Goal: Contribute content: Add original content to the website for others to see

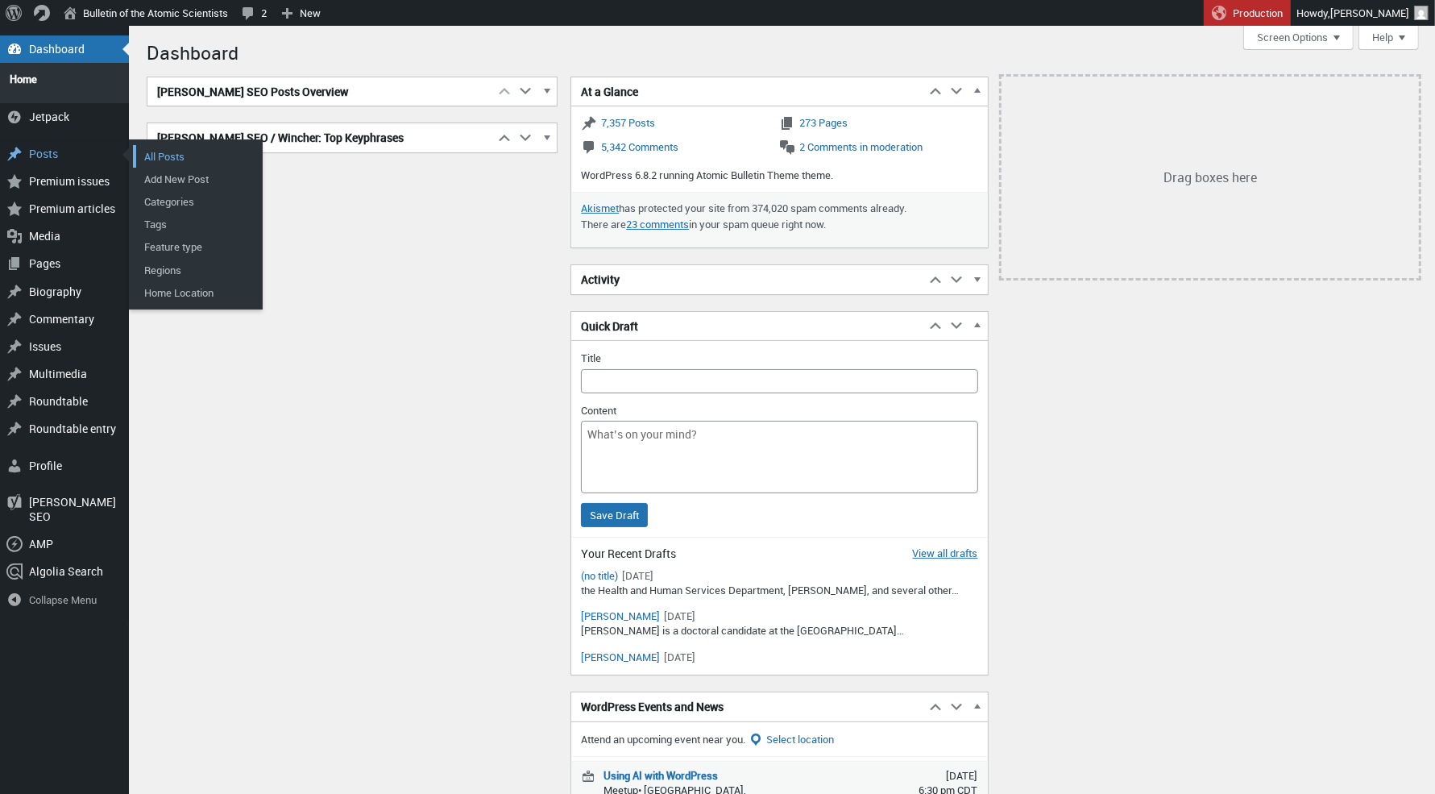
click at [177, 147] on link "All Posts" at bounding box center [197, 156] width 129 height 23
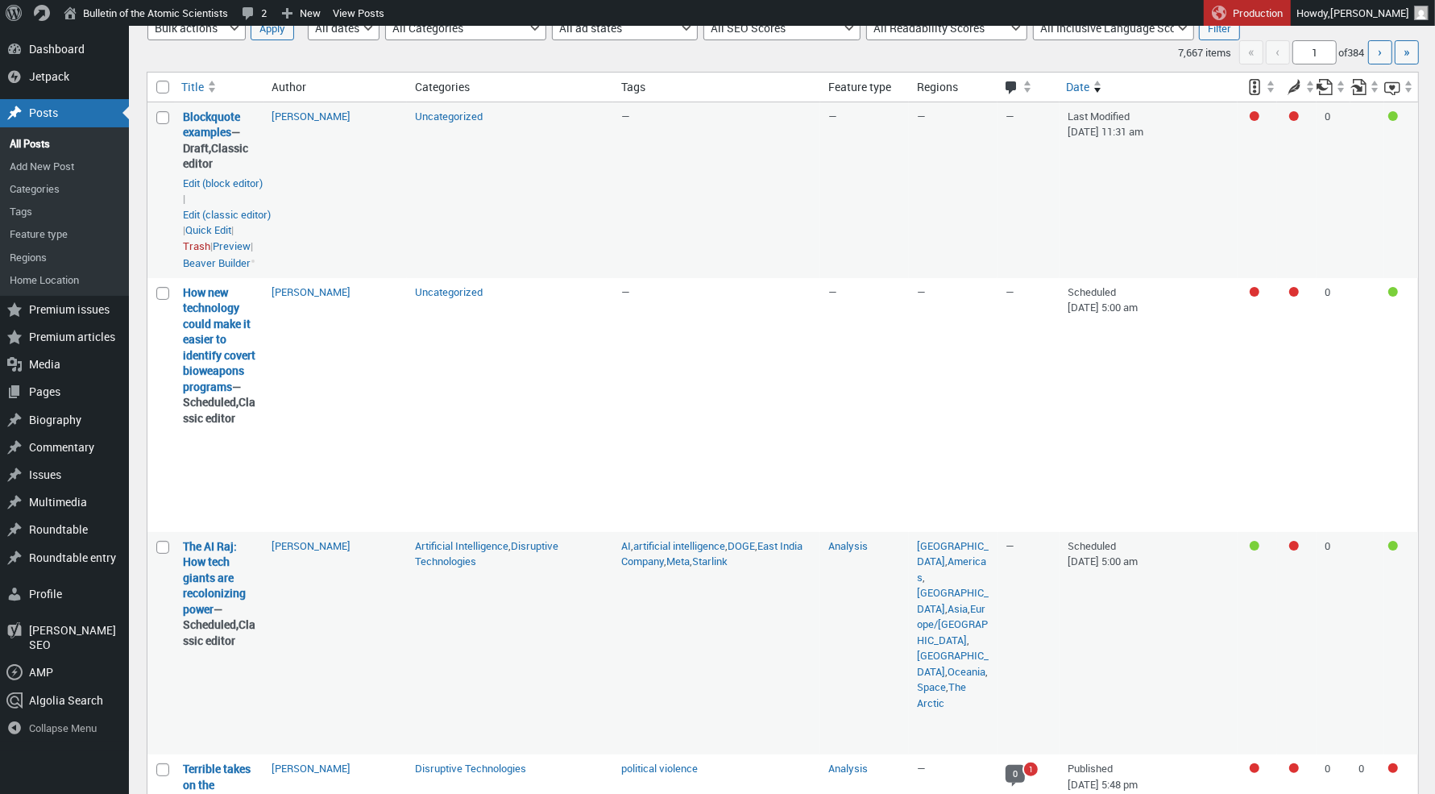
scroll to position [115, 0]
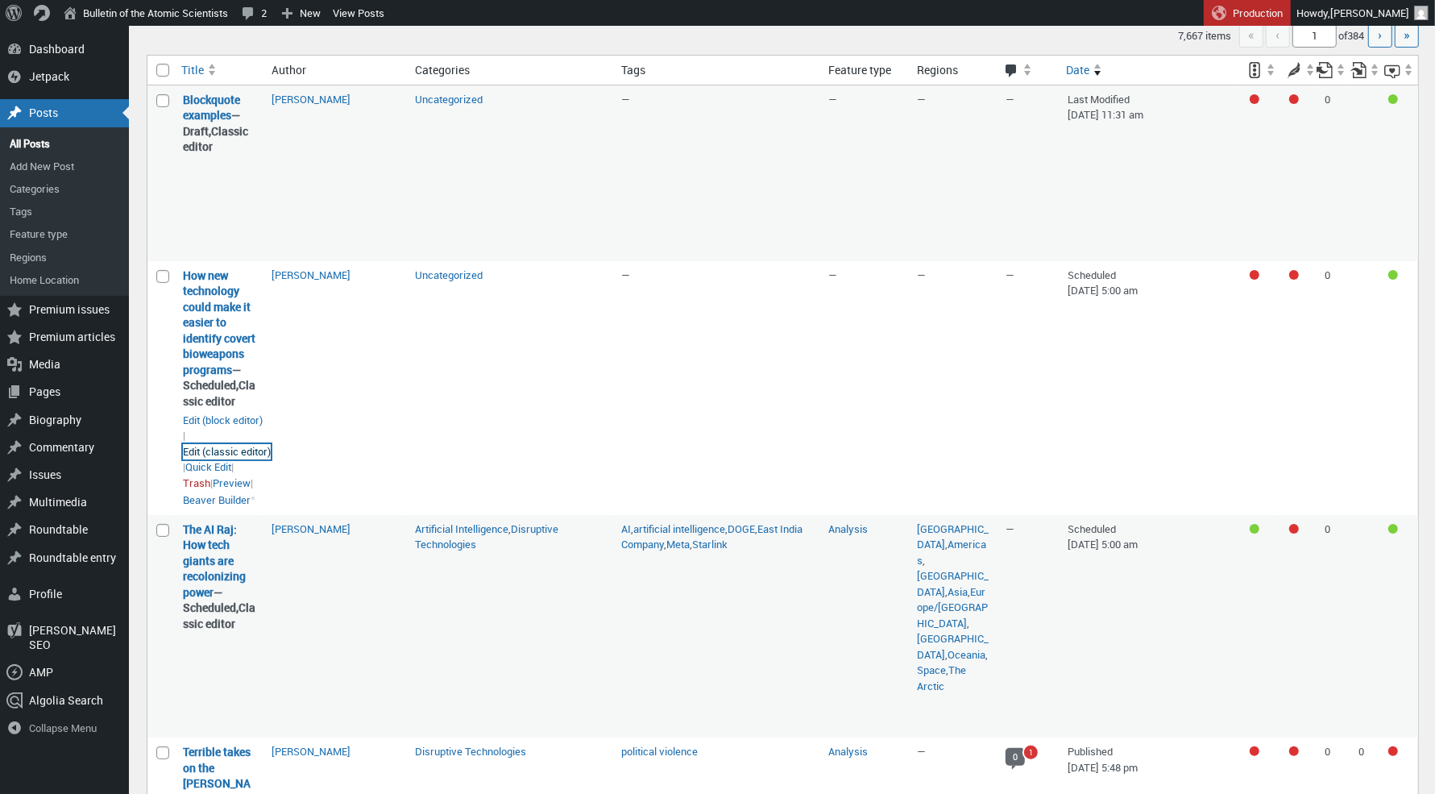
click at [257, 460] on link "Edit (classic editor)" at bounding box center [227, 452] width 88 height 16
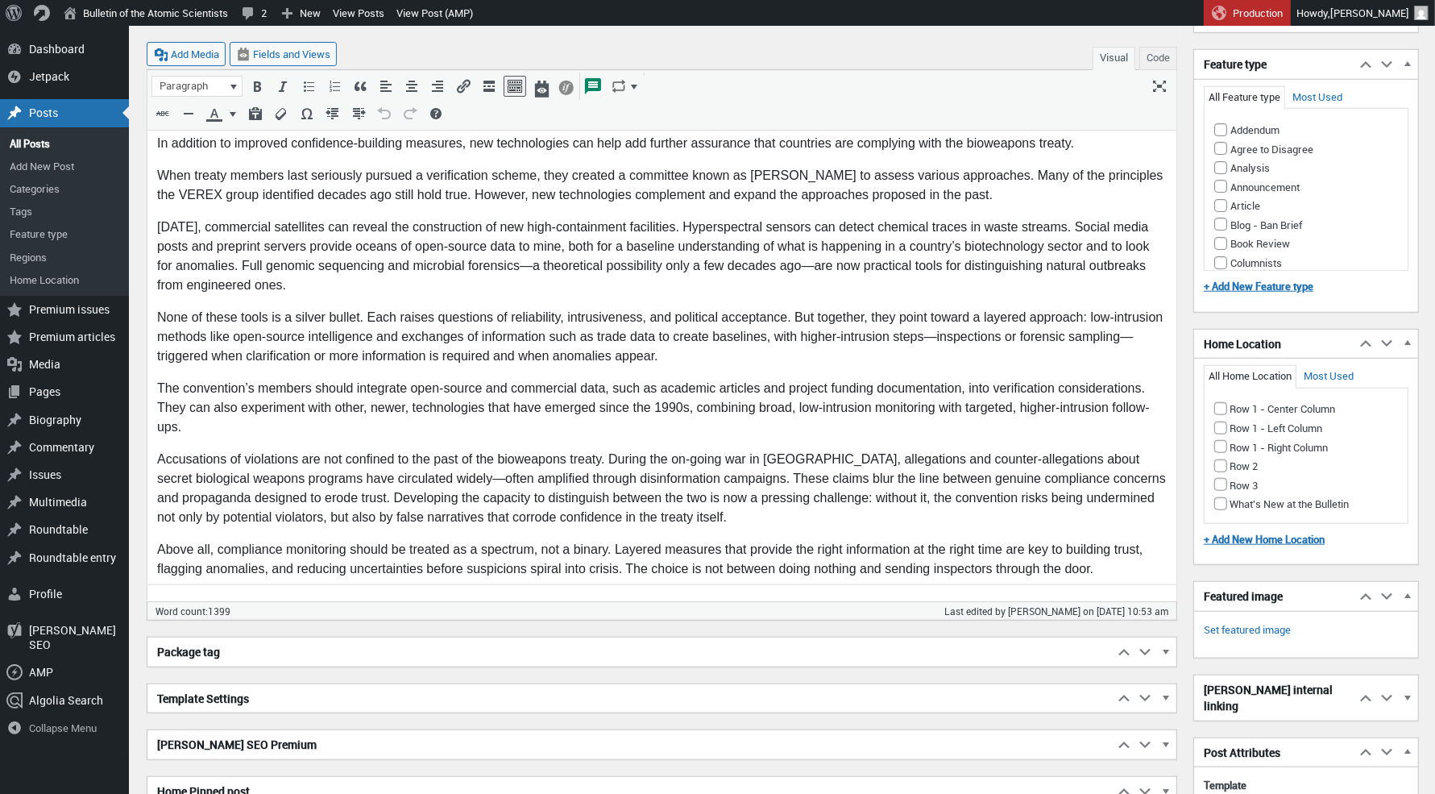
scroll to position [1252, 0]
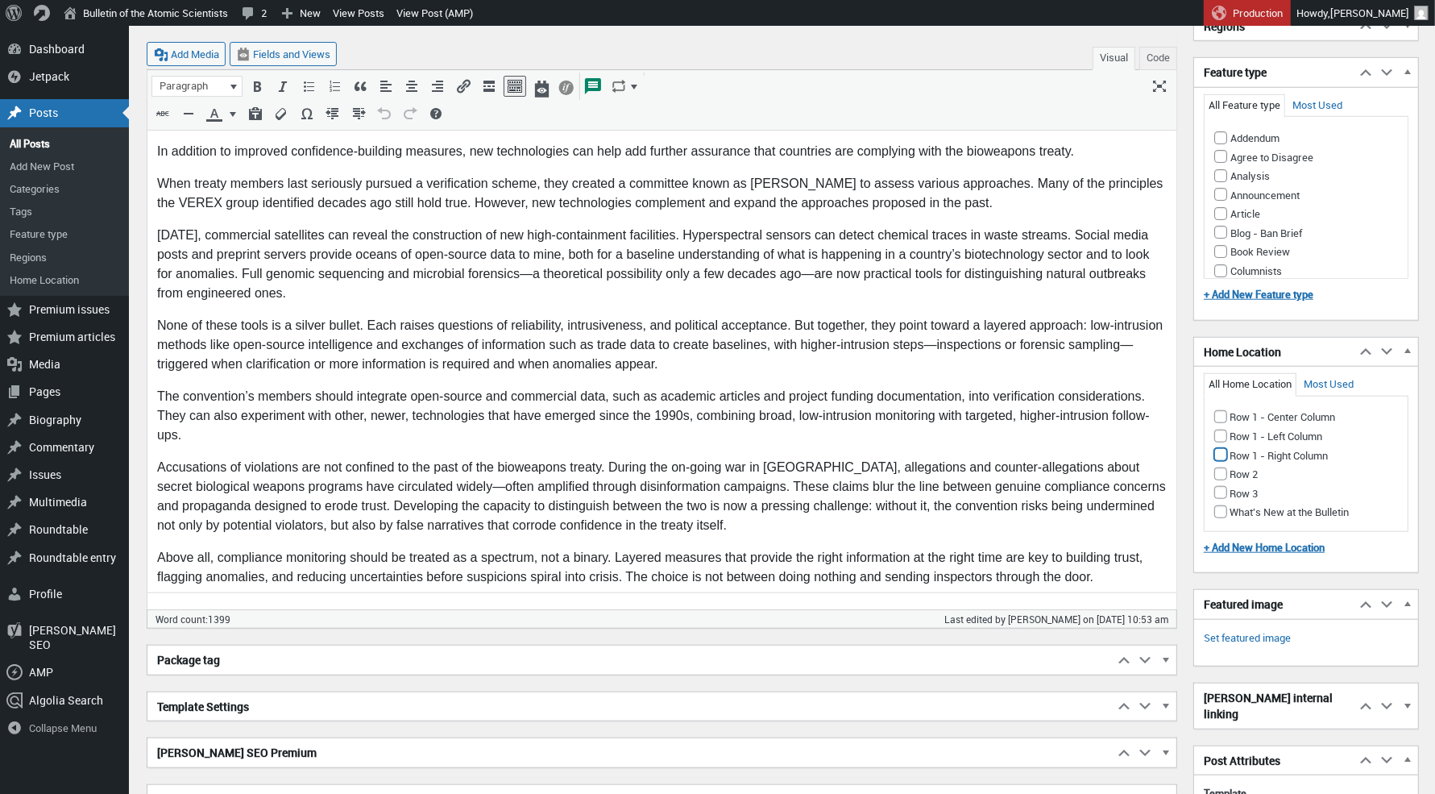
click at [1220, 452] on input "Row 1 - Right Column" at bounding box center [1221, 454] width 13 height 13
checkbox input "true"
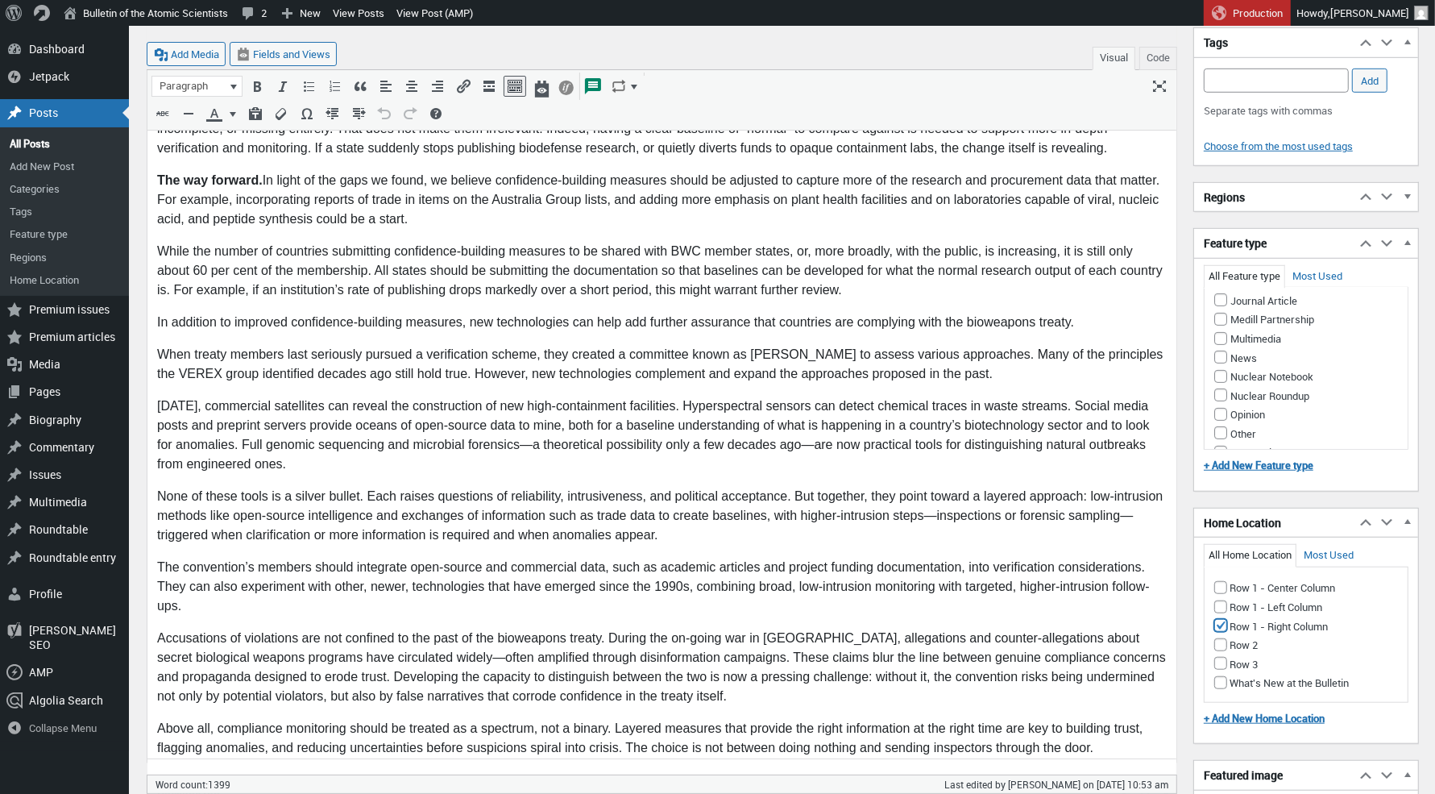
scroll to position [685, 0]
click at [1221, 314] on input "Opinion" at bounding box center [1221, 307] width 13 height 13
checkbox input "true"
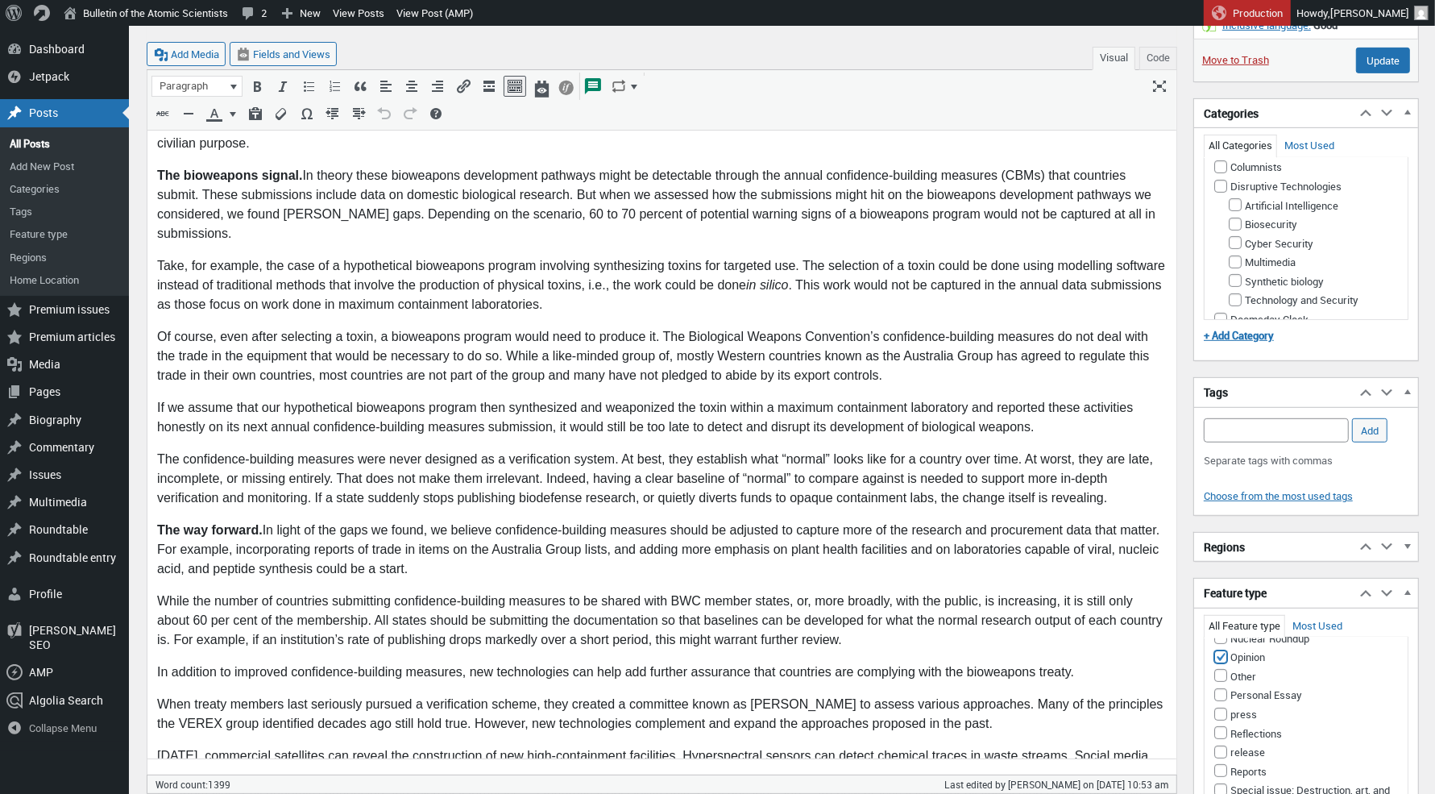
scroll to position [697, 0]
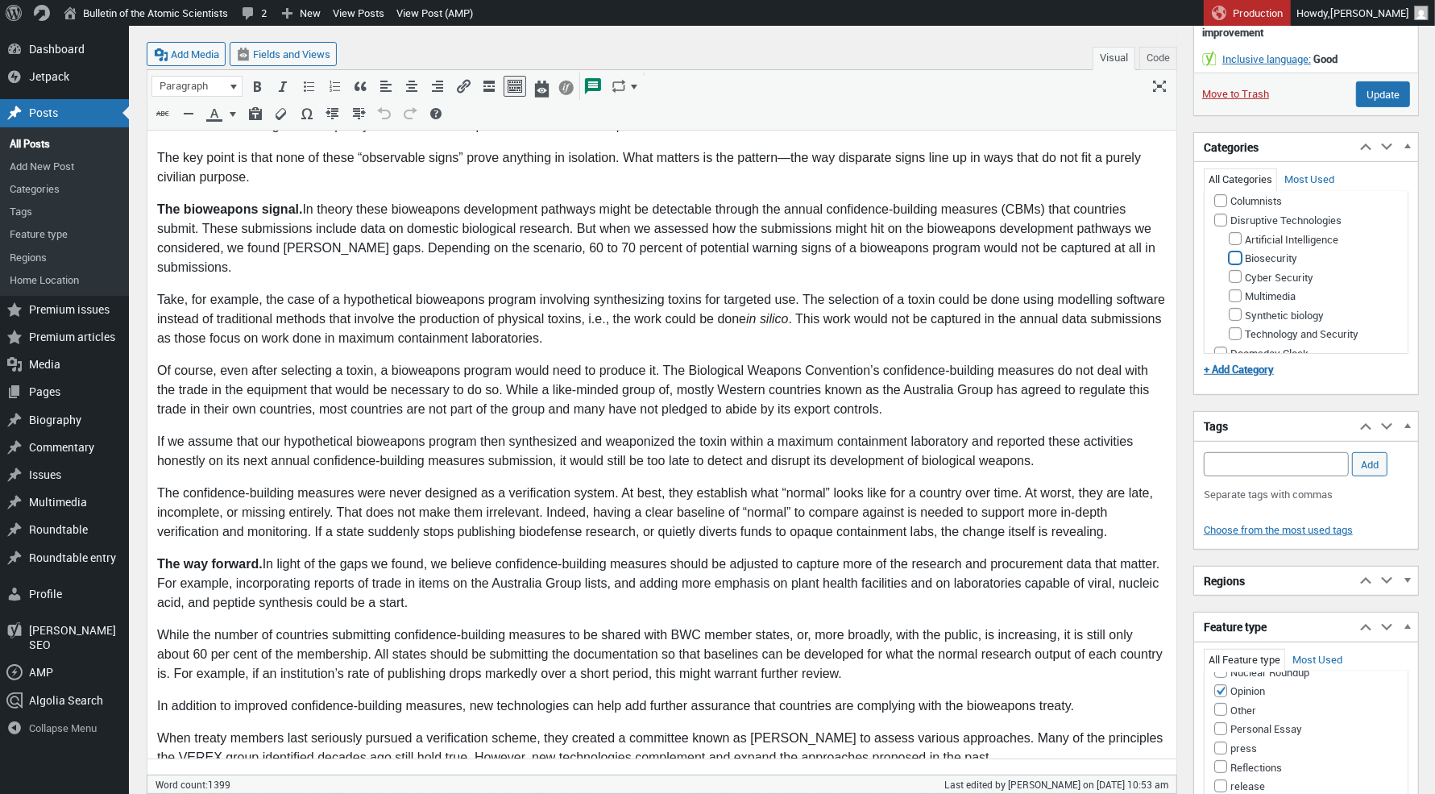
click at [1236, 264] on input "Biosecurity" at bounding box center [1235, 257] width 13 height 13
checkbox input "true"
click at [1218, 468] on input "Add Tag" at bounding box center [1276, 464] width 145 height 24
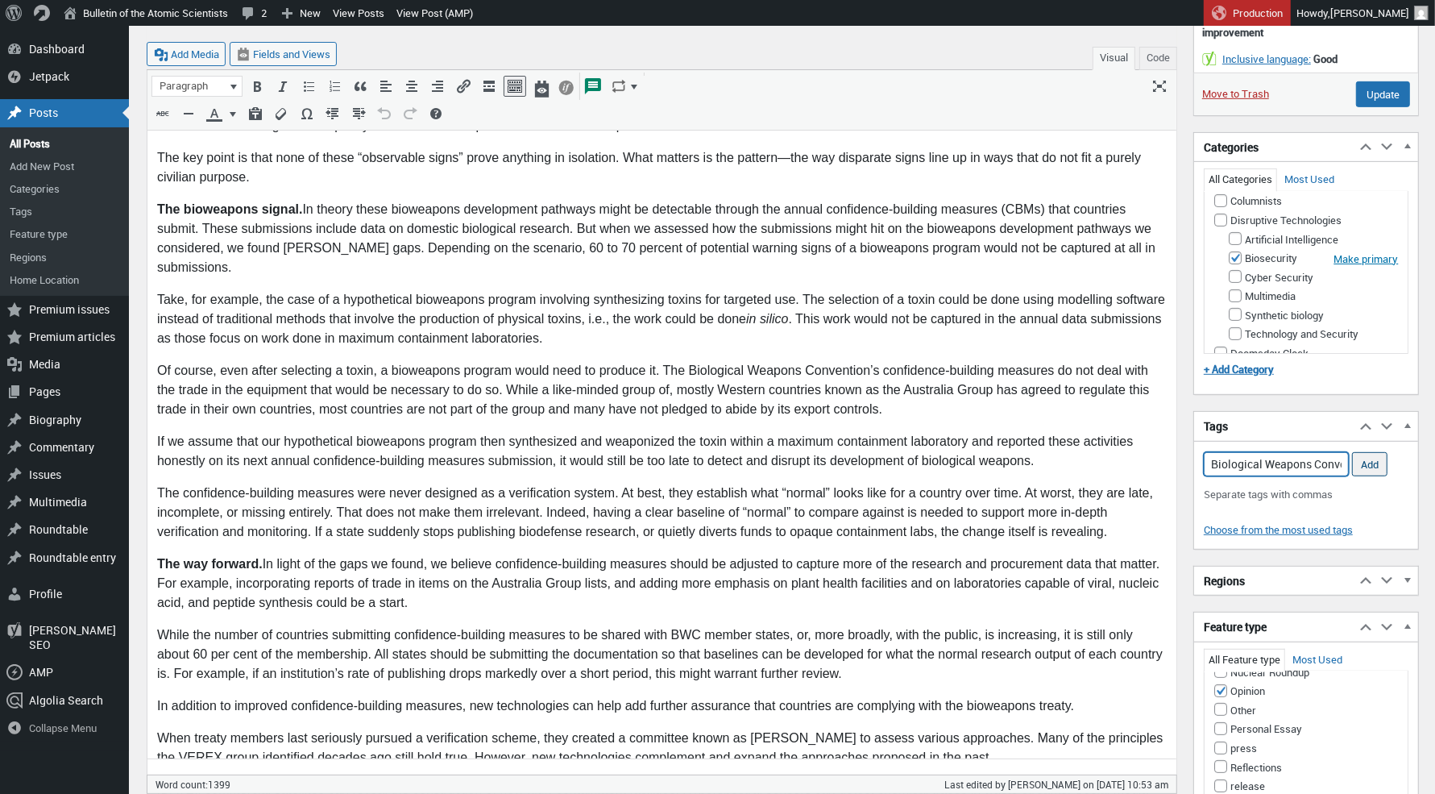
type input "Biological Weapons Convention; Biological Weapons; Biological Weapons Threats; …"
click at [1378, 470] on input "Add" at bounding box center [1369, 464] width 35 height 24
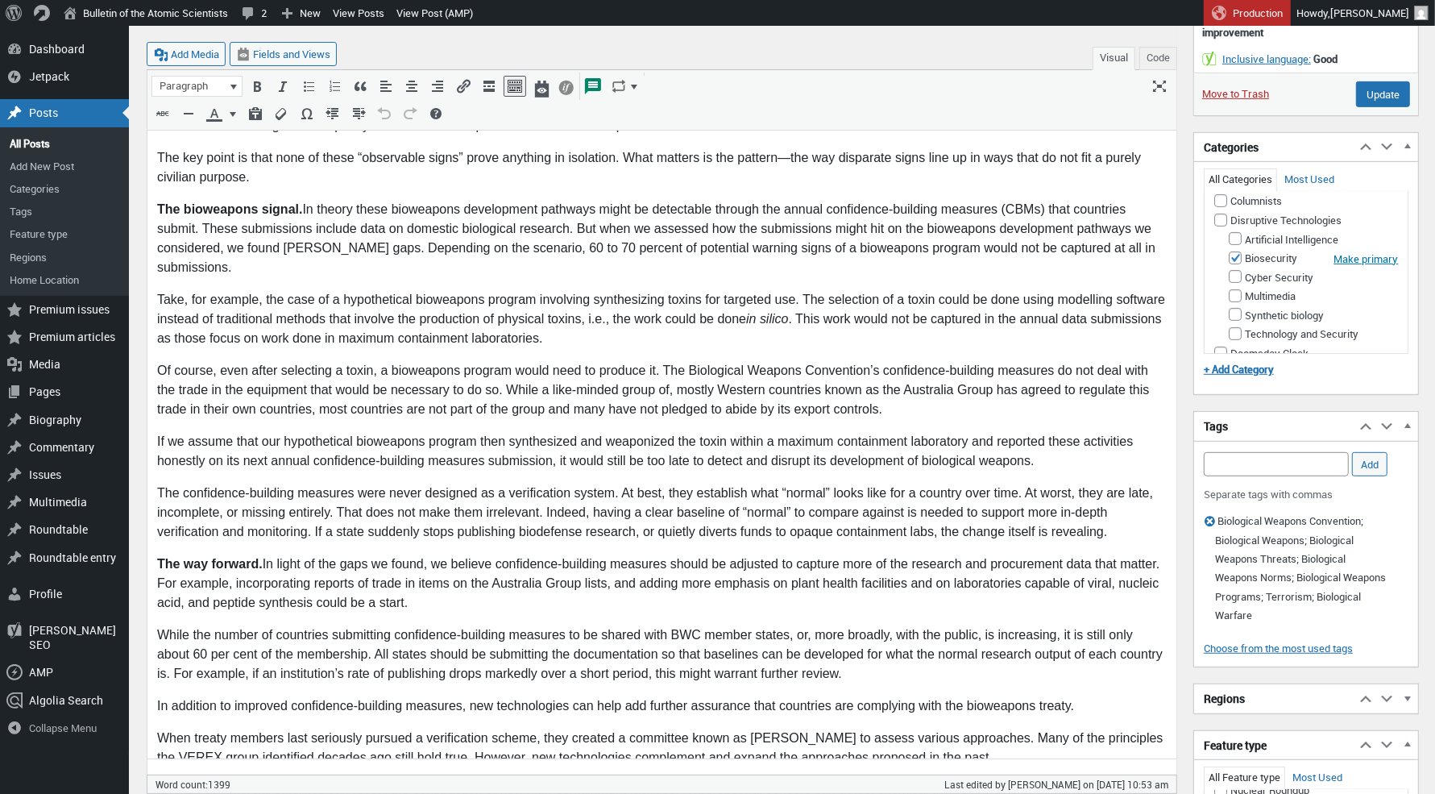
scroll to position [0, 0]
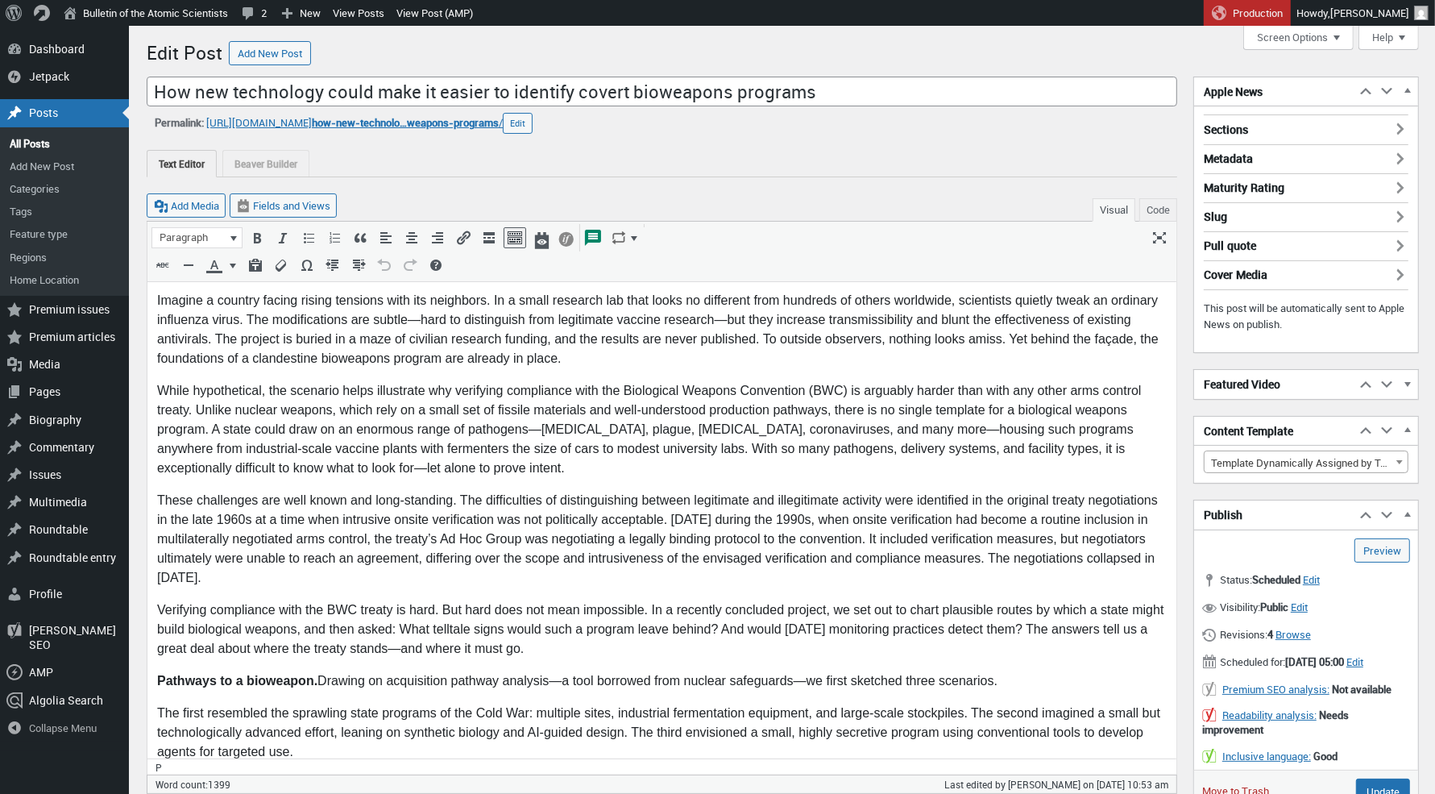
click at [331, 613] on p "Verifying compliance with the BWC treaty is hard. But hard does not mean imposs…" at bounding box center [661, 629] width 1010 height 58
drag, startPoint x: 355, startPoint y: 608, endPoint x: 330, endPoint y: 609, distance: 25.8
click at [330, 609] on p "Verifying compliance with the BWC treaty is hard. But hard does not mean imposs…" at bounding box center [661, 629] width 1010 height 58
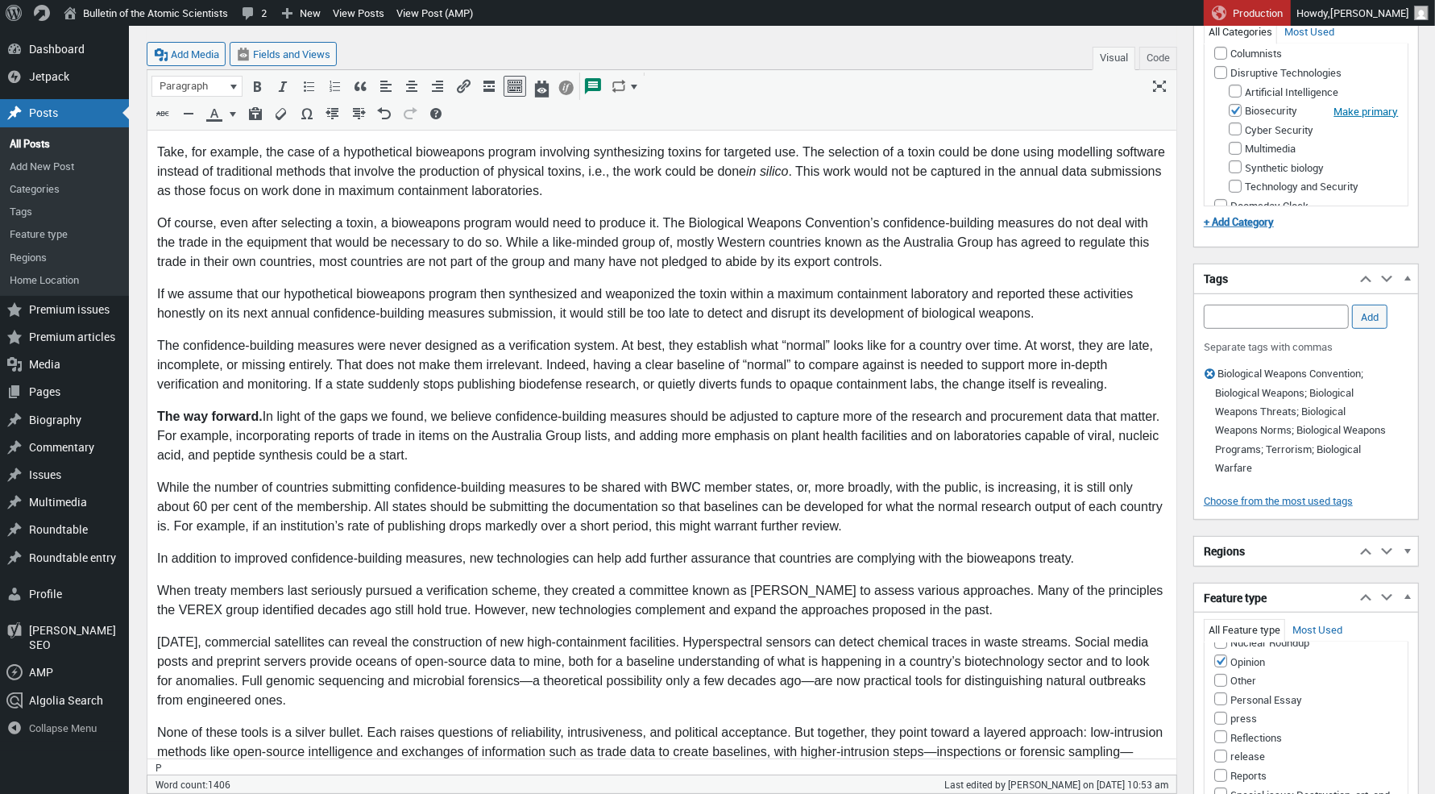
scroll to position [903, 0]
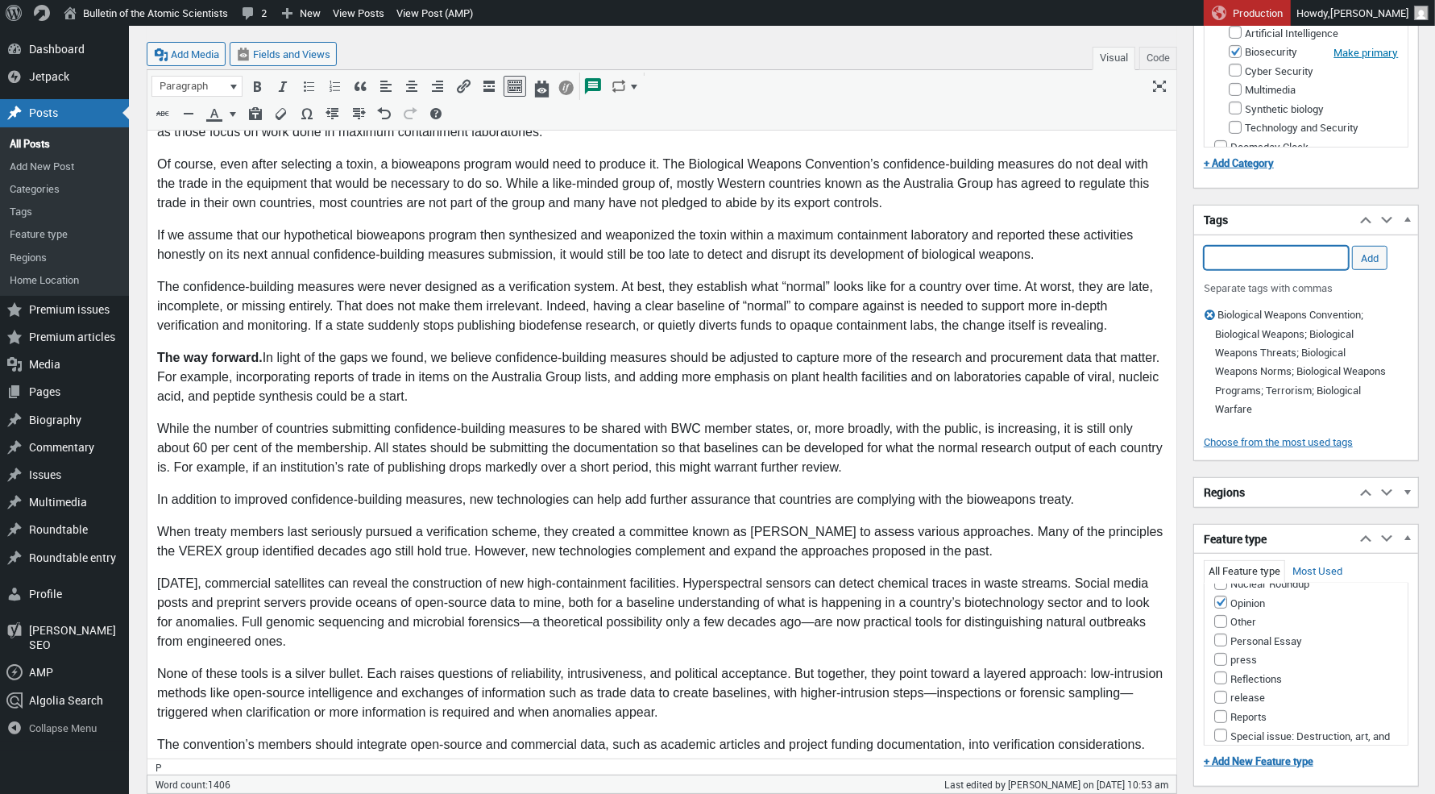
click at [1248, 262] on input "Add Tag" at bounding box center [1276, 258] width 145 height 24
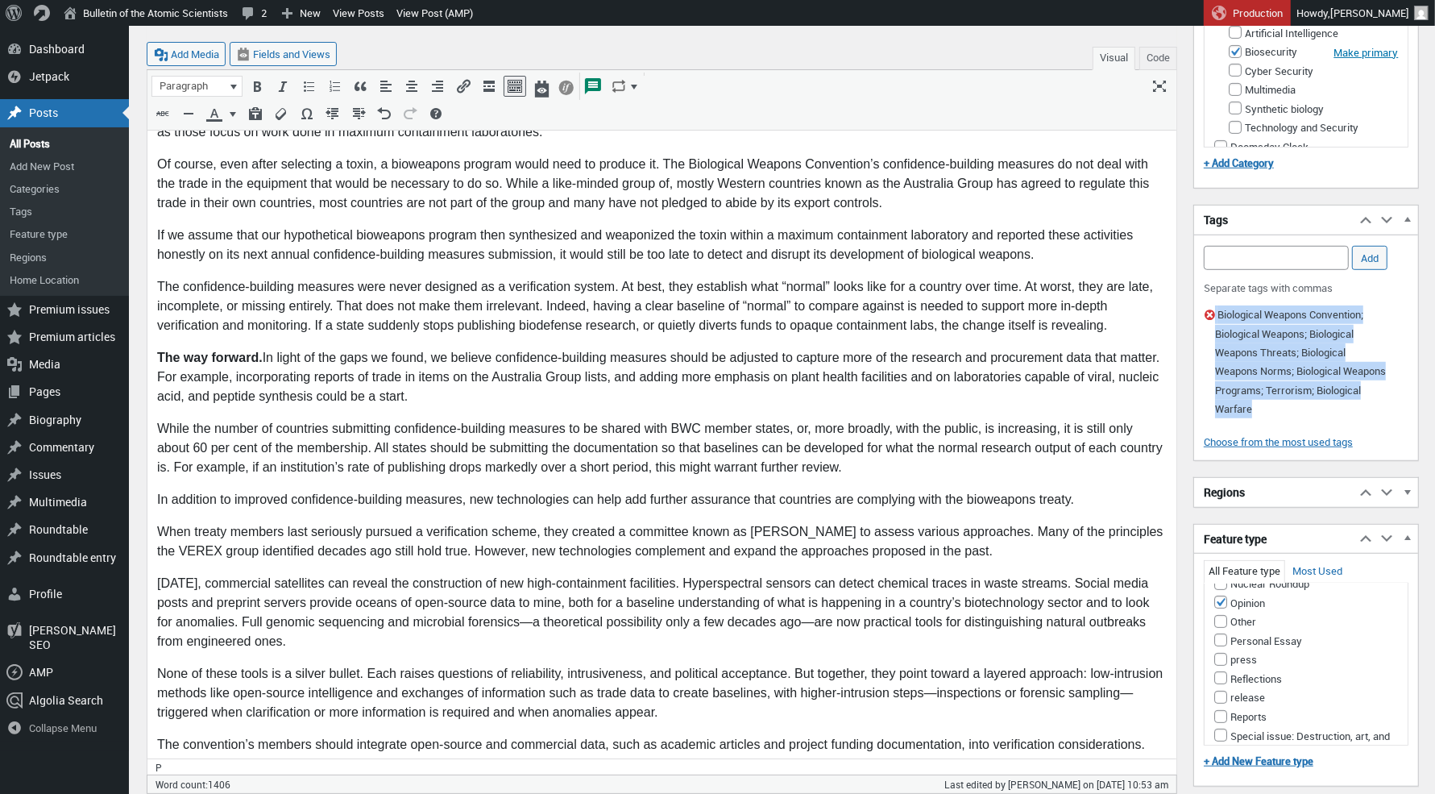
drag, startPoint x: 1307, startPoint y: 409, endPoint x: 1213, endPoint y: 324, distance: 127.2
click at [1215, 324] on li "Remove term: Biological Weapons Convention; Biological Weapons; Biological Weap…" at bounding box center [1301, 361] width 173 height 113
click at [1208, 321] on span "button" at bounding box center [1209, 315] width 19 height 16
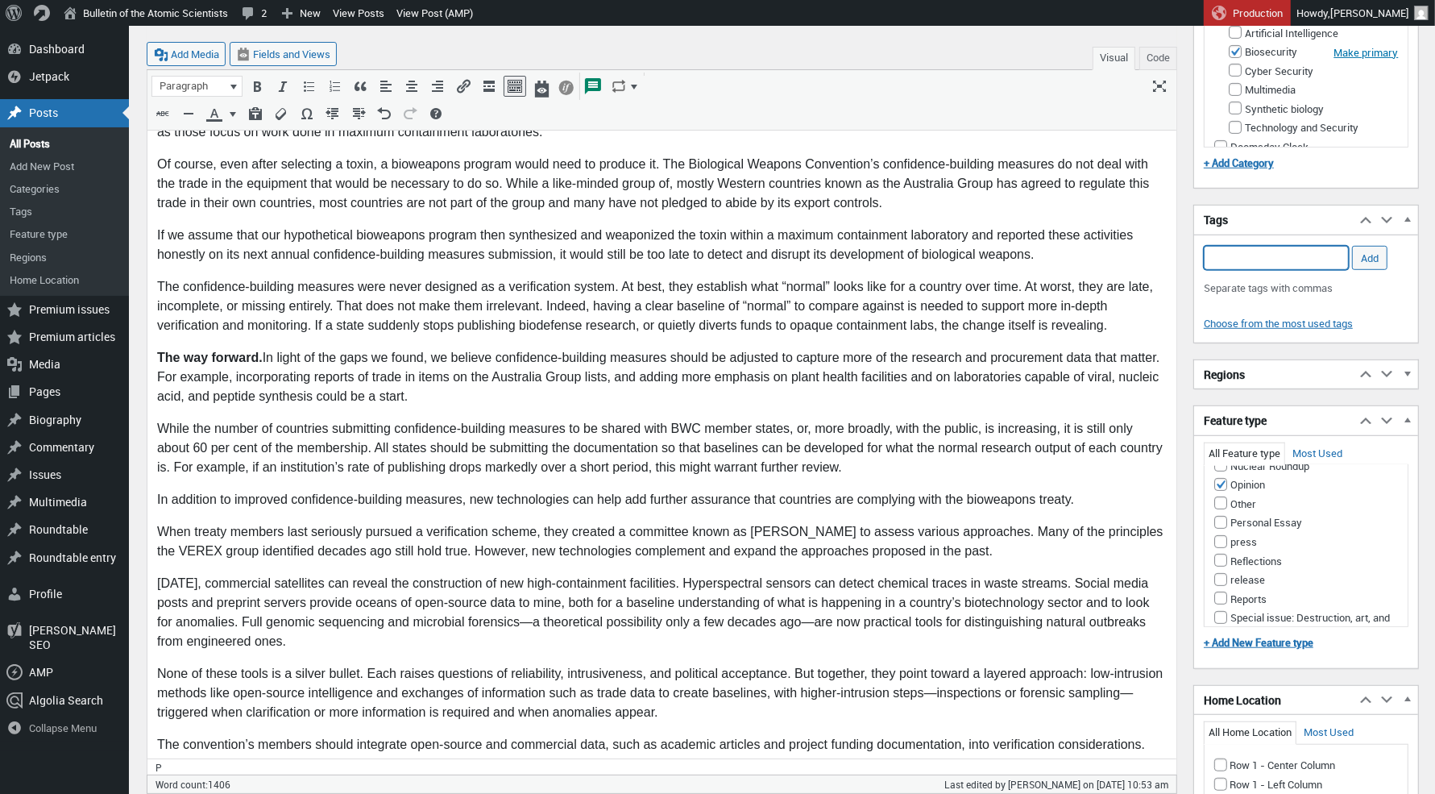
click at [1228, 263] on input "Add Tag" at bounding box center [1276, 258] width 145 height 24
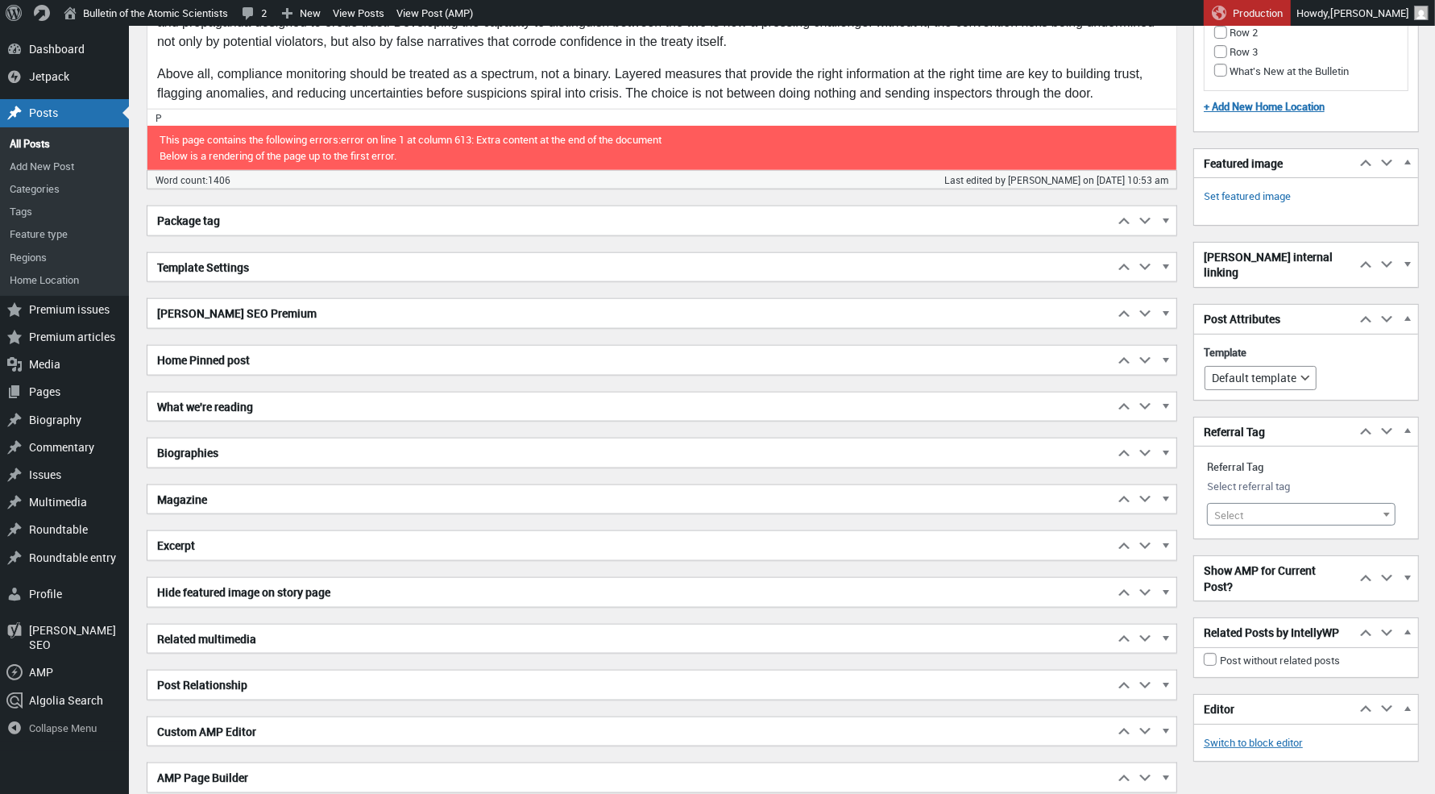
scroll to position [1837, 0]
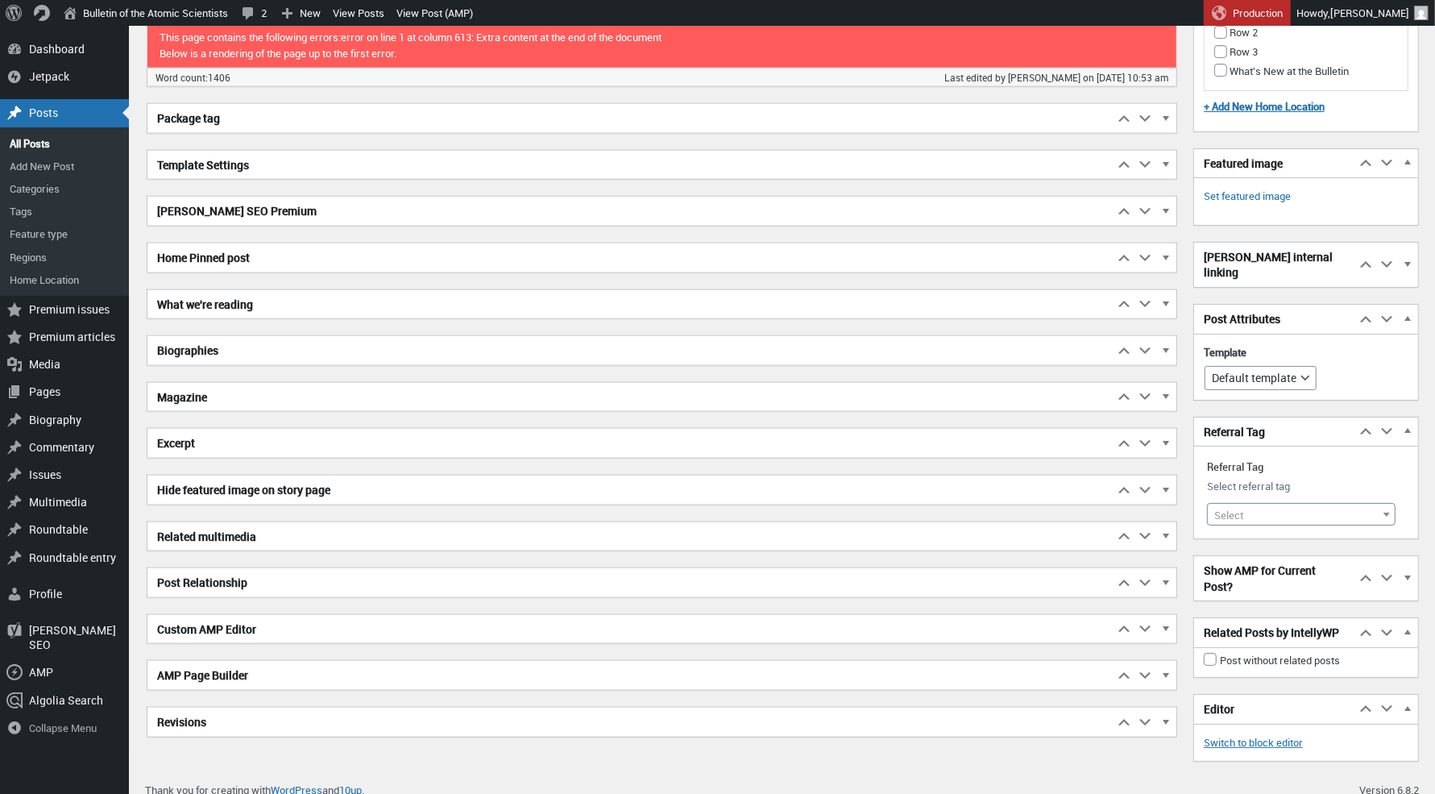
type input "Biological Weapons Convention,"
click at [1282, 504] on span "Select" at bounding box center [1301, 515] width 187 height 23
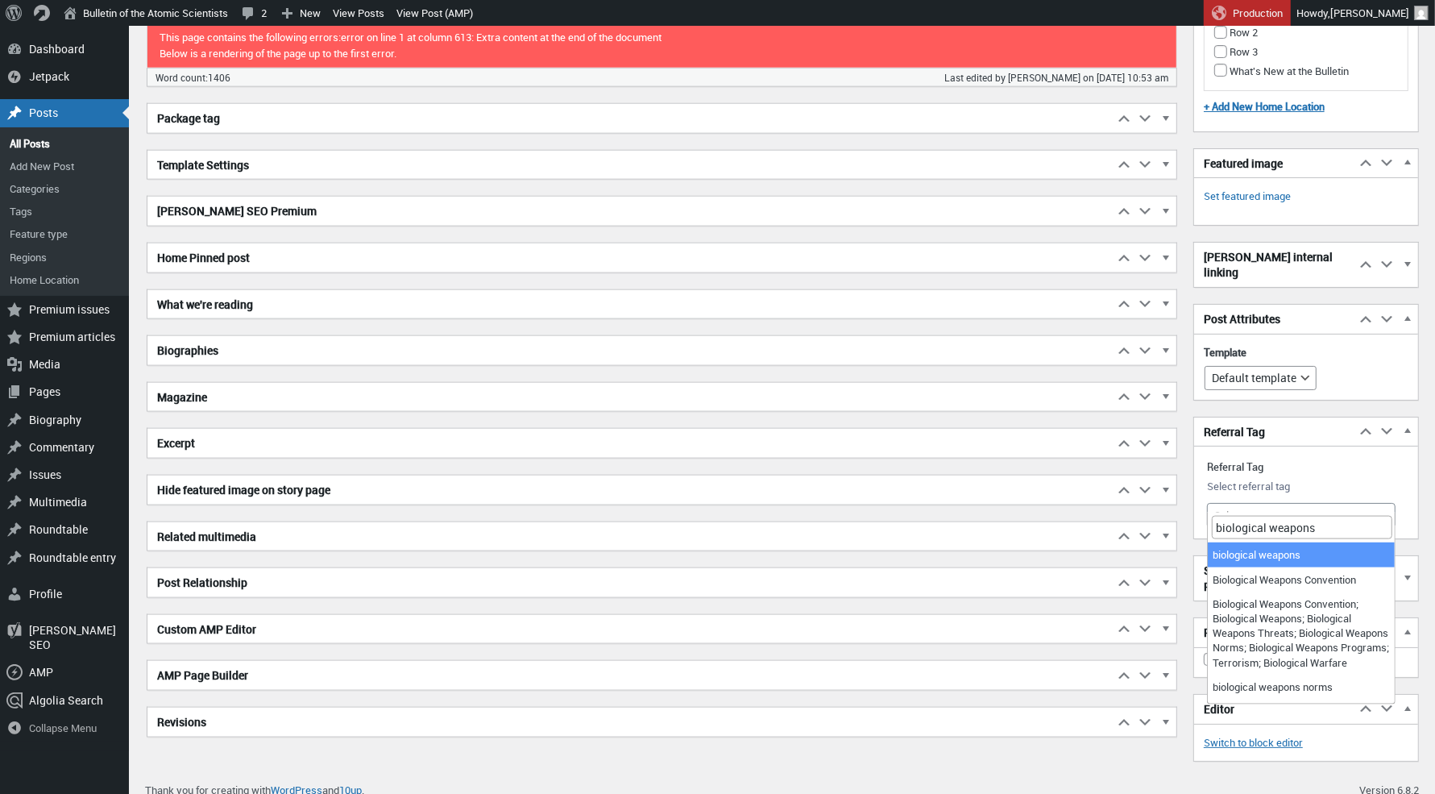
type input "biological weapons"
select select "9915"
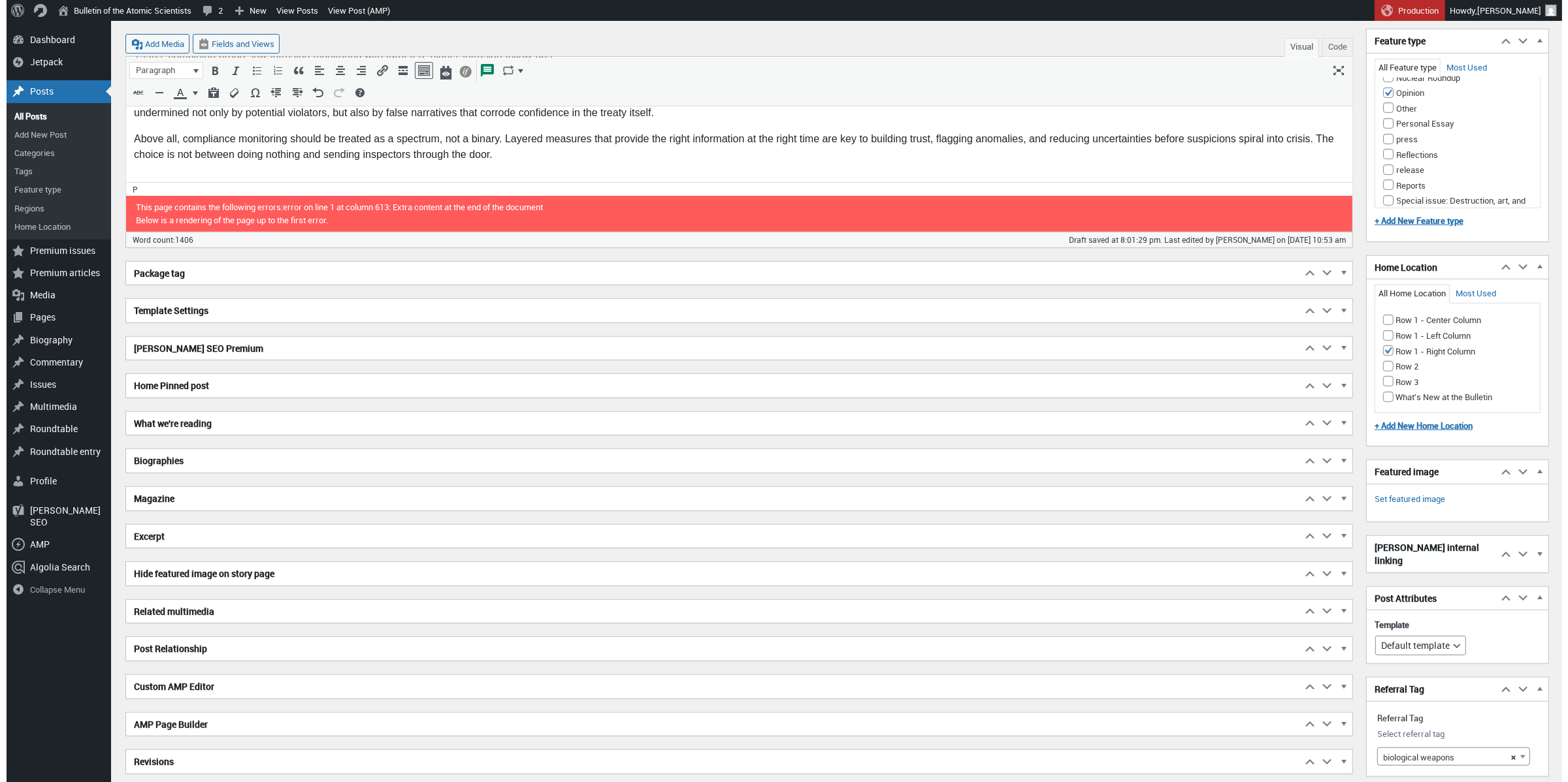
scroll to position [1176, 0]
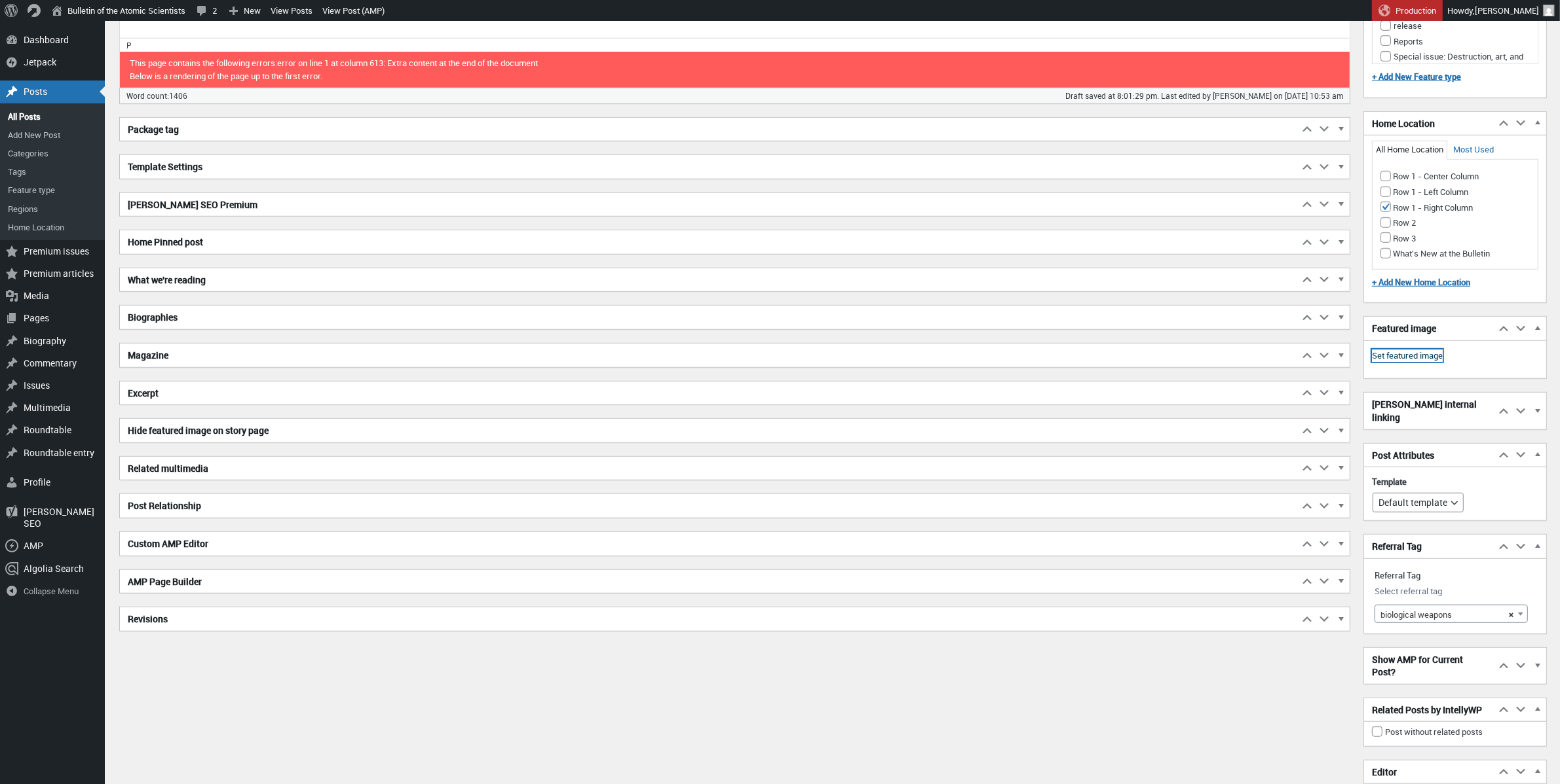
click at [1167, 362] on link "Set featured image" at bounding box center [1407, 356] width 71 height 13
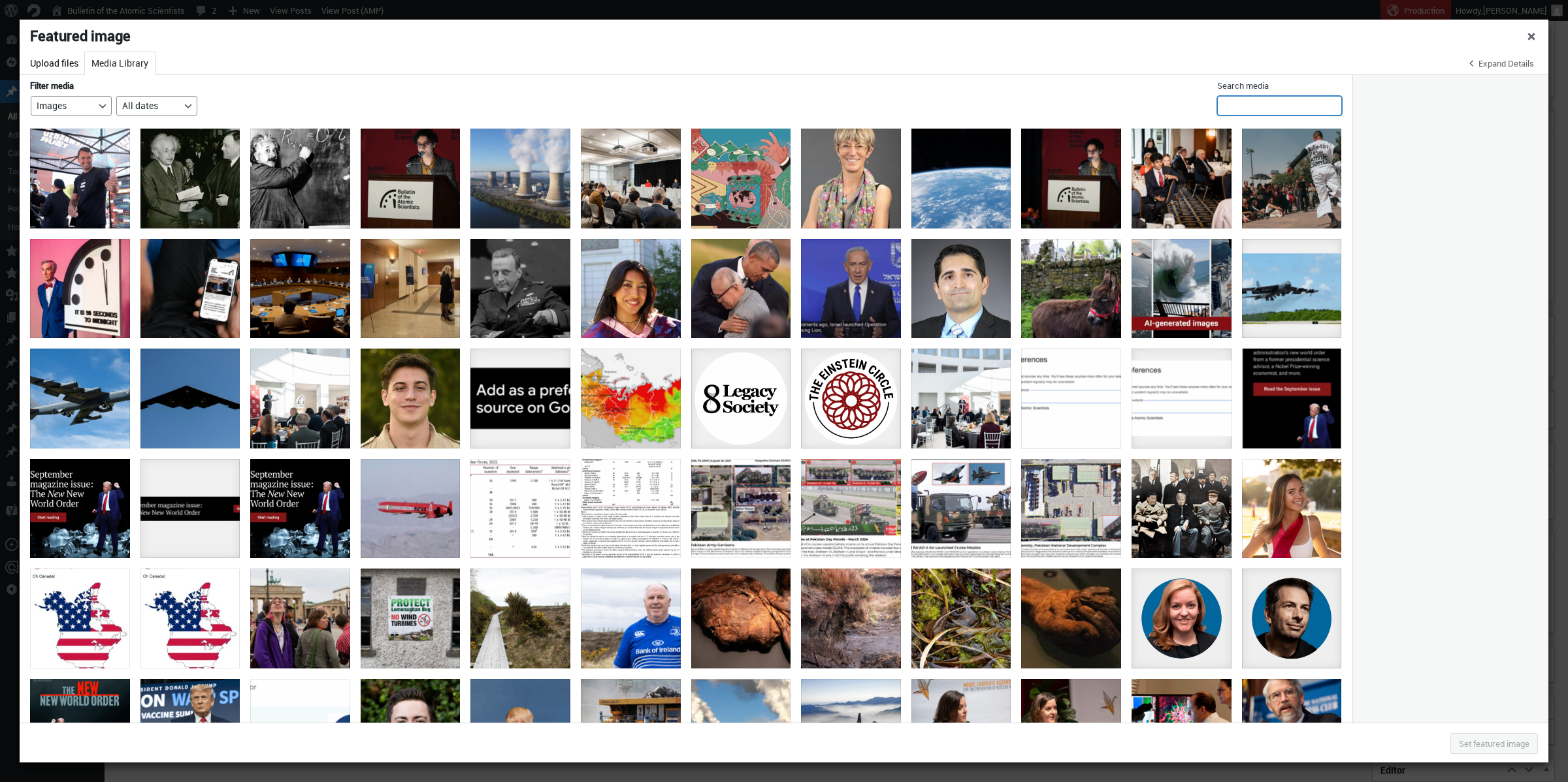
click at [1163, 110] on input "Search media" at bounding box center [1279, 105] width 125 height 19
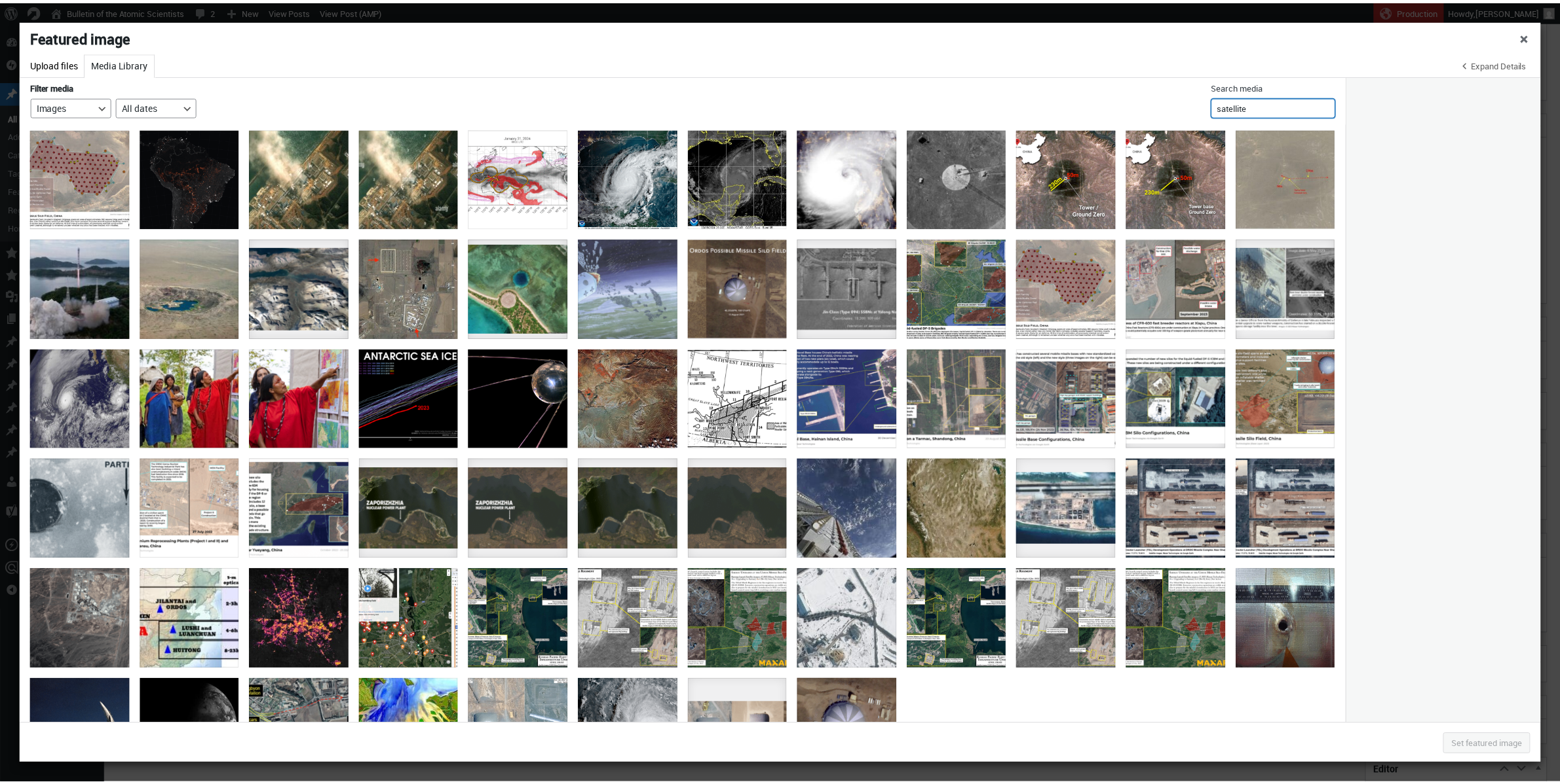
scroll to position [234, 0]
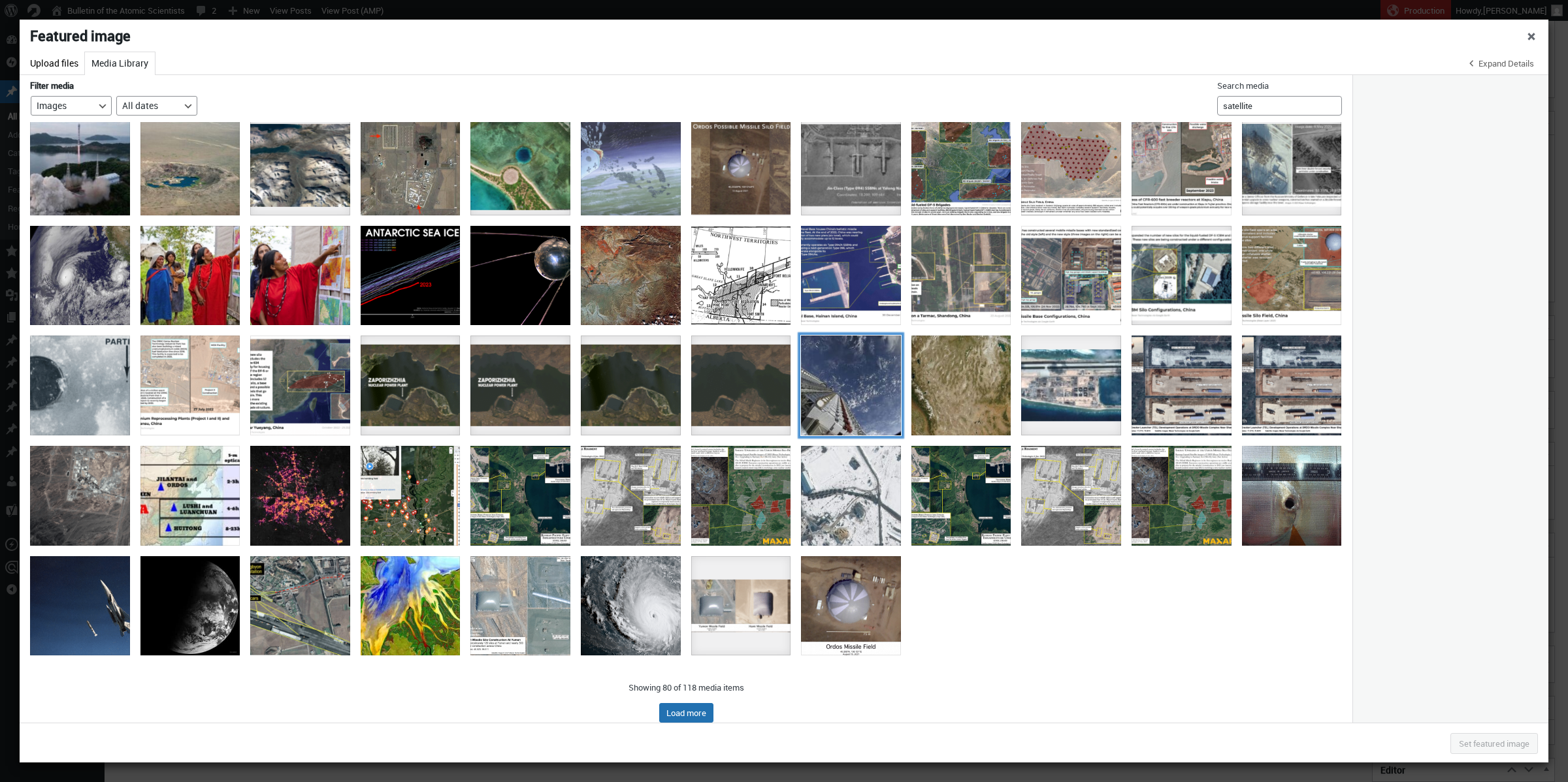
click at [867, 379] on div "47926144123_2a828b66d5_o" at bounding box center [850, 385] width 100 height 100
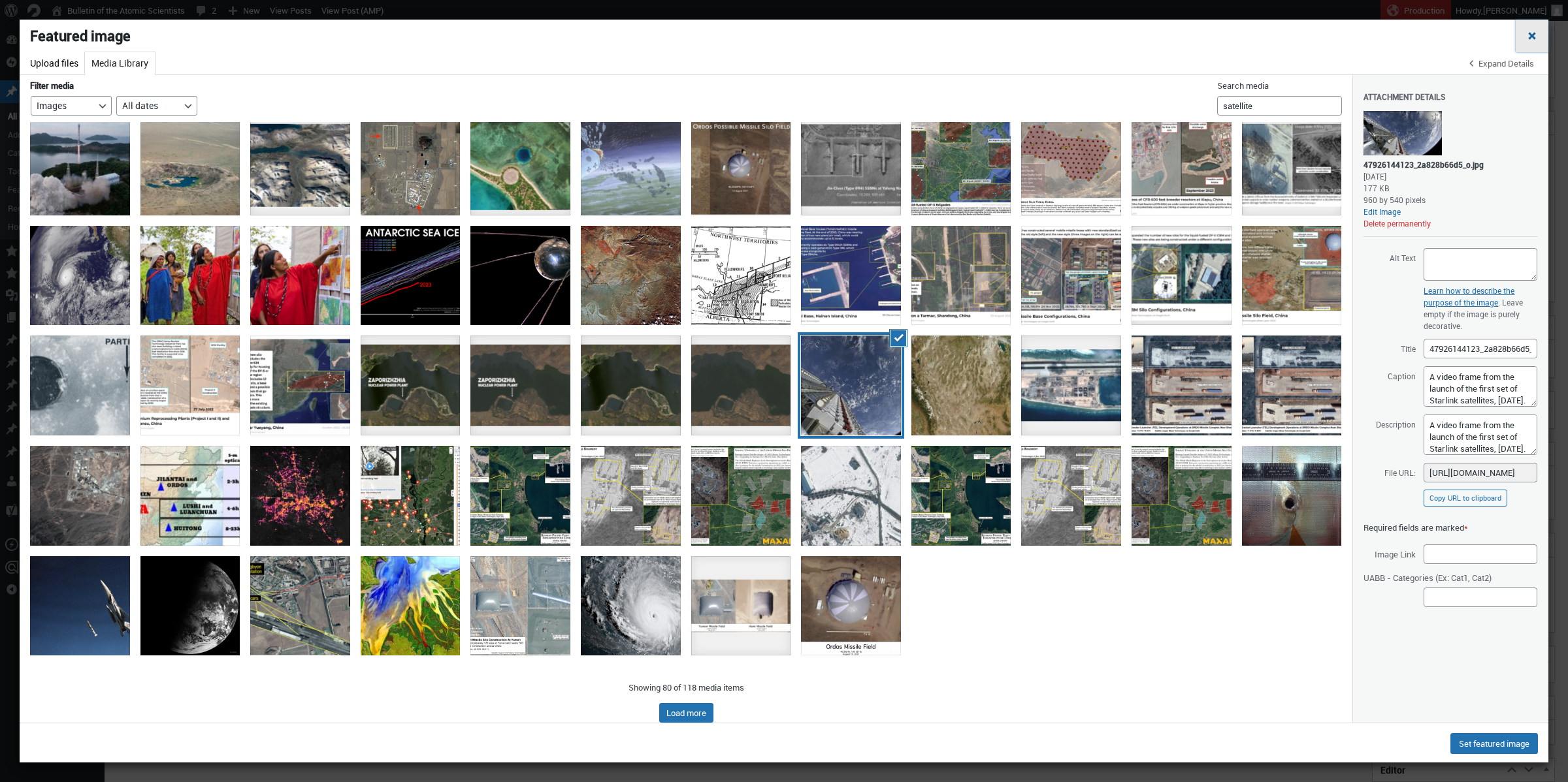
click at [1163, 40] on span "Close dialog" at bounding box center [1532, 34] width 13 height 11
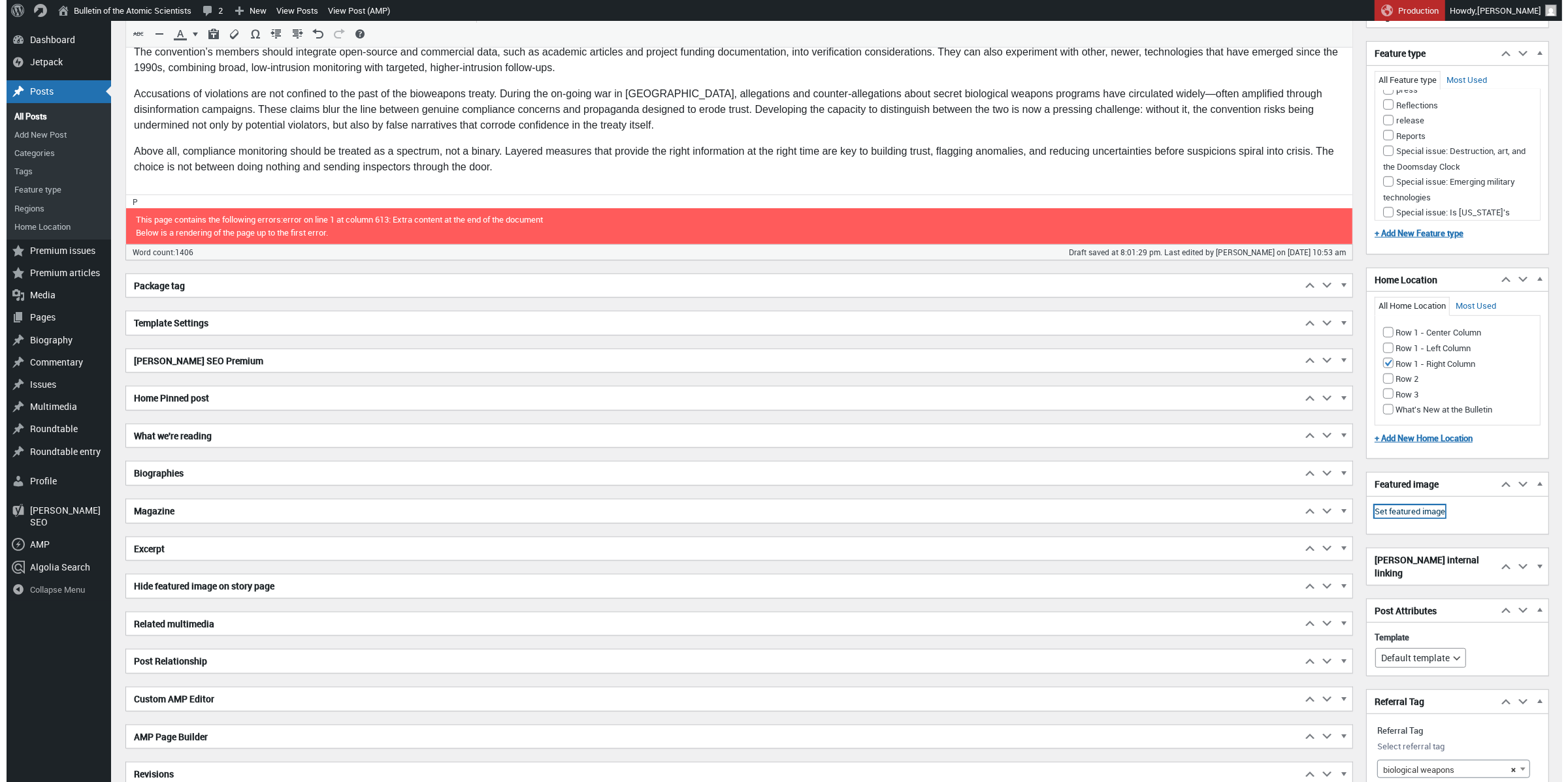
scroll to position [1211, 0]
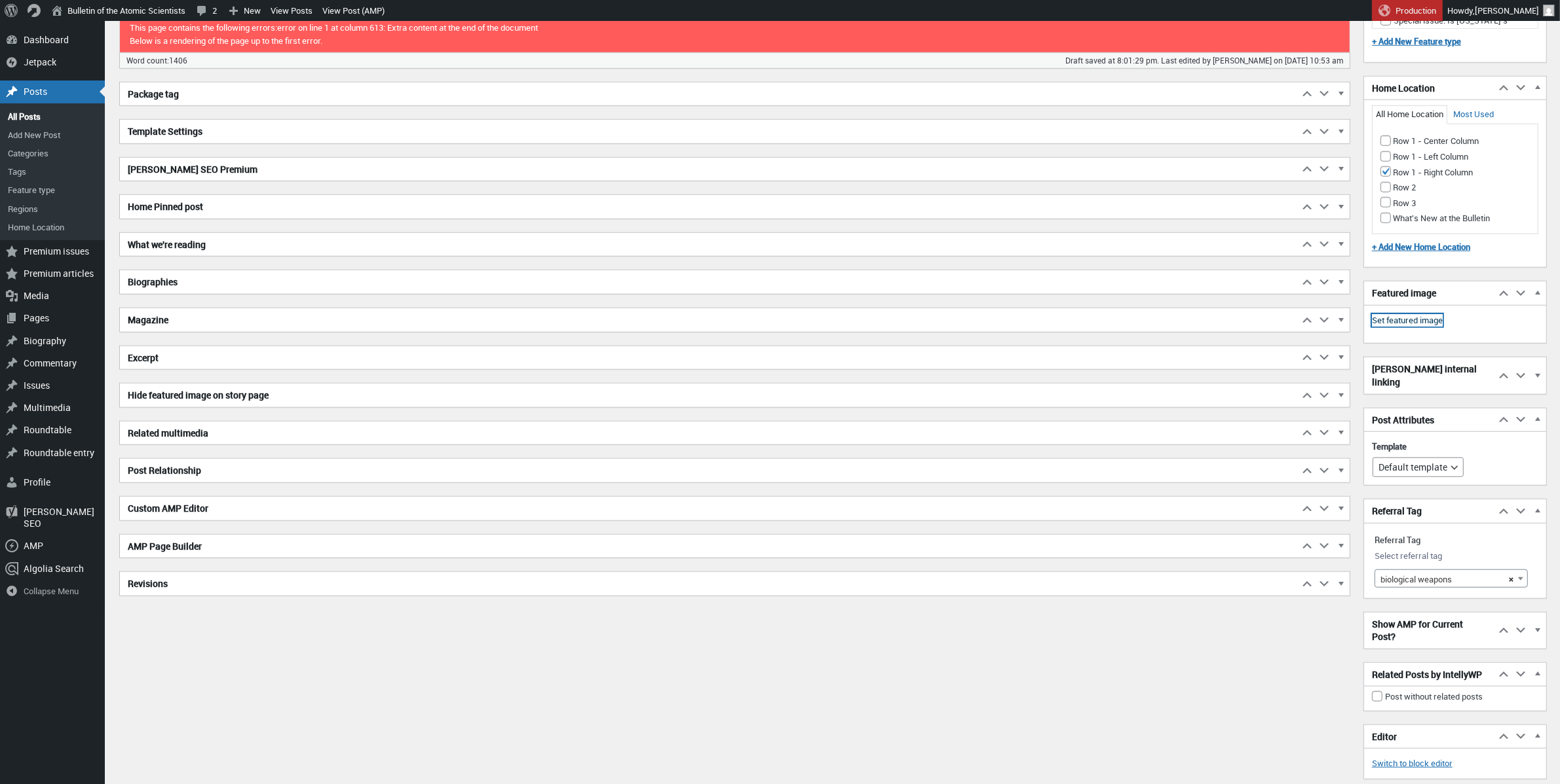
click at [1167, 327] on link "Set featured image" at bounding box center [1407, 321] width 71 height 13
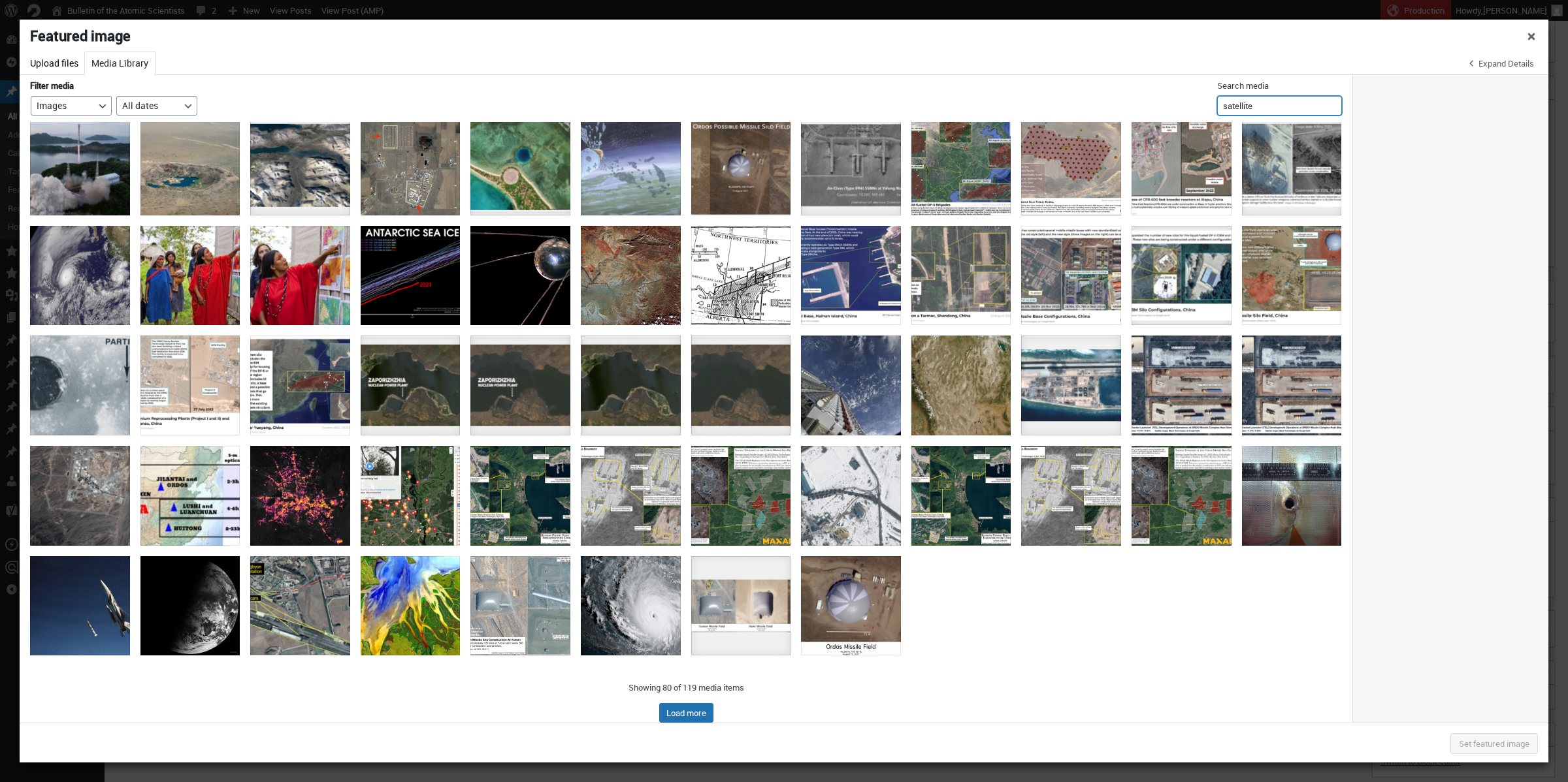
drag, startPoint x: 1281, startPoint y: 101, endPoint x: 1198, endPoint y: 92, distance: 83.5
click at [1163, 92] on div "Filter media Filter by type Images Uploaded to this post Unattached Mine Filter…" at bounding box center [686, 99] width 1333 height 47
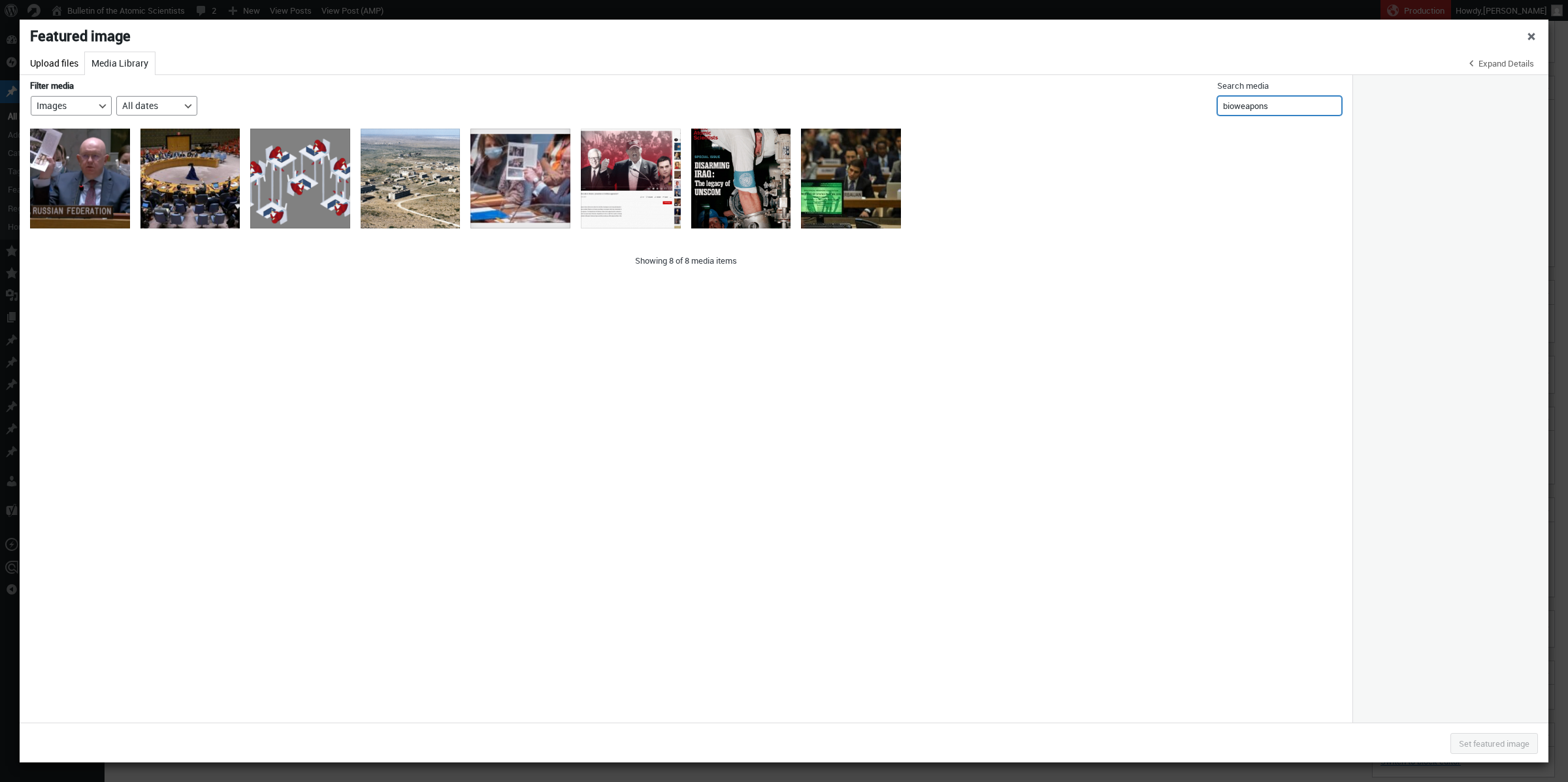
type input "bioweapons"
click at [419, 179] on div "2-Figure1-1" at bounding box center [410, 178] width 100 height 100
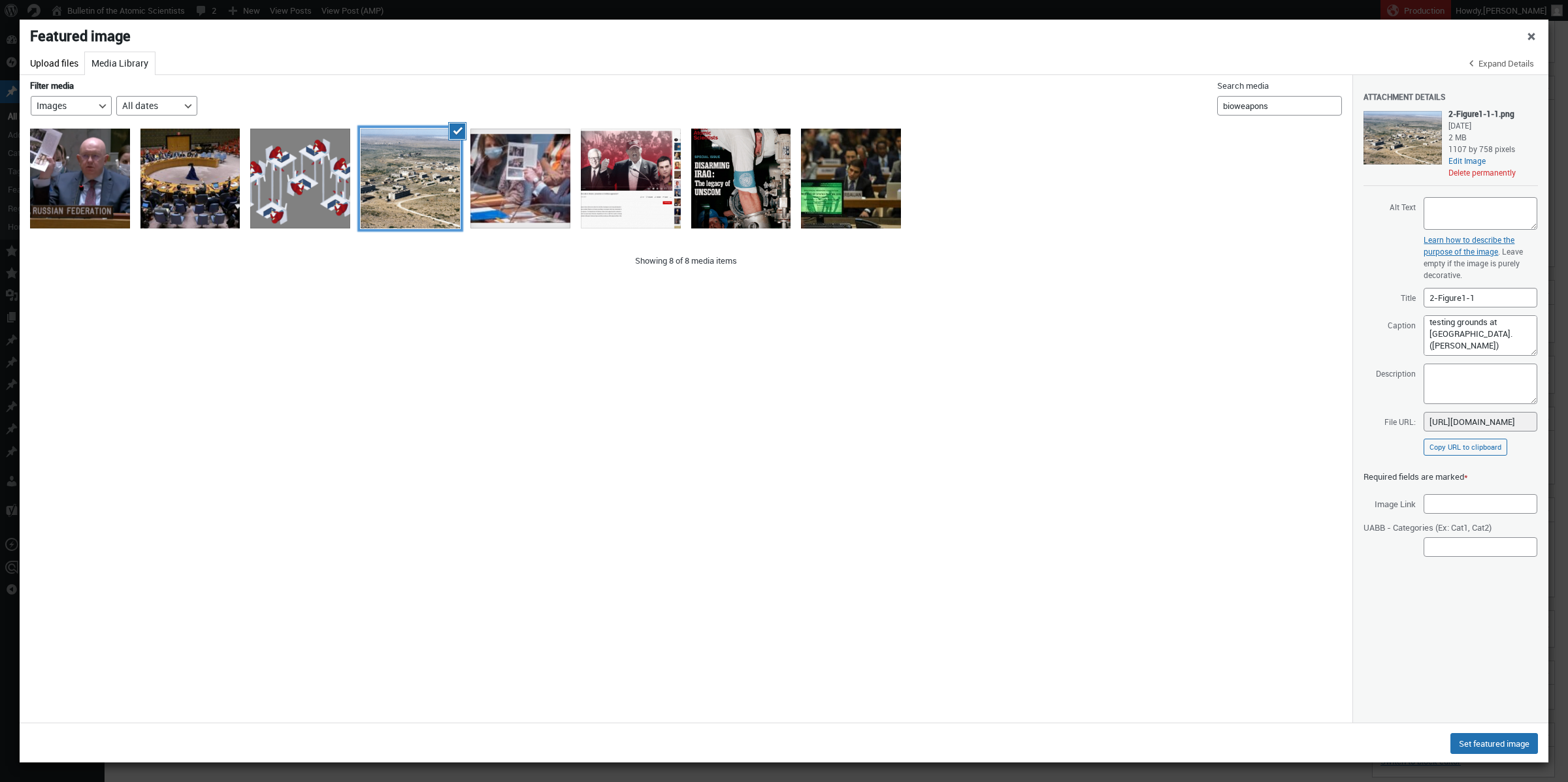
scroll to position [39, 0]
drag, startPoint x: 1308, startPoint y: 101, endPoint x: 1181, endPoint y: 100, distance: 127.0
click at [1163, 100] on div "Filter media Filter by type Images Uploaded to this post Unattached Mine Filter…" at bounding box center [686, 99] width 1333 height 47
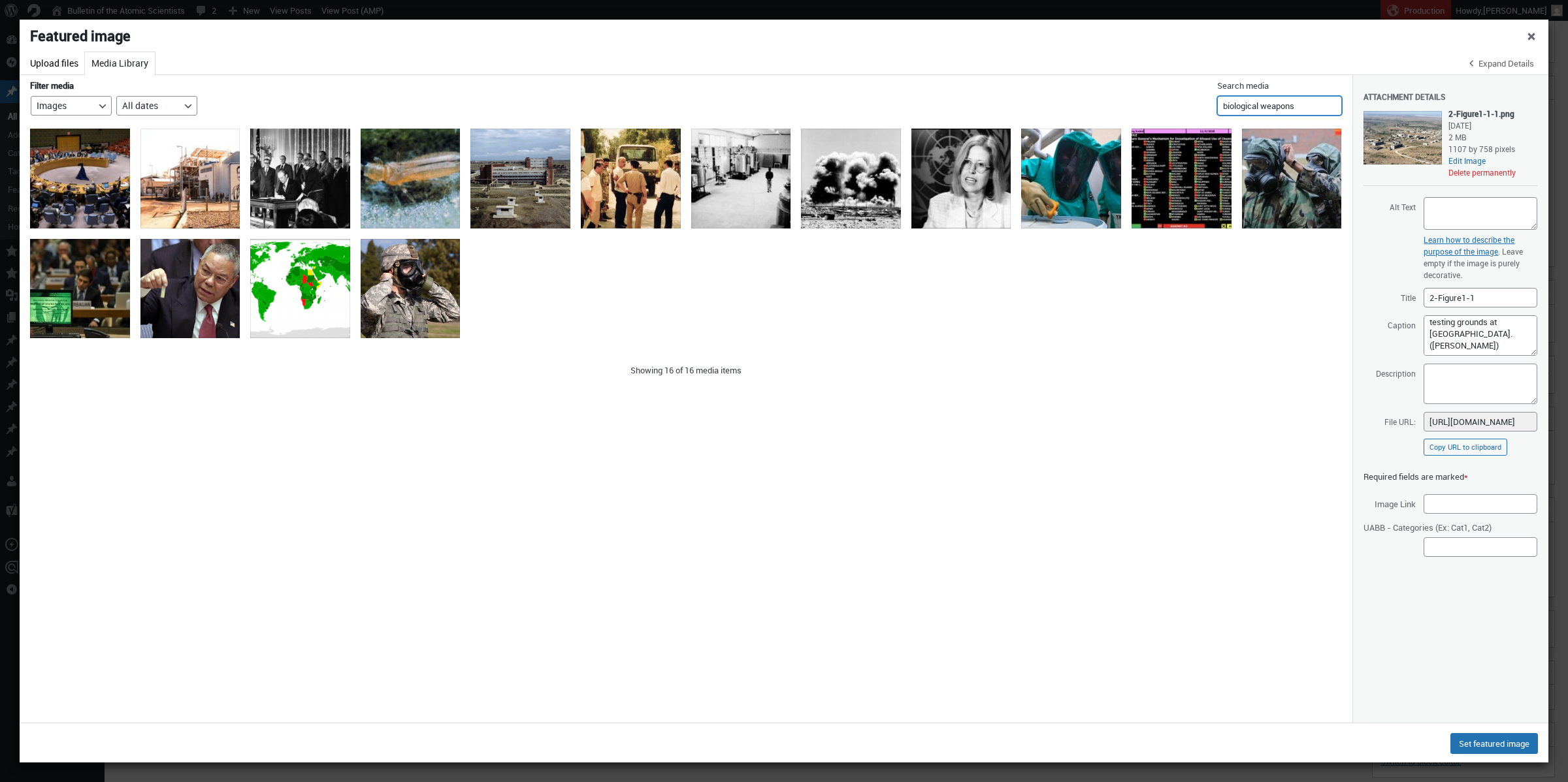
type input "biological weapons"
click at [508, 160] on div "stepnogorsk facility" at bounding box center [520, 178] width 100 height 100
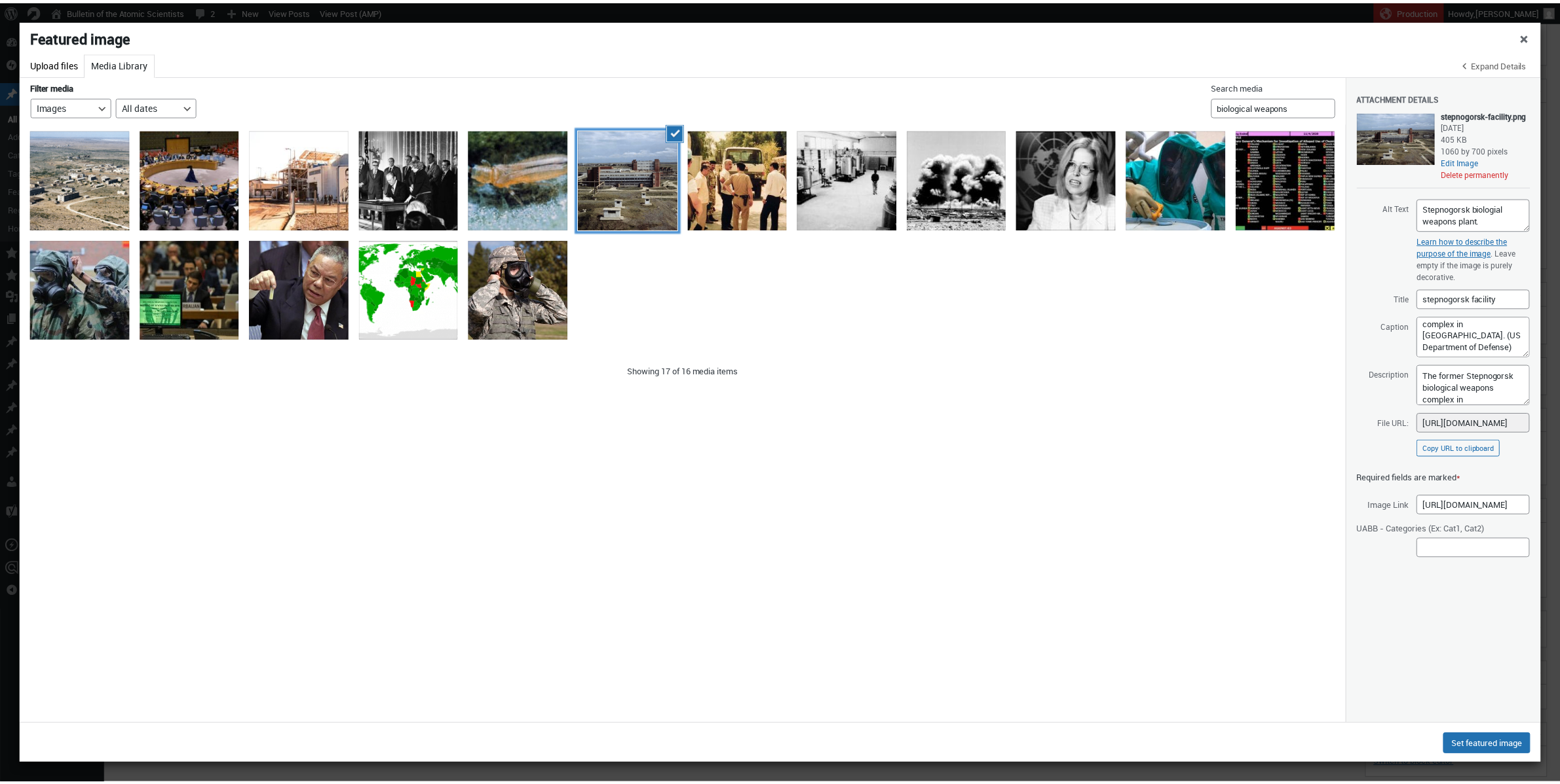
scroll to position [50, 0]
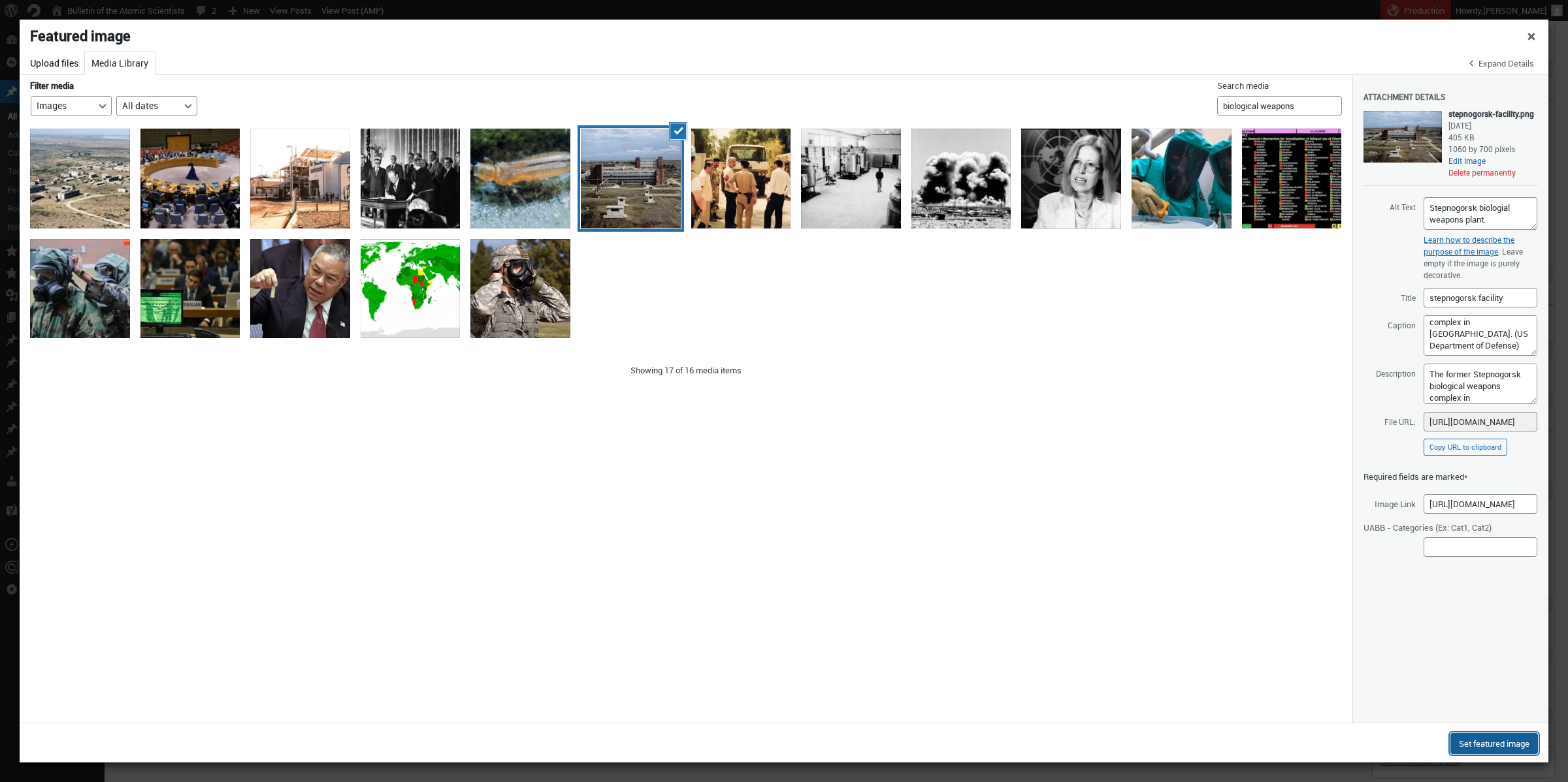
click at [1163, 643] on button "Set featured image" at bounding box center [1494, 744] width 88 height 21
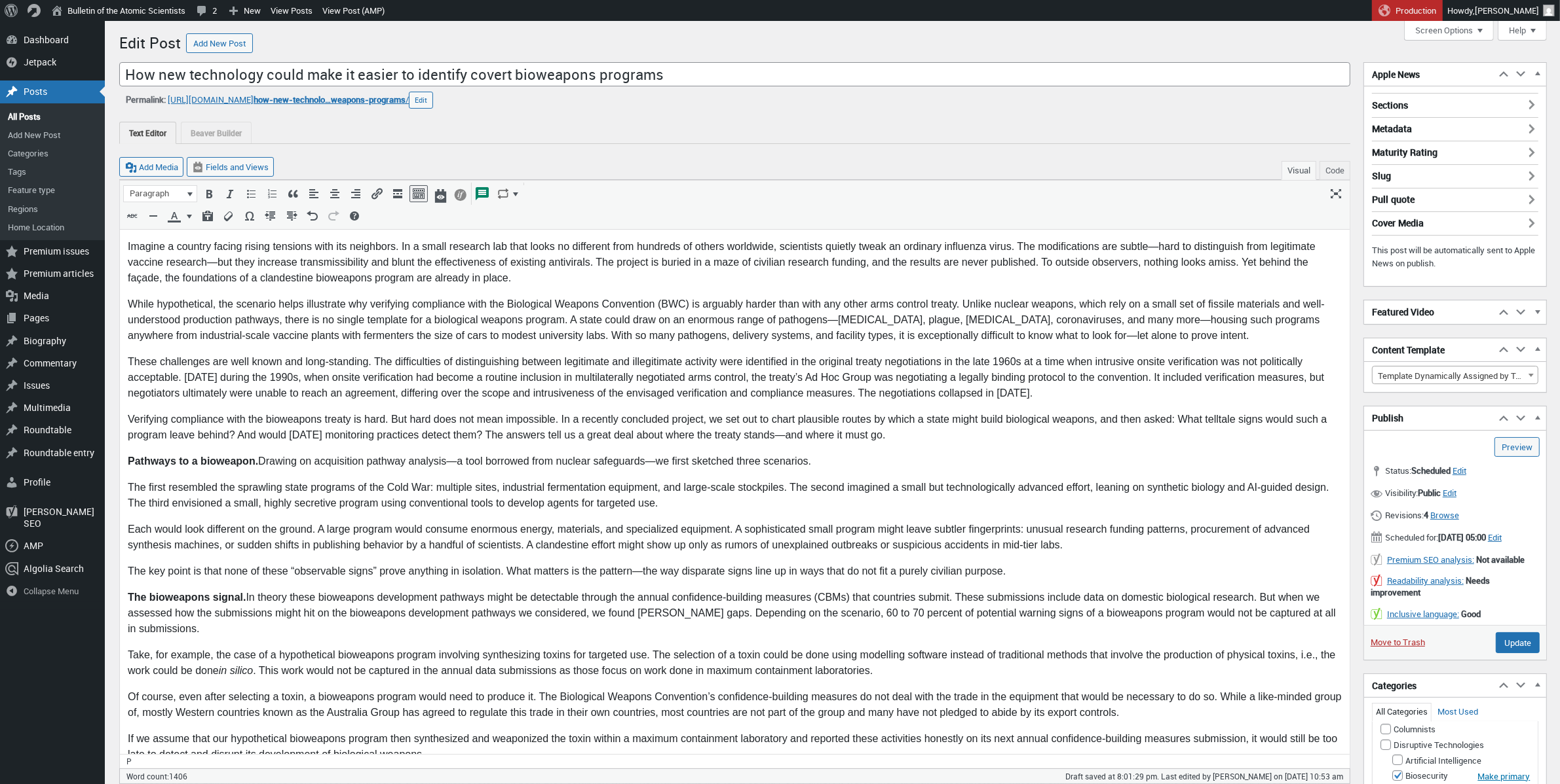
scroll to position [3, 0]
click at [1167, 442] on link "Preview (opens in a new tab)" at bounding box center [1517, 444] width 46 height 19
type input "Schedule"
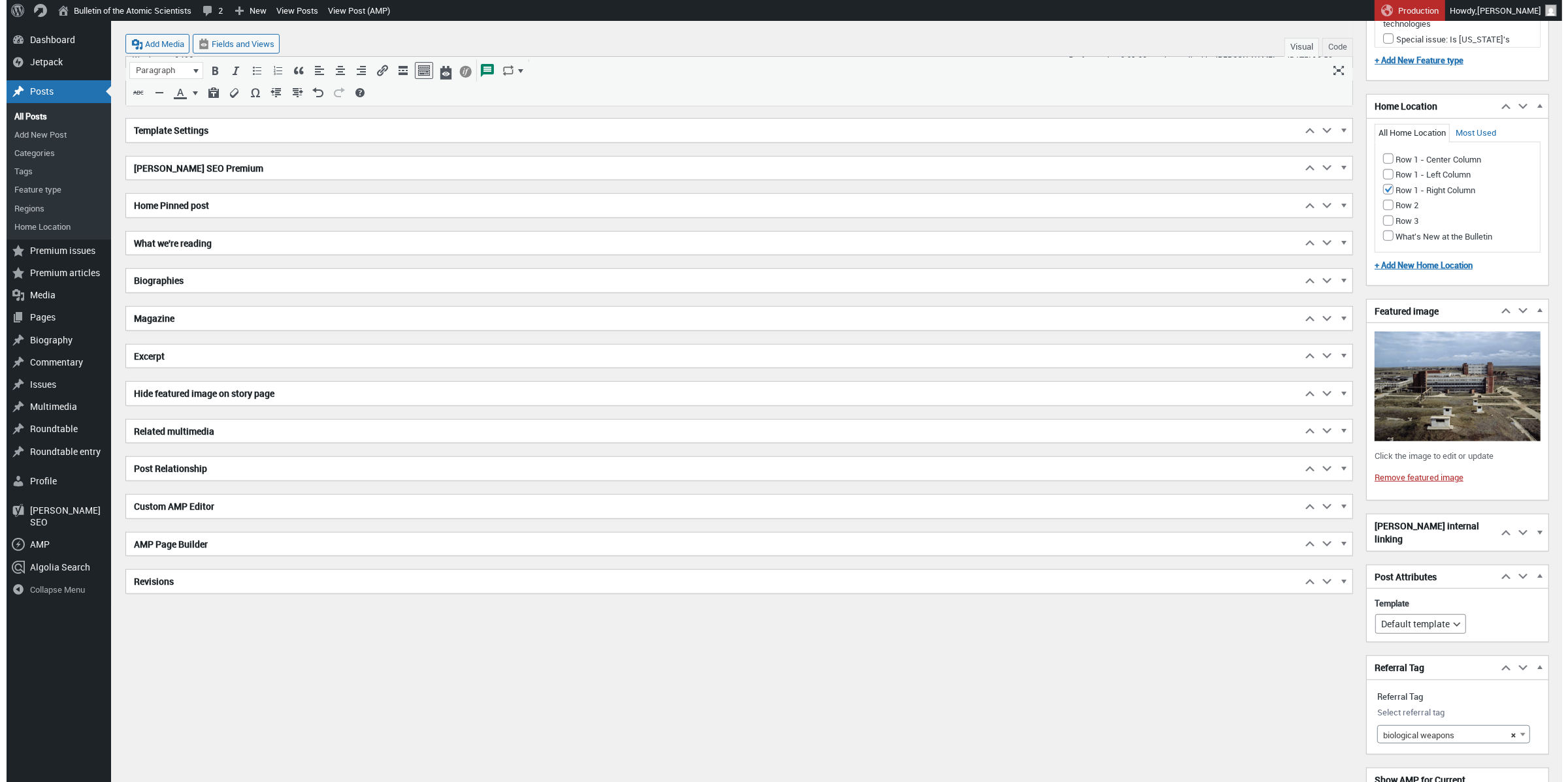
scroll to position [1395, 0]
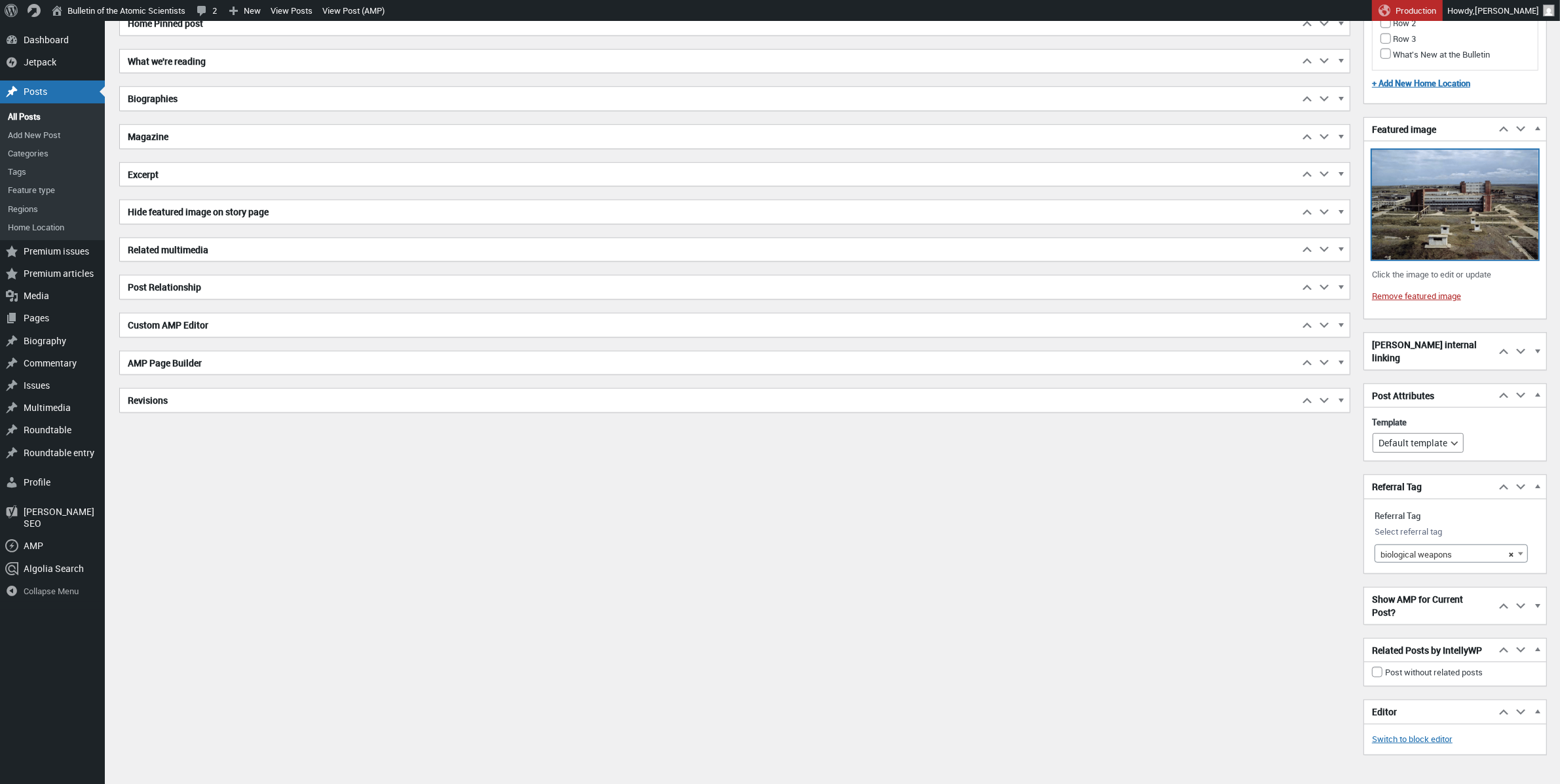
click at [1167, 229] on img at bounding box center [1455, 205] width 167 height 110
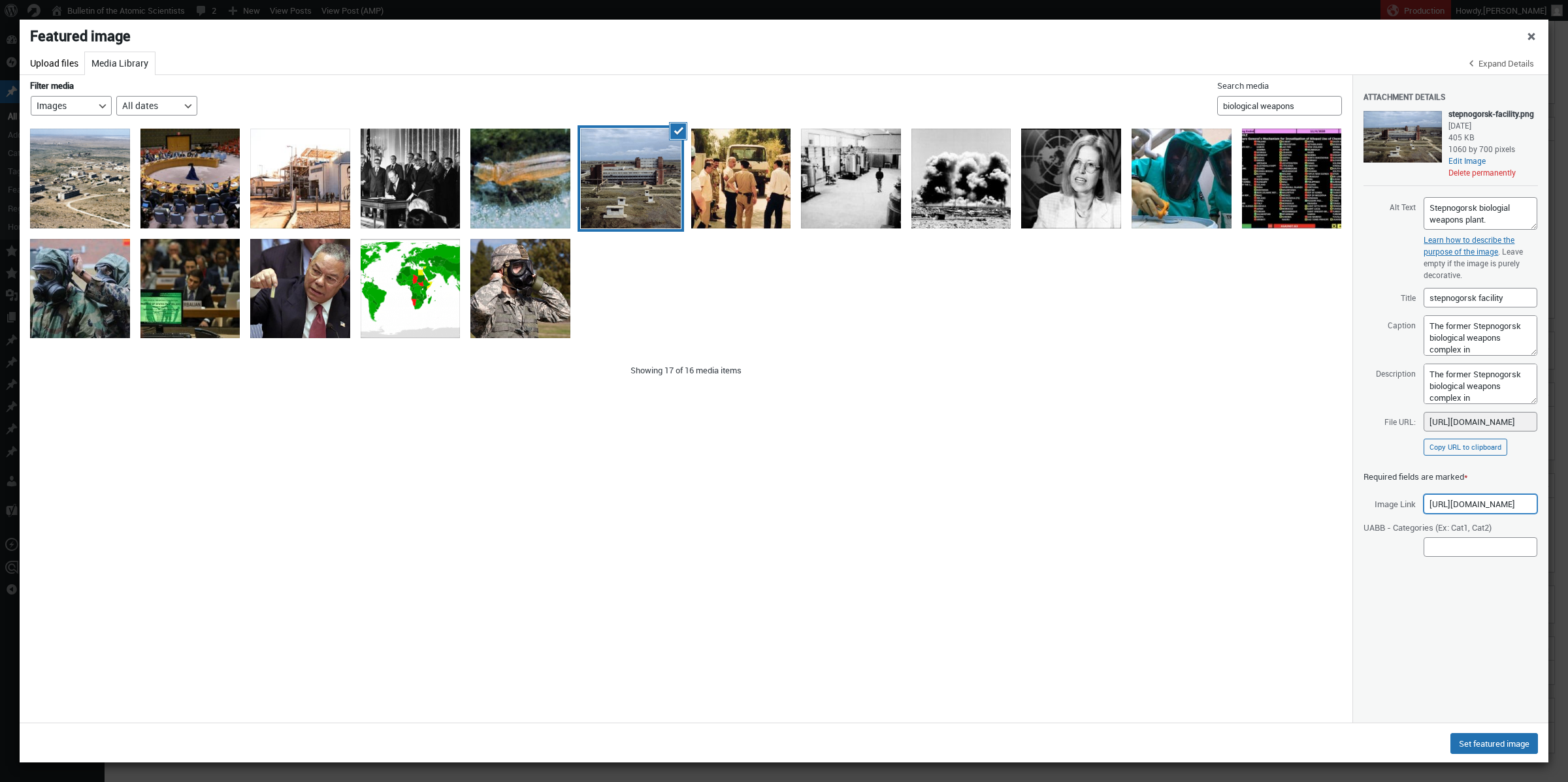
click at [1163, 514] on input "https://www.dtra.mil/Portals/61/Documents/History/With%20Courage%20and%20Persis…" at bounding box center [1480, 504] width 114 height 19
drag, startPoint x: 1459, startPoint y: 560, endPoint x: 1567, endPoint y: 570, distance: 108.5
click at [1163, 514] on input "https://www.dtra.mil/Portals/61/Documents/History/With%20Courage%20and%20Persis…" at bounding box center [1480, 504] width 114 height 19
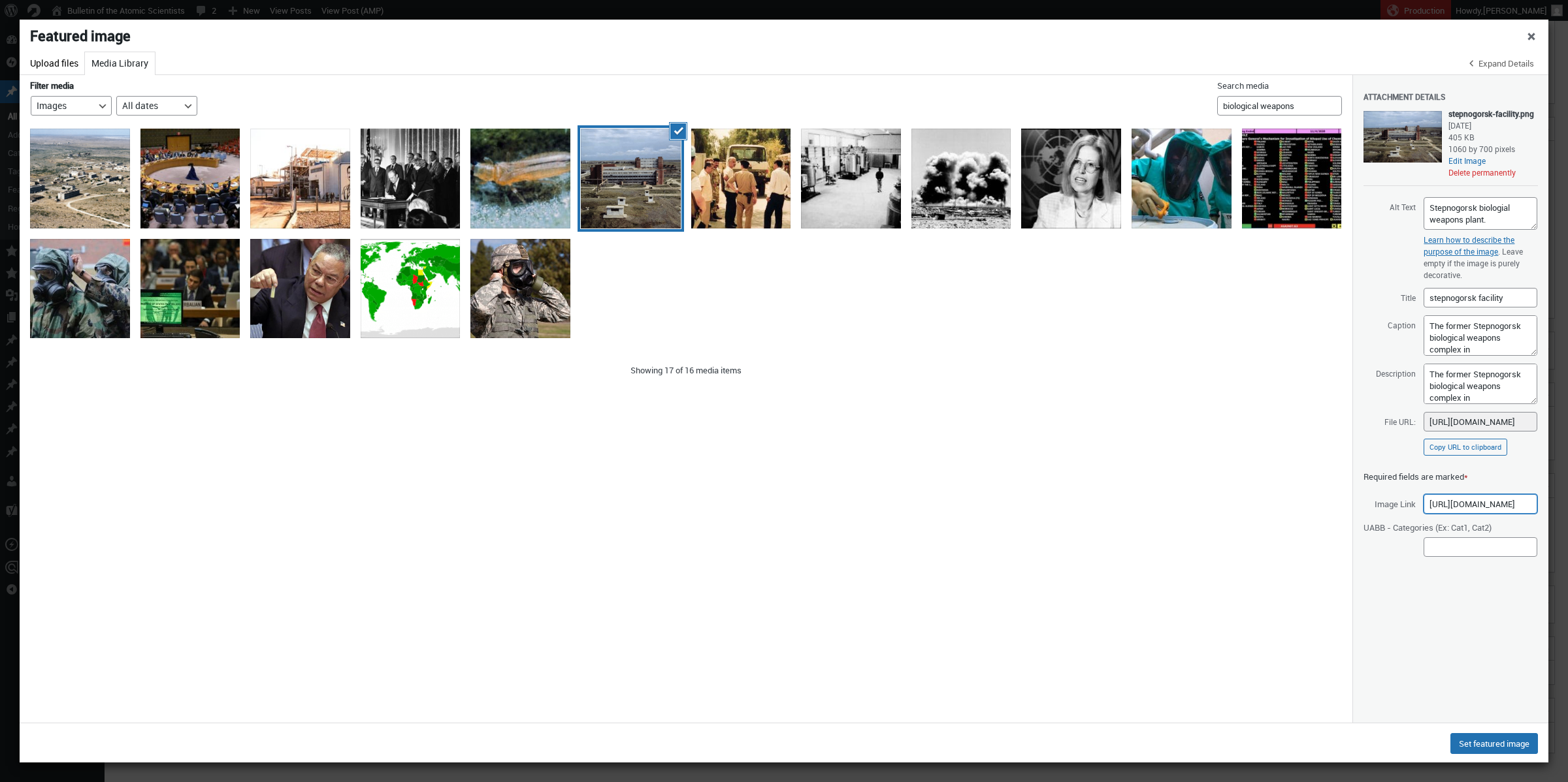
scroll to position [0, 0]
drag, startPoint x: 1533, startPoint y: 564, endPoint x: 1302, endPoint y: 549, distance: 231.5
click at [1163, 549] on div "Filter media Filter by type Images Uploaded to this post Unattached Mine Filter…" at bounding box center [784, 399] width 1529 height 647
click at [858, 423] on div "Deselect Deselect Deselect Deselect Deselect Deselect Deselect Deselect Deselec…" at bounding box center [686, 422] width 1333 height 600
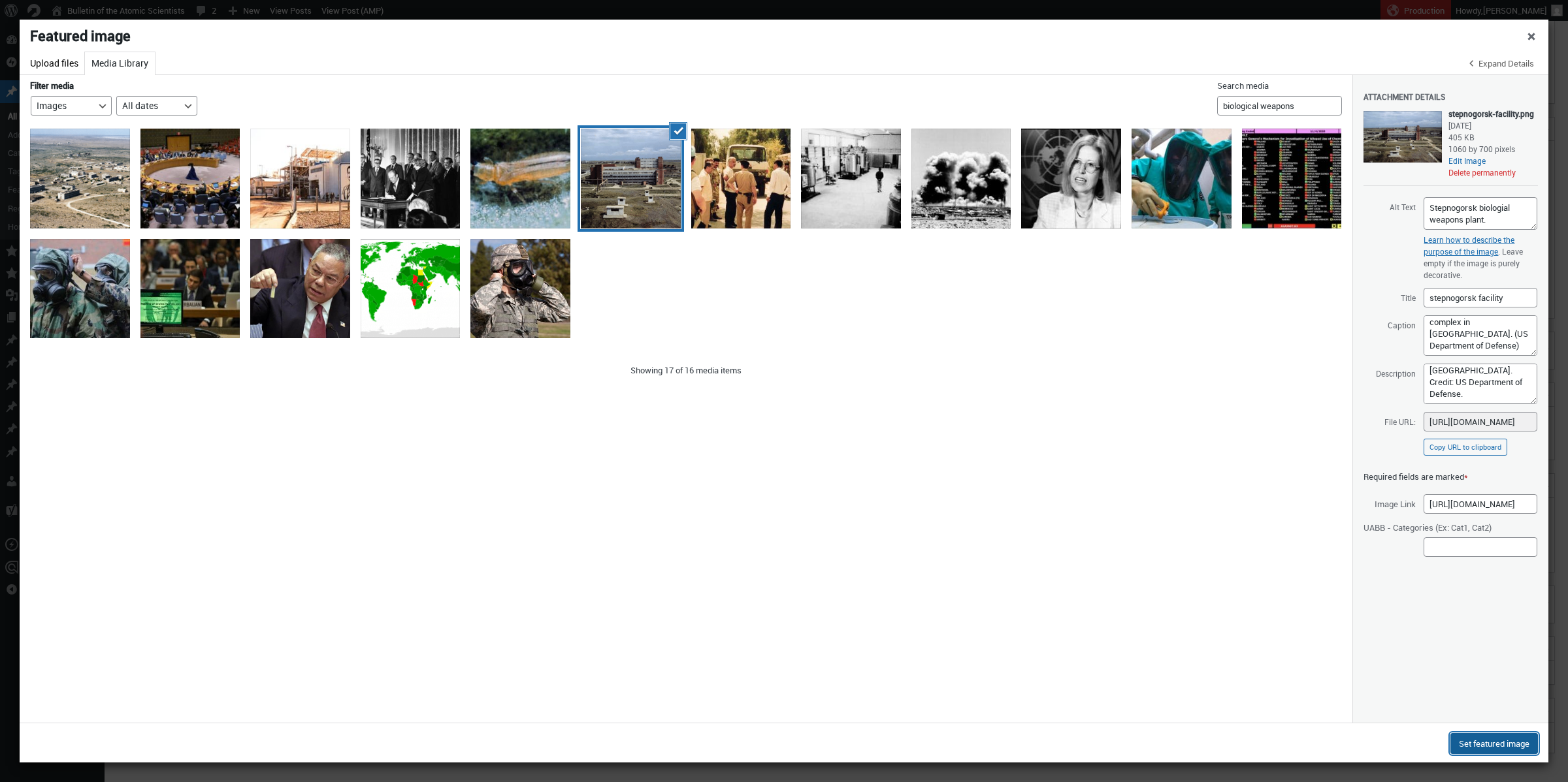
click at [1163, 643] on button "Set featured image" at bounding box center [1494, 744] width 88 height 21
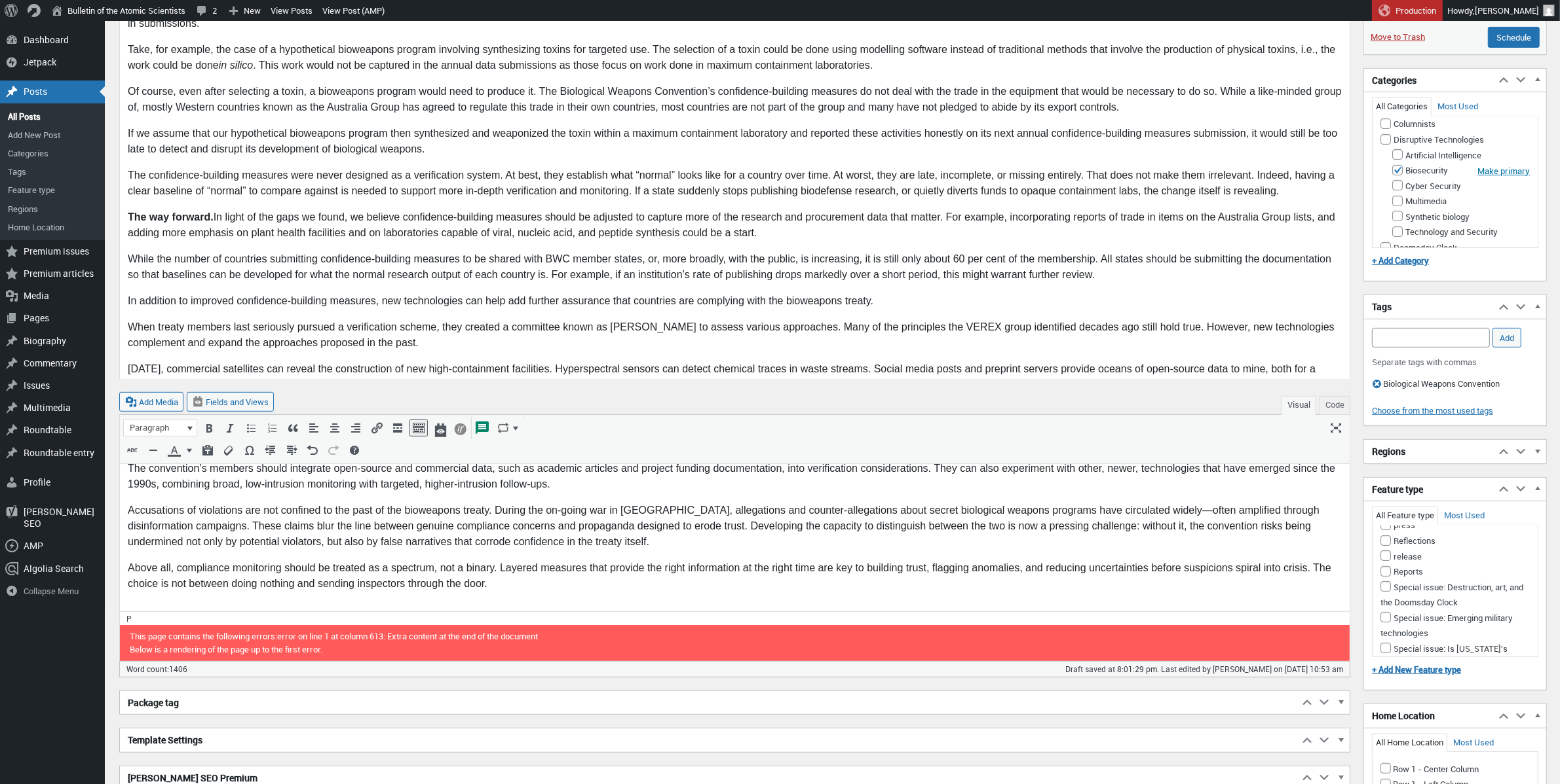
scroll to position [175, 0]
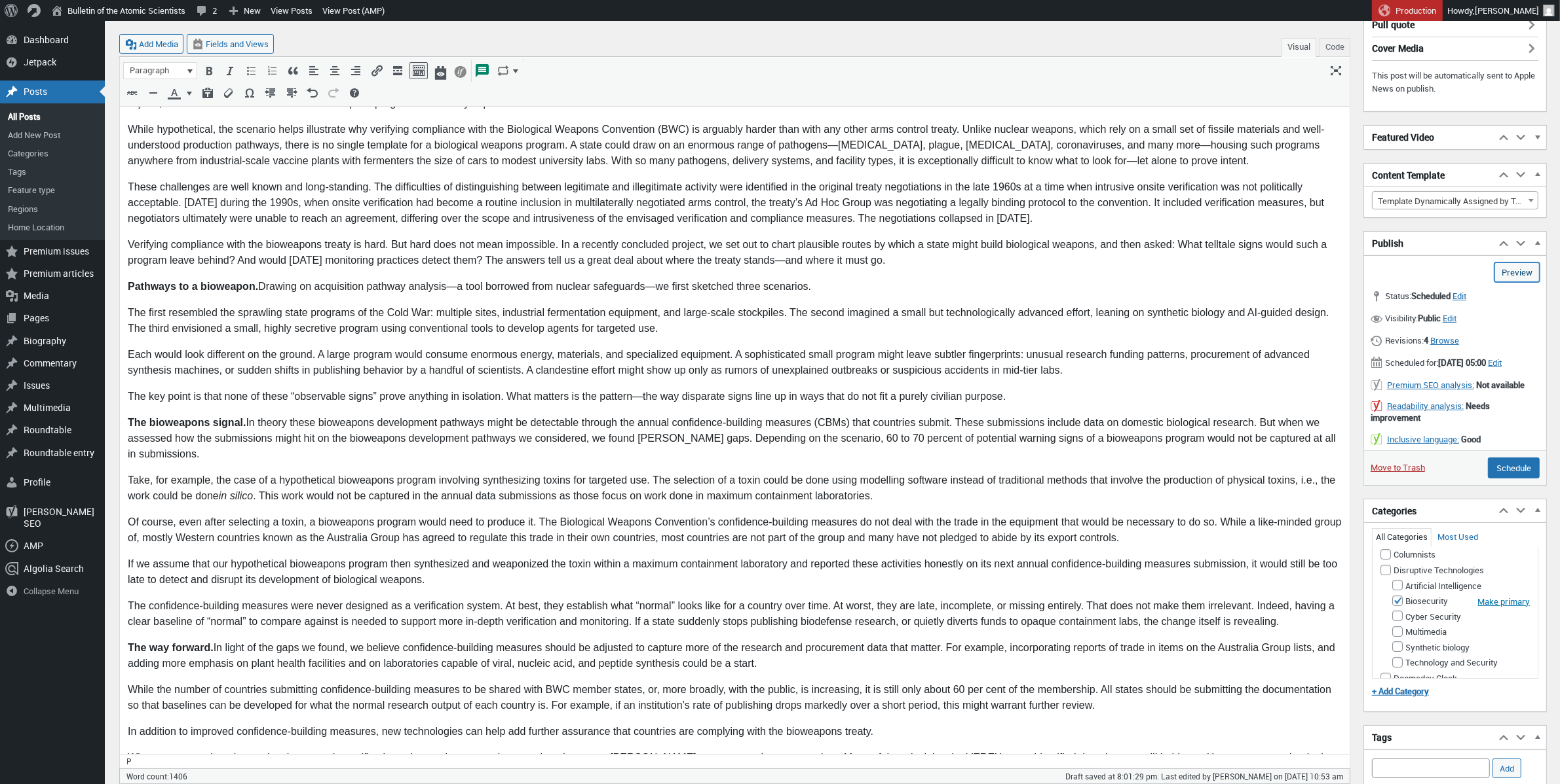
click at [1167, 275] on link "Preview (opens in a new tab)" at bounding box center [1517, 272] width 46 height 19
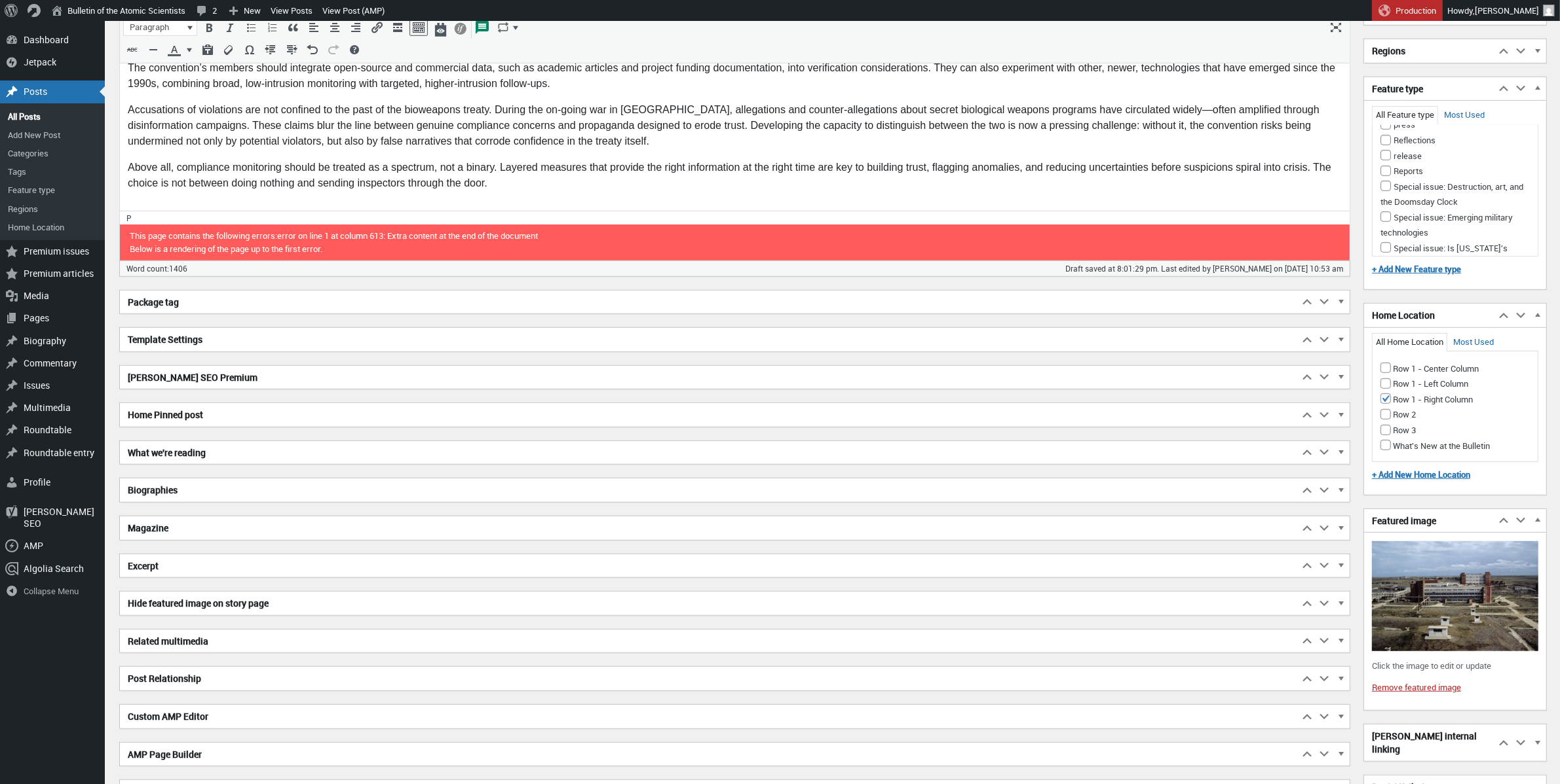
scroll to position [1110, 0]
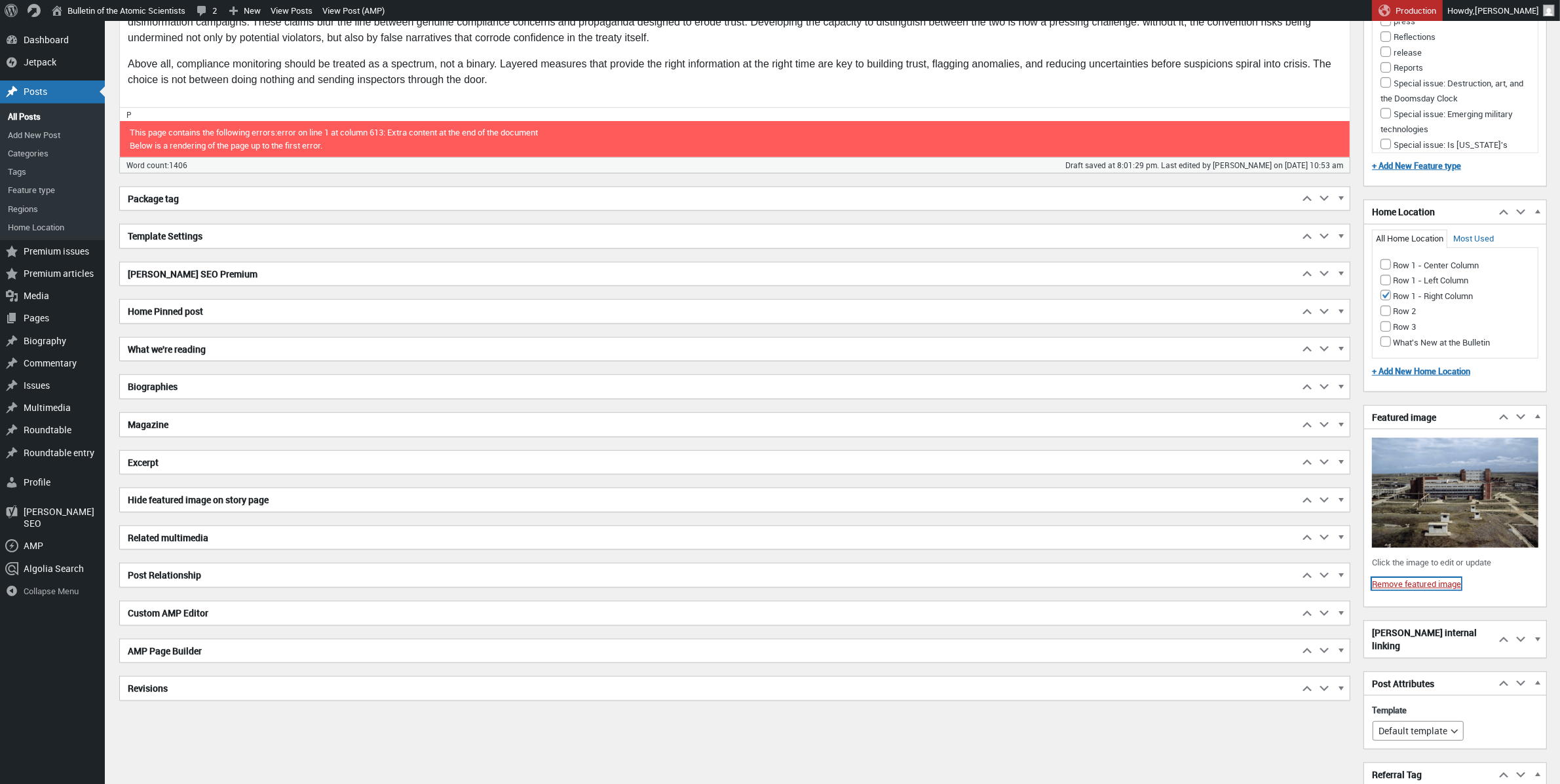
click at [1167, 590] on link "Remove featured image" at bounding box center [1417, 584] width 89 height 12
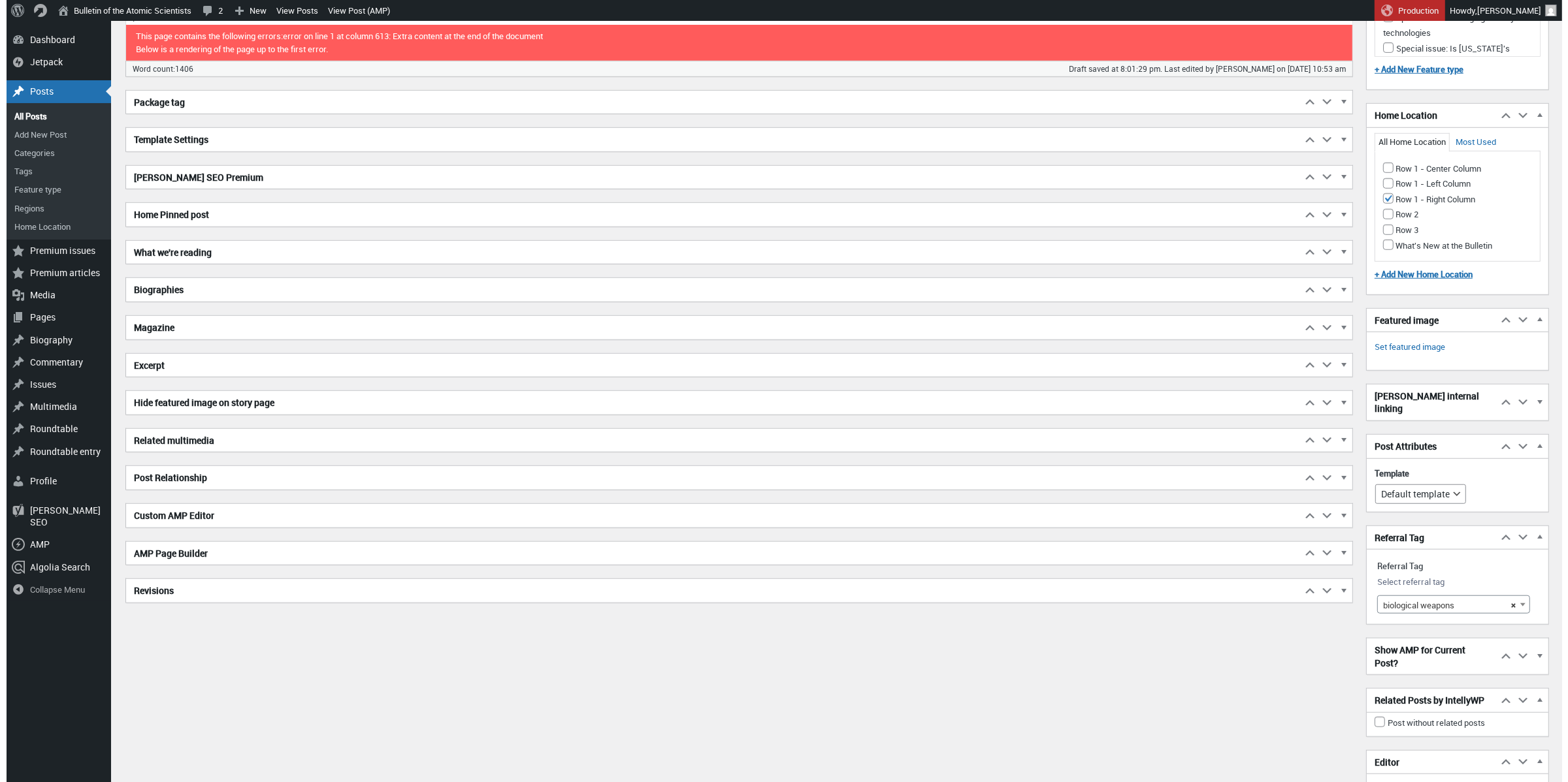
scroll to position [1219, 0]
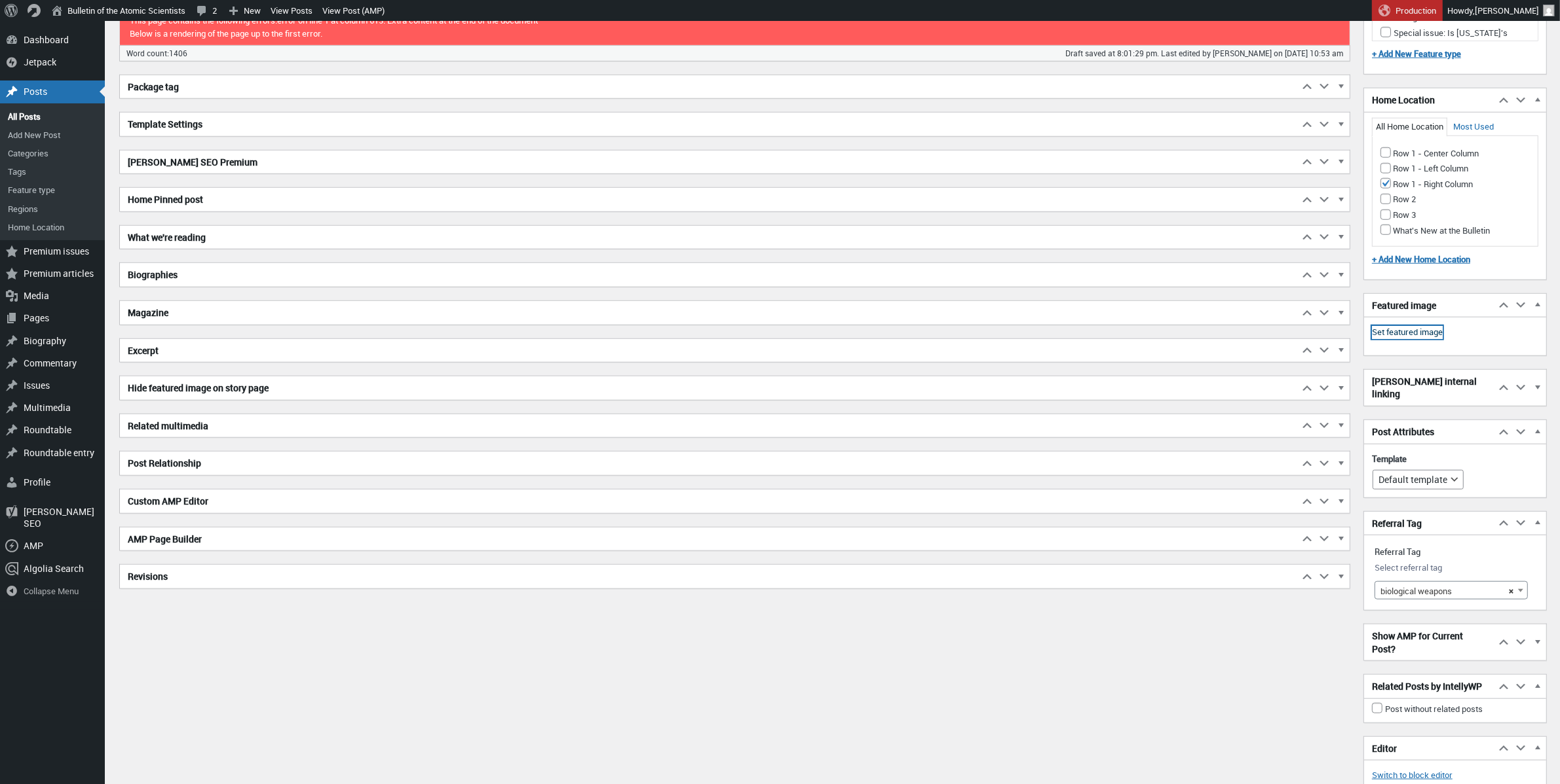
click at [1167, 339] on link "Set featured image" at bounding box center [1407, 332] width 71 height 13
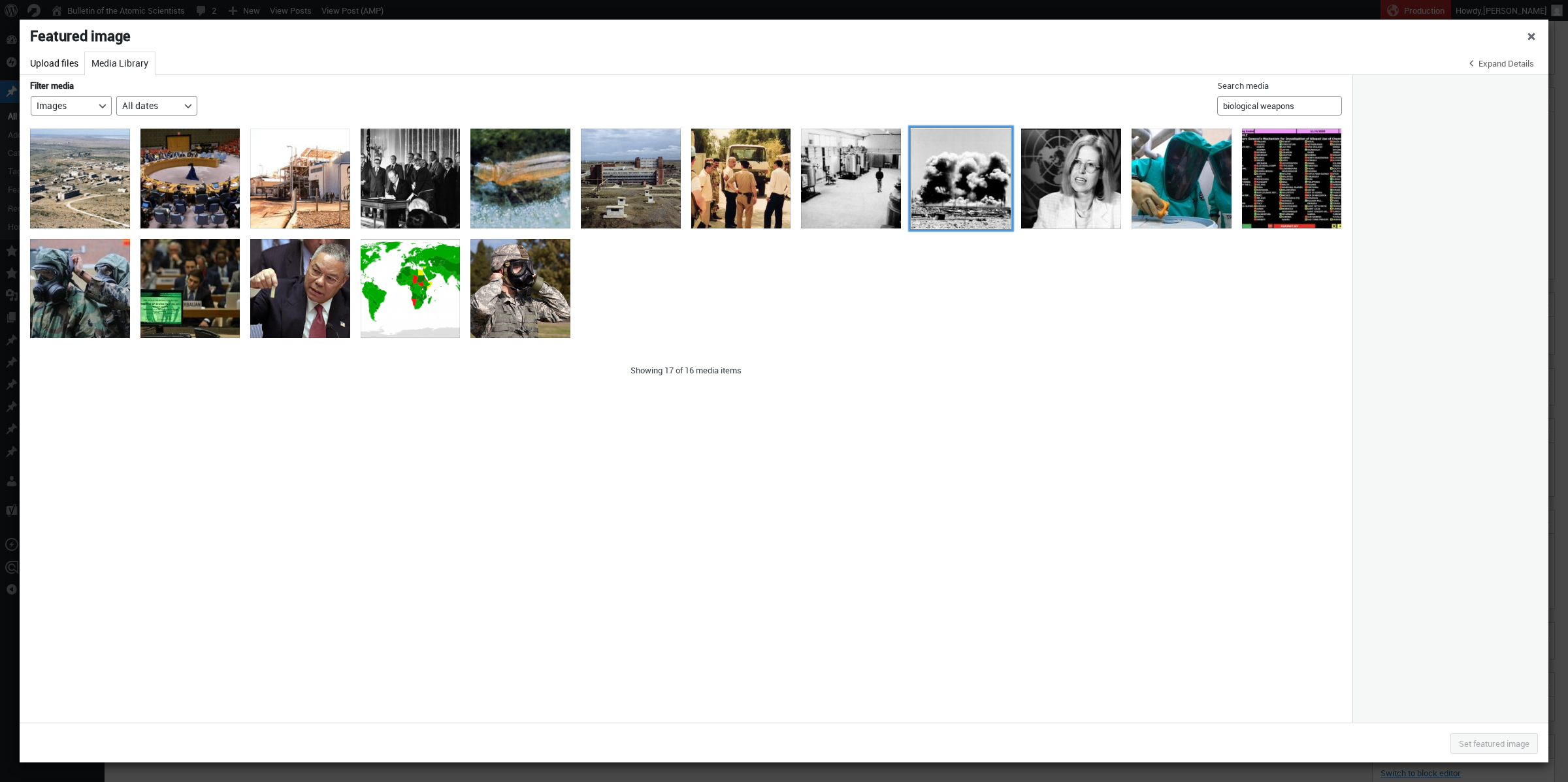
click at [982, 180] on div "destruction of al hakam" at bounding box center [961, 178] width 100 height 100
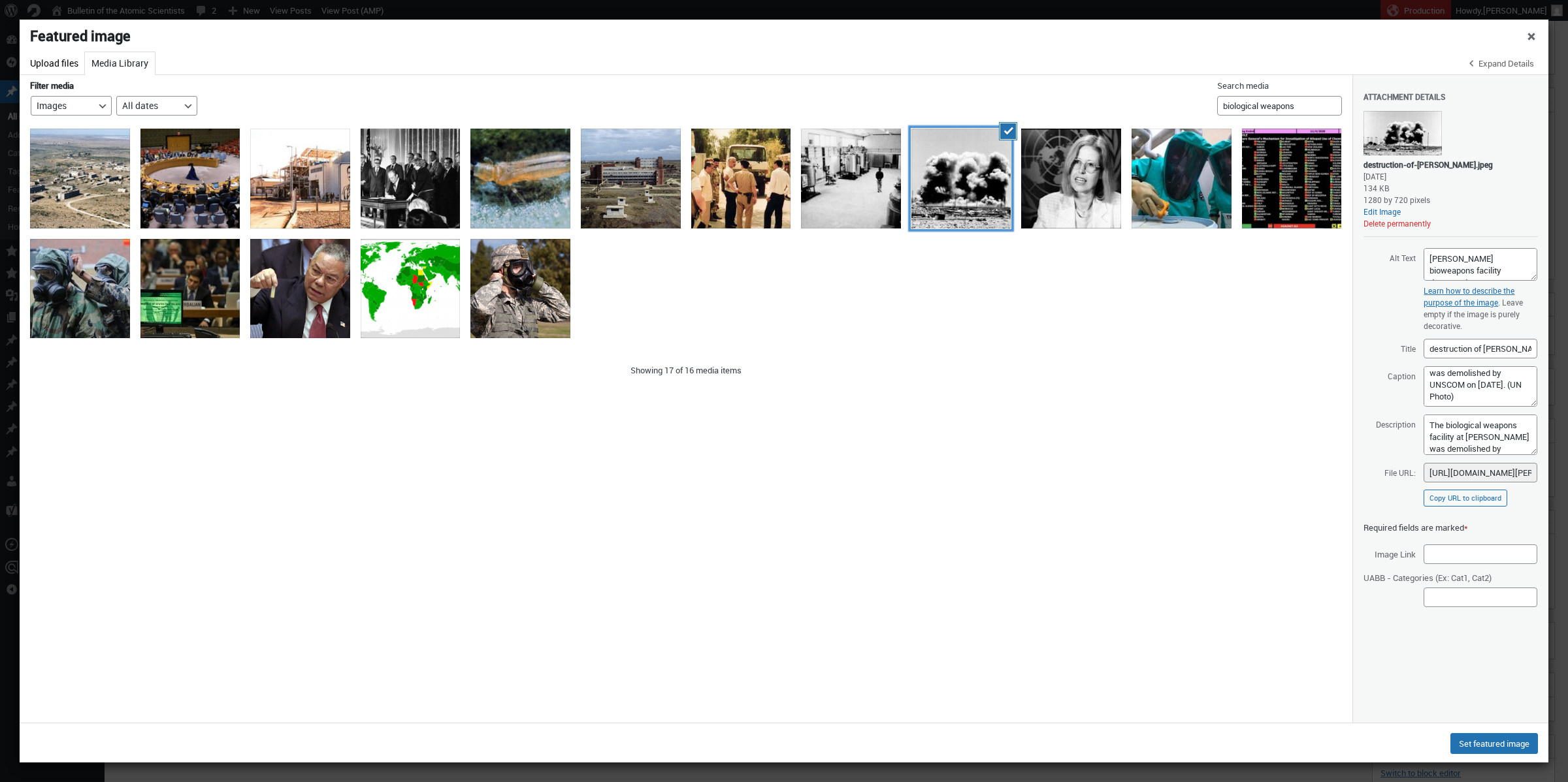
scroll to position [39, 0]
click at [528, 284] on div "A soldier prepares for a biological weapons attack" at bounding box center [520, 288] width 100 height 100
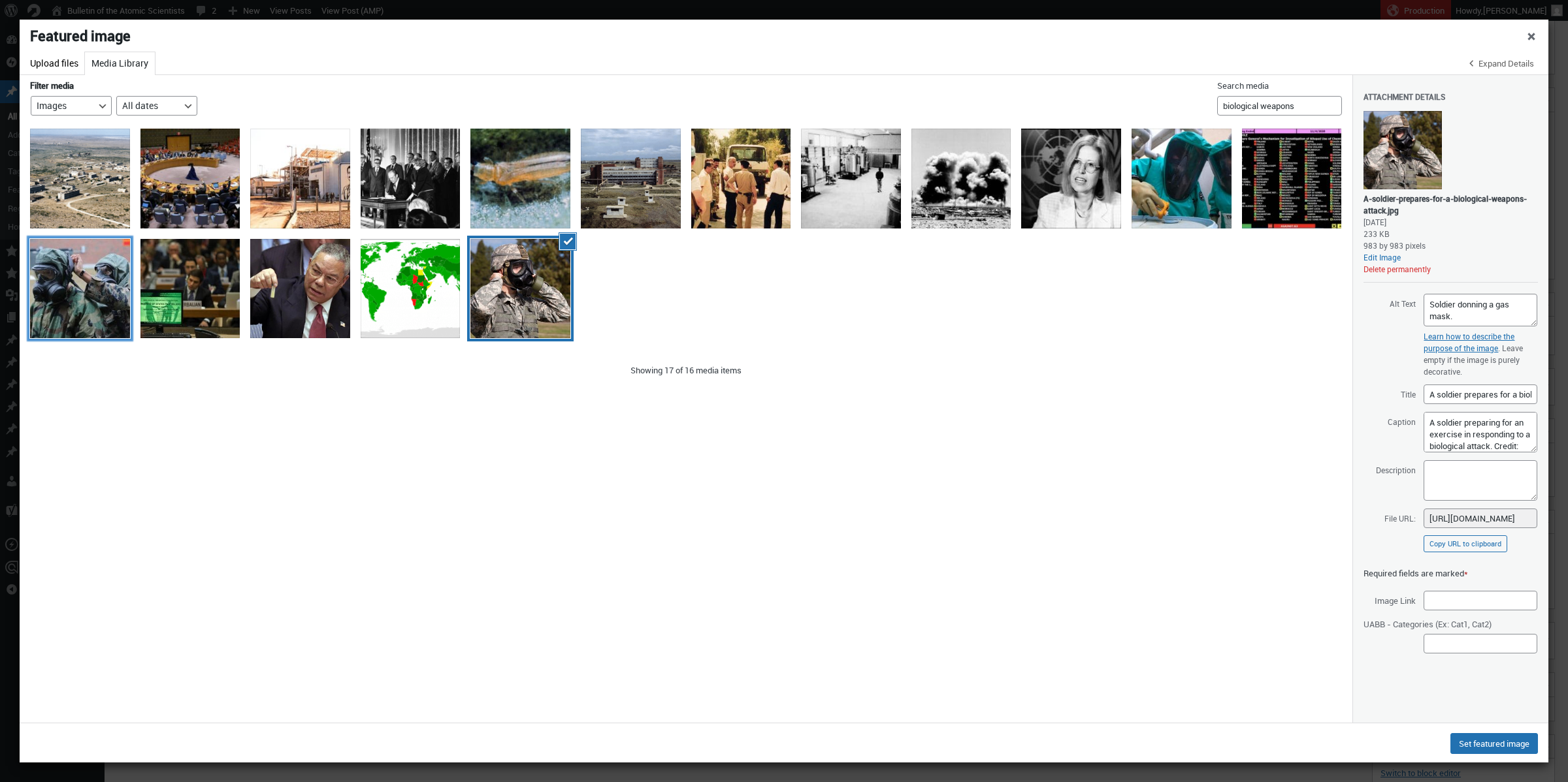
click at [98, 280] on div "chemical biological weapons training" at bounding box center [79, 288] width 100 height 100
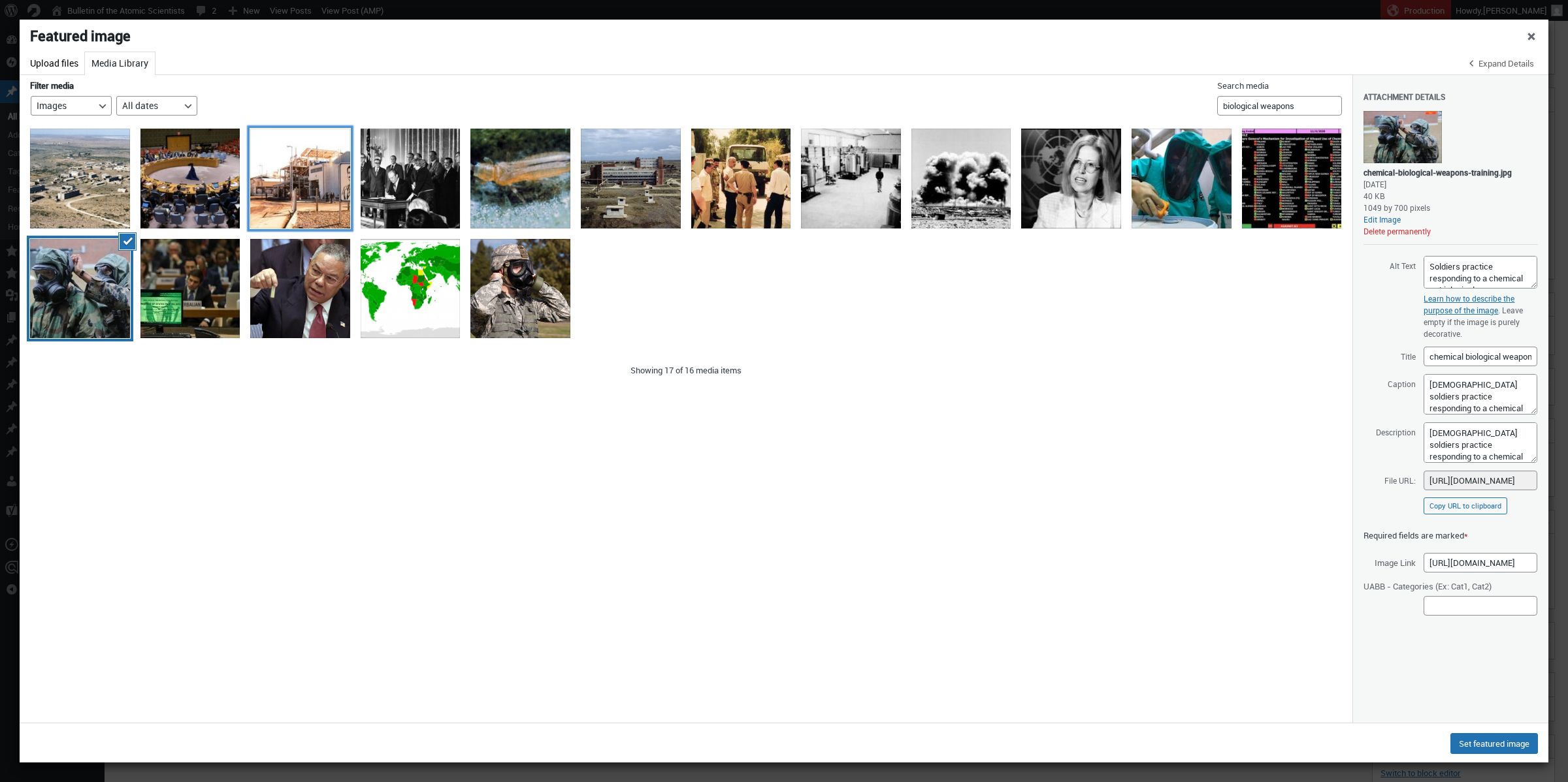
click at [271, 148] on div "United Nations Special Commission Undertakes Inspections Aimed at Eliminating I…" at bounding box center [300, 178] width 100 height 100
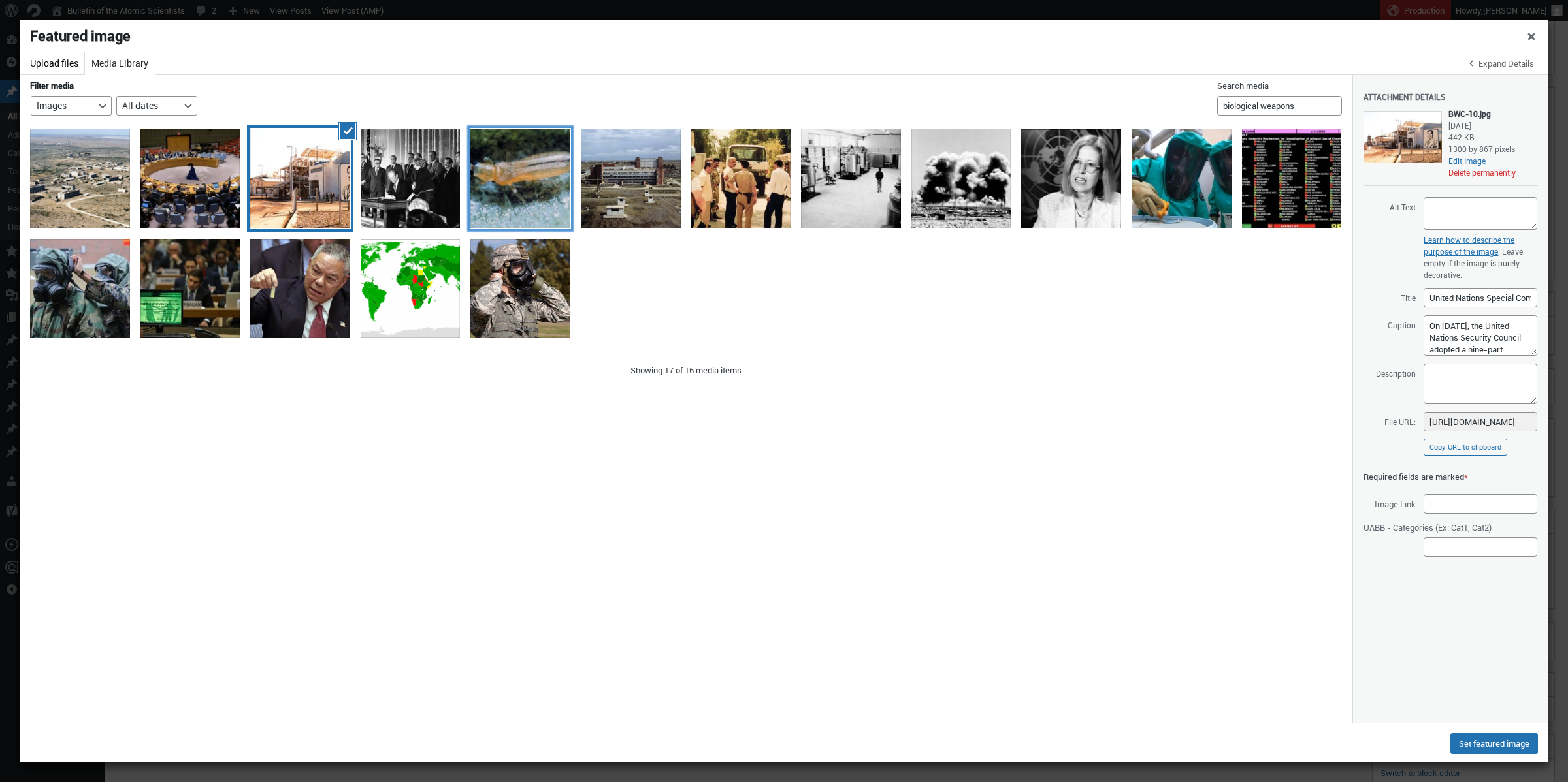
click at [544, 180] on div "thrips" at bounding box center [520, 178] width 100 height 100
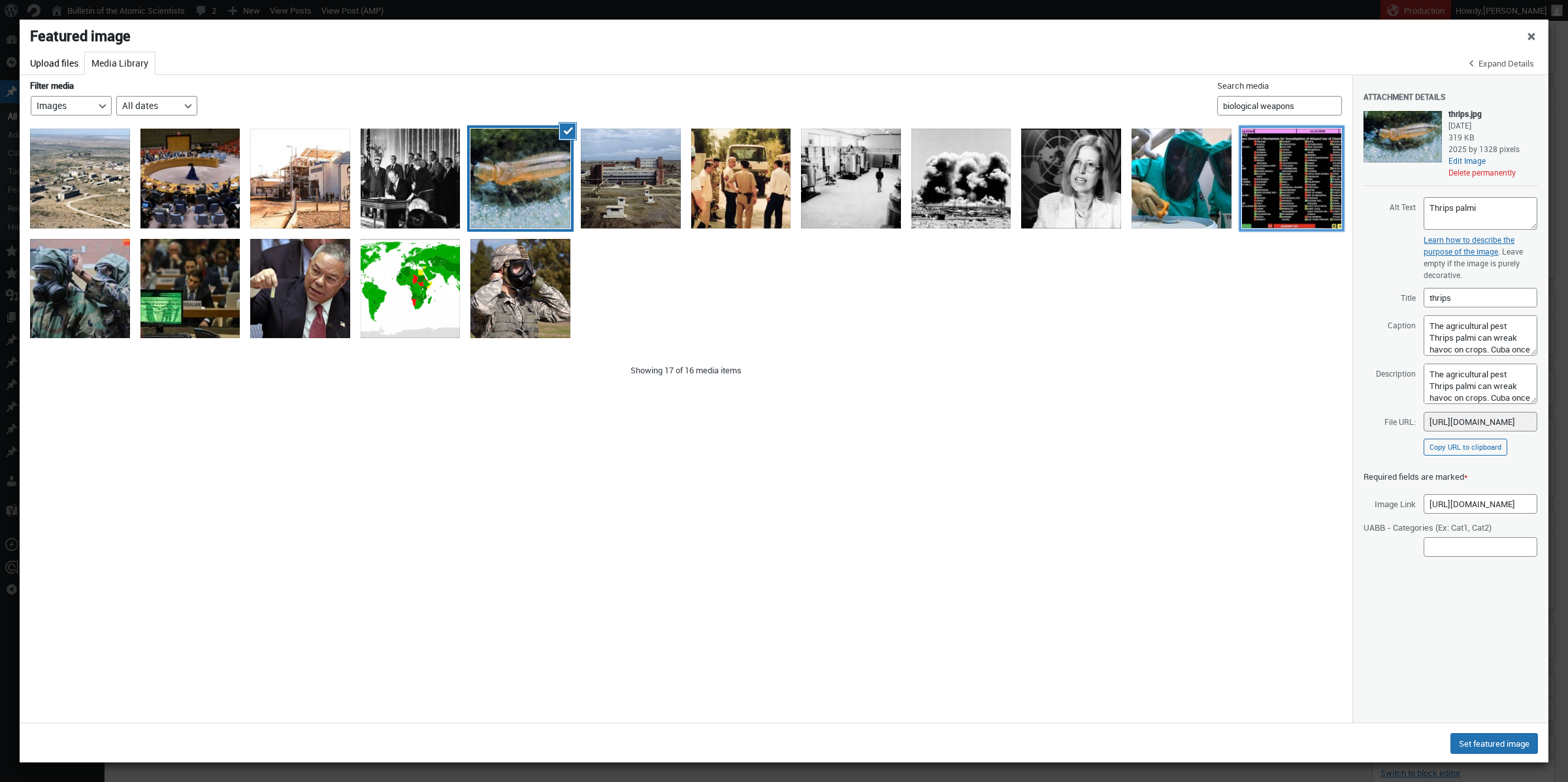
click at [1163, 202] on div "screenshot of UN vote on Russian resolution" at bounding box center [1292, 178] width 100 height 100
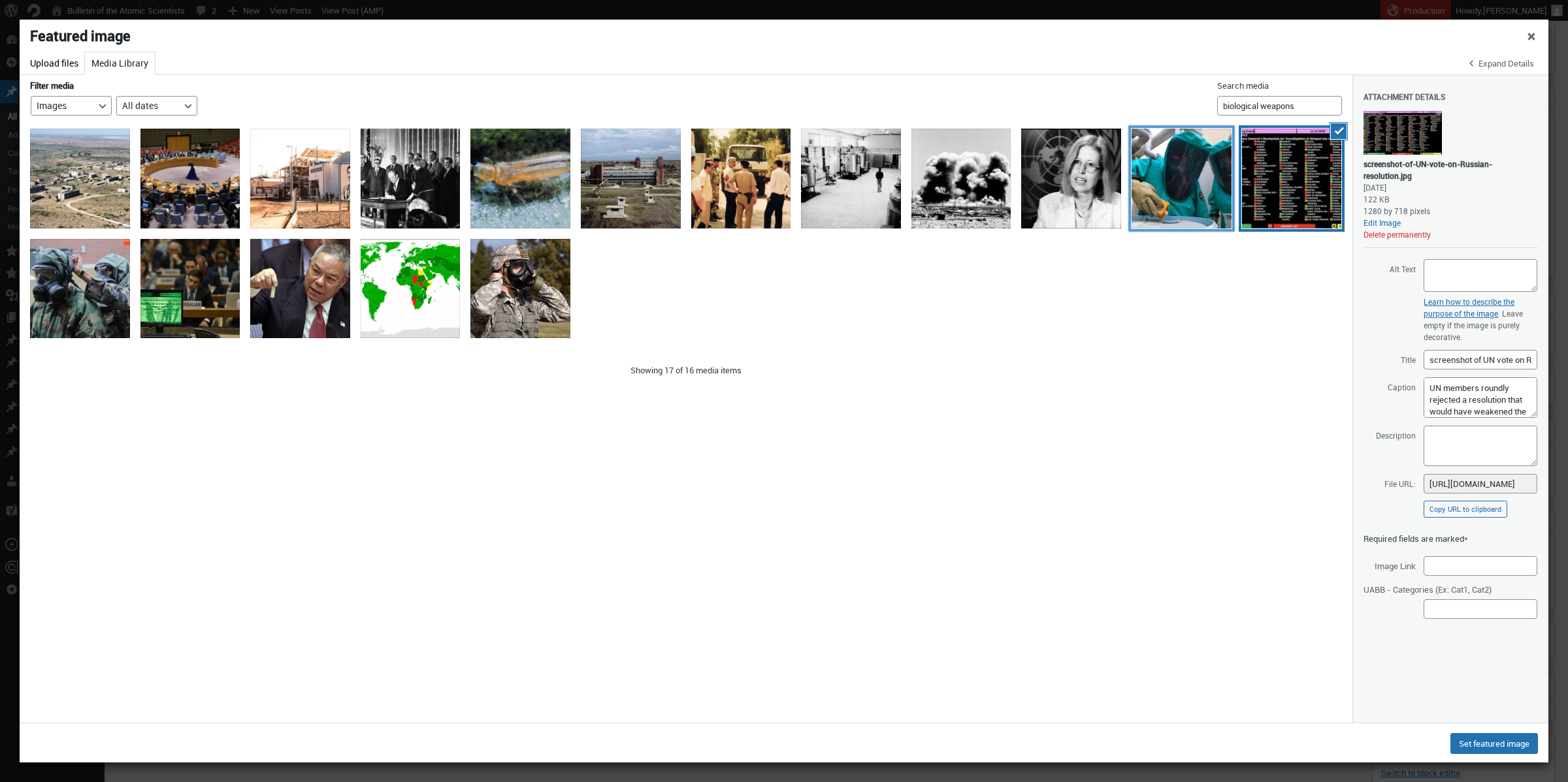
click at [1163, 195] on div "cbrn specialists" at bounding box center [1181, 178] width 100 height 100
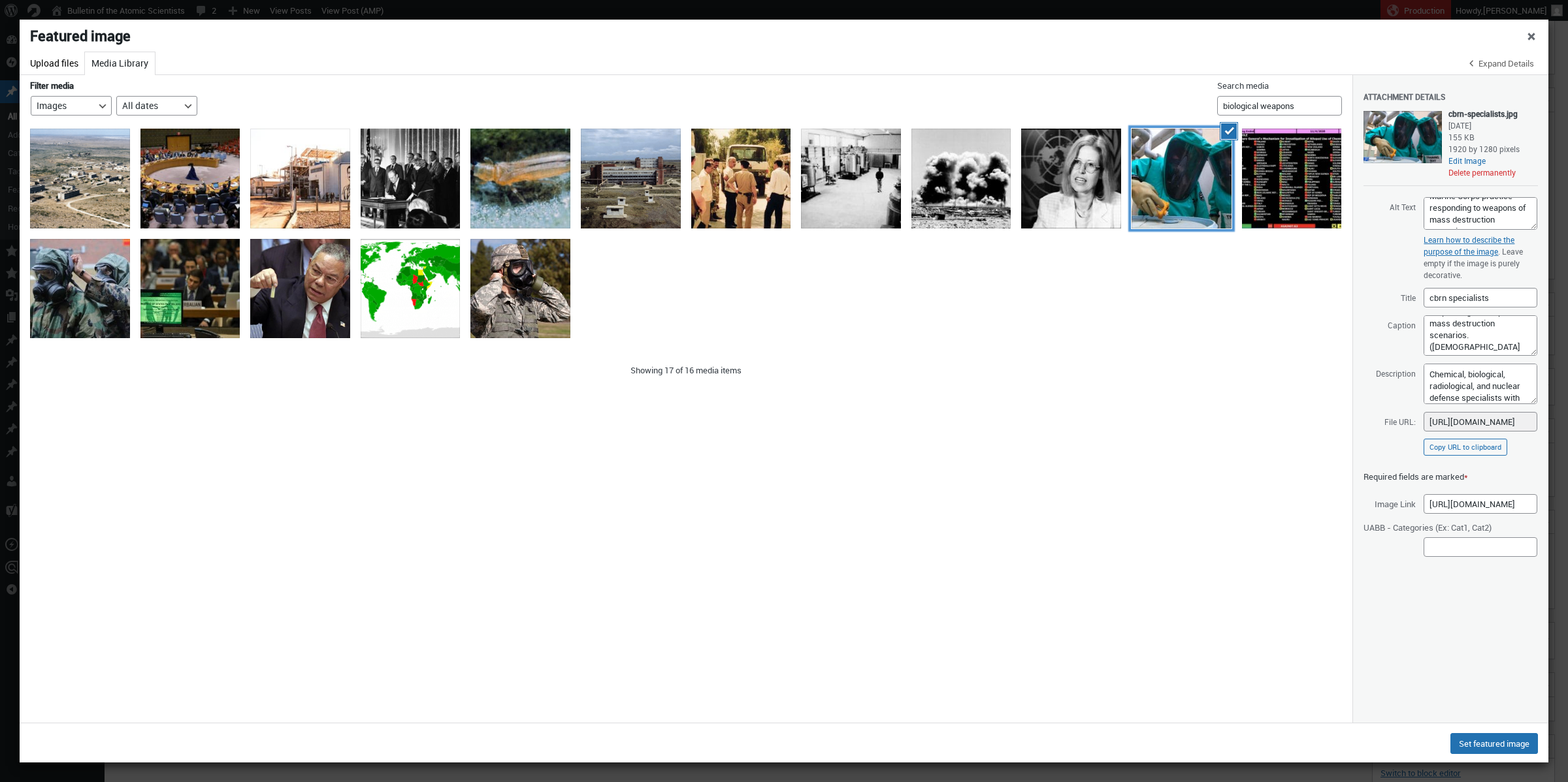
scroll to position [86, 0]
click at [314, 311] on div "colin powell at UN security council" at bounding box center [300, 288] width 100 height 100
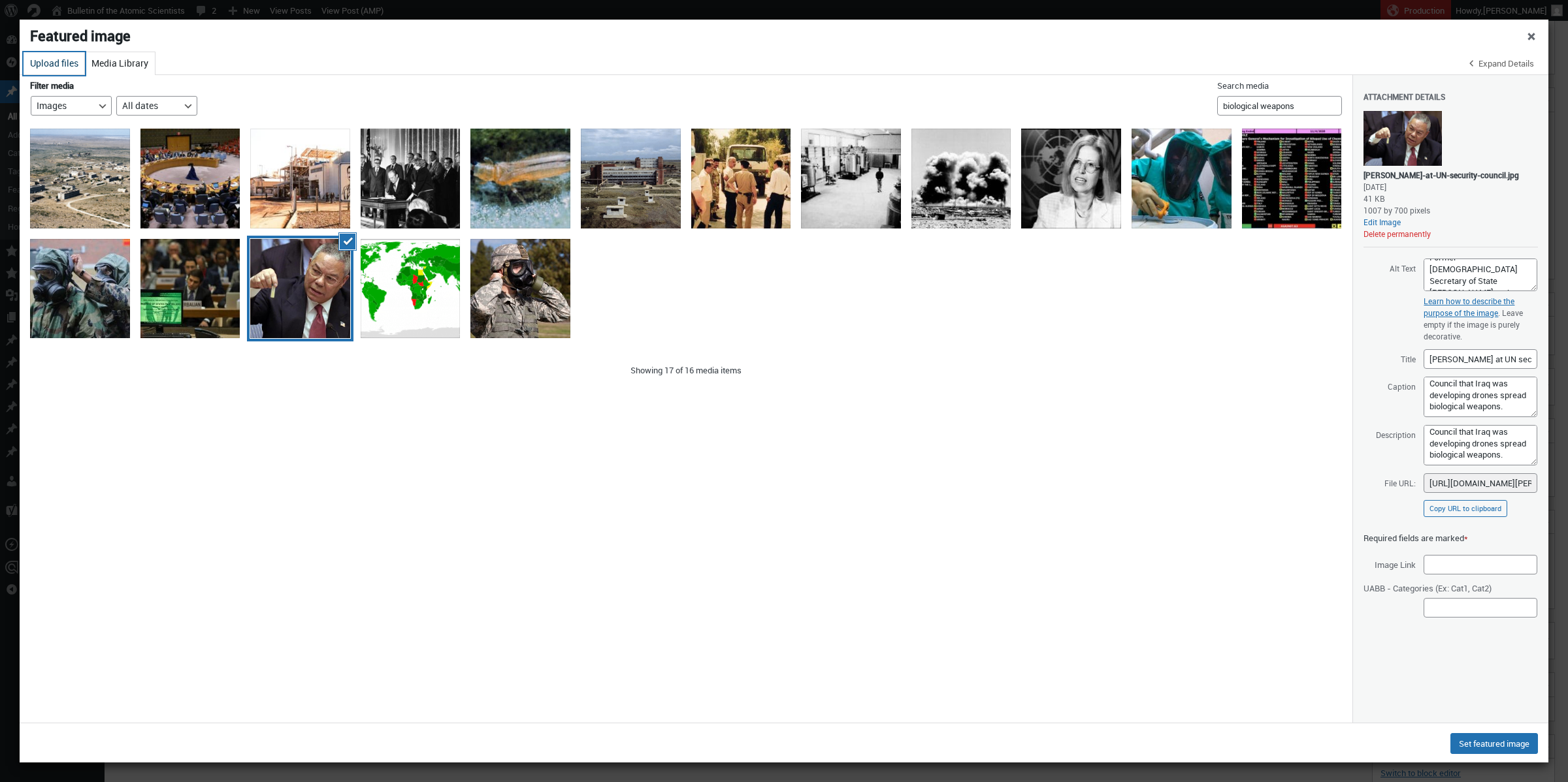
click at [45, 60] on button "Upload files" at bounding box center [54, 63] width 62 height 23
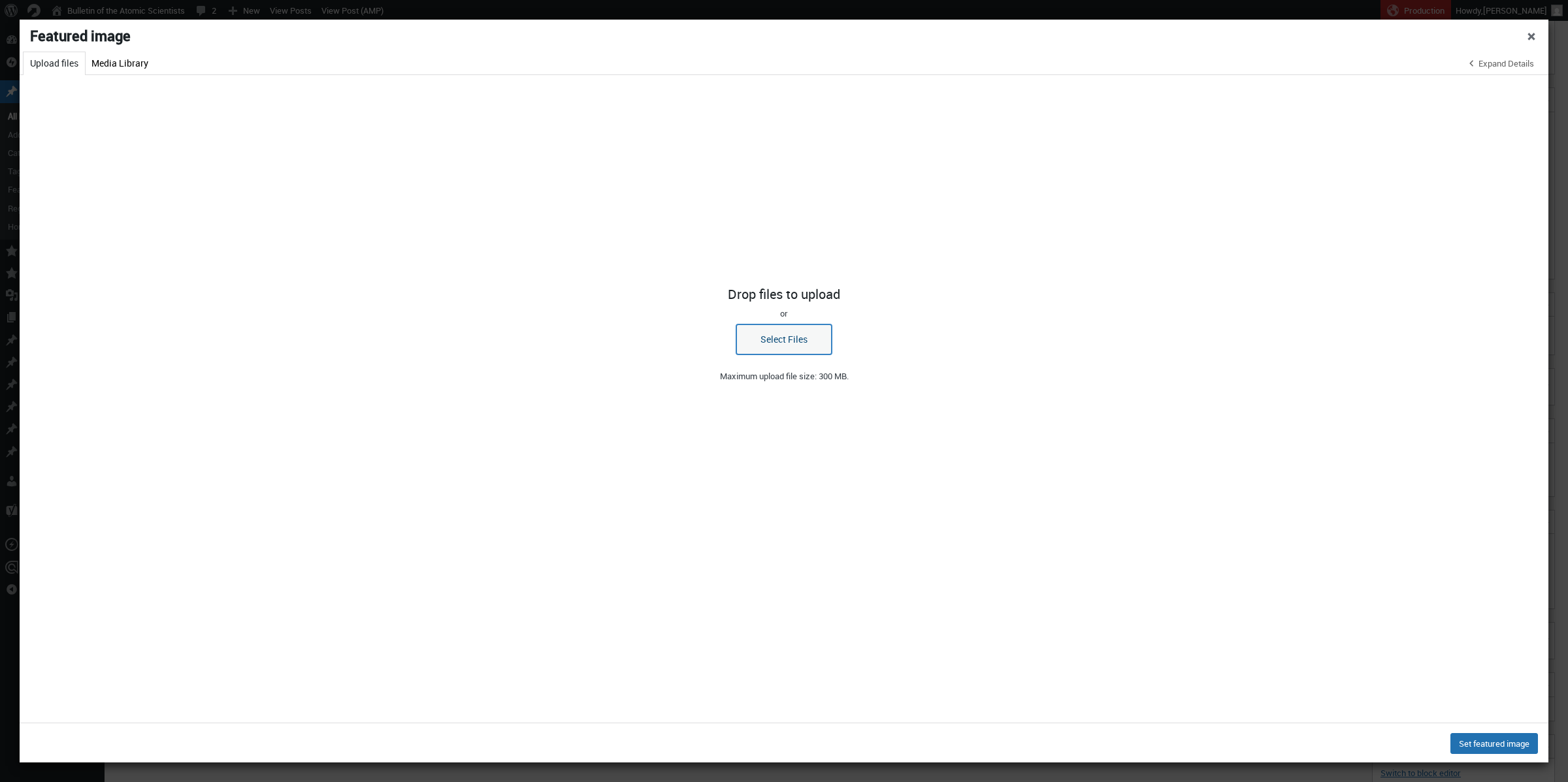
click at [766, 328] on button "Select Files" at bounding box center [784, 340] width 96 height 30
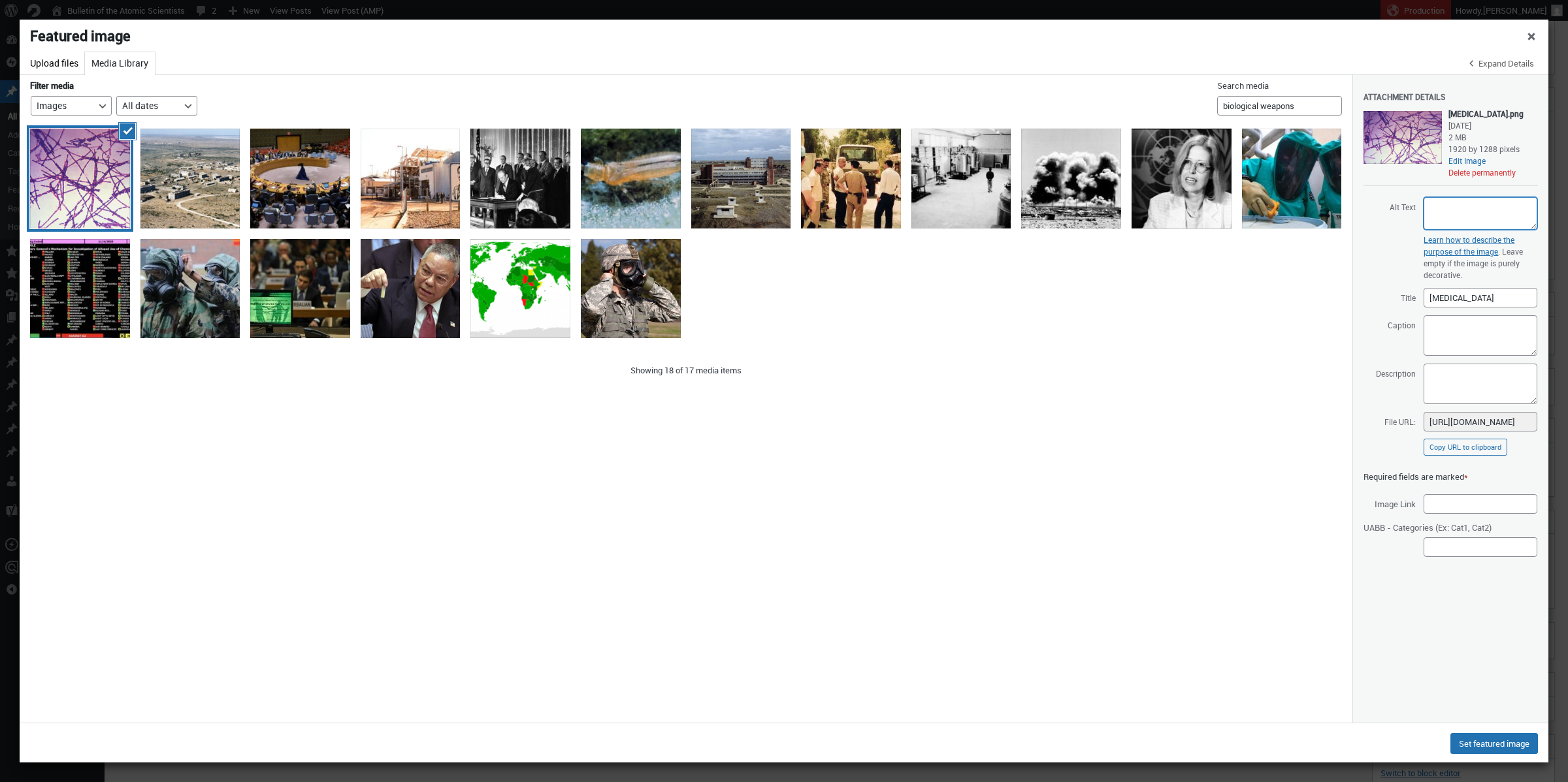
click at [1163, 207] on textarea "Alt Text" at bounding box center [1480, 213] width 114 height 32
paste textarea "Bacillus anthracis bacteria"
type textarea "Bacillus anthracis bacteria."
click at [1163, 338] on textarea "Caption" at bounding box center [1480, 335] width 114 height 41
paste textarea "Bacillus anthracis bacteria"
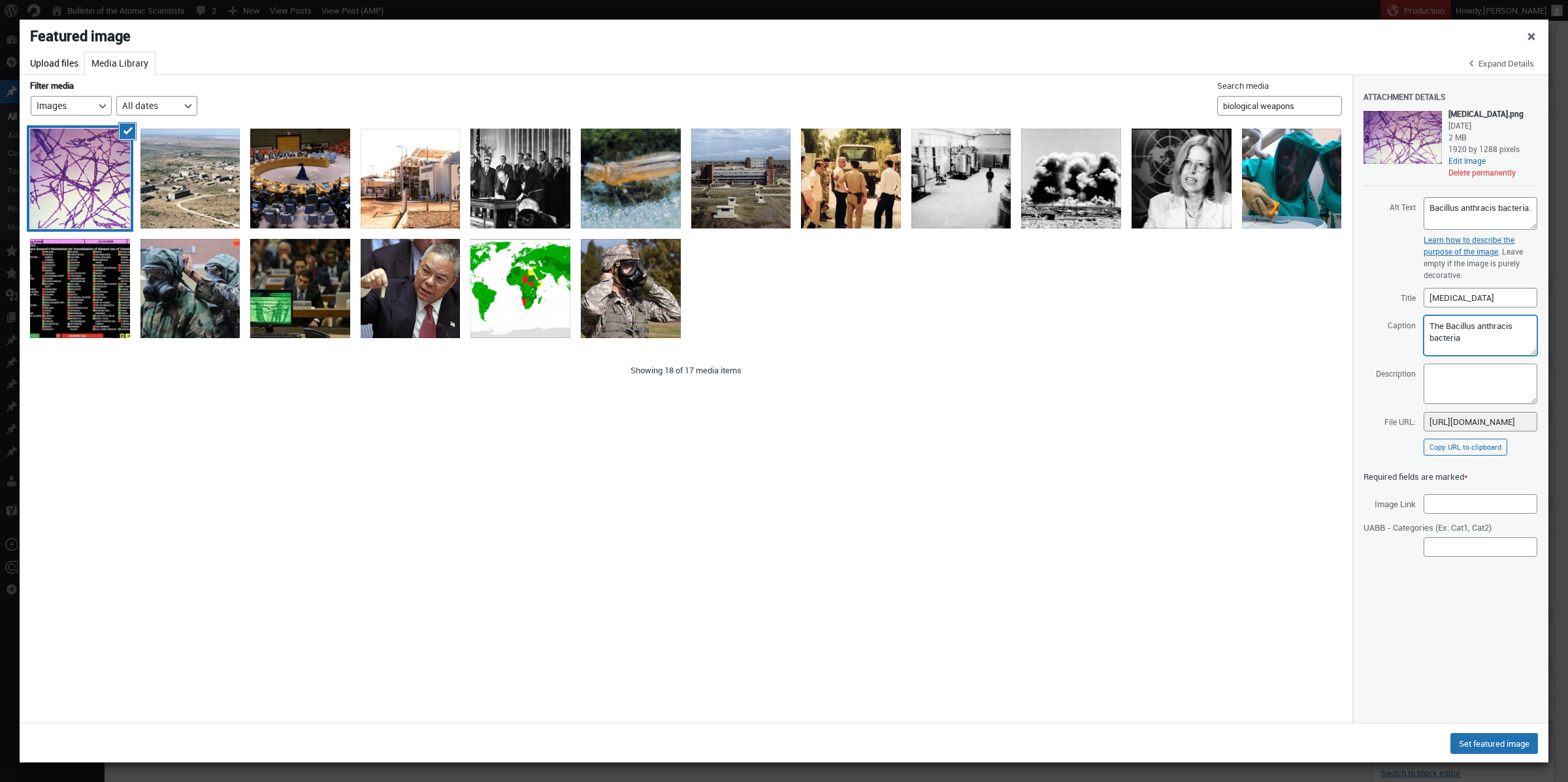
drag, startPoint x: 1477, startPoint y: 327, endPoint x: 1448, endPoint y: 326, distance: 29.0
click at [1163, 326] on textarea "The Bacillus anthracis bacteria" at bounding box center [1480, 335] width 114 height 41
click at [1163, 323] on textarea "The B. anthracis bacteria" at bounding box center [1480, 335] width 114 height 41
drag, startPoint x: 1499, startPoint y: 344, endPoint x: 1472, endPoint y: 331, distance: 30.0
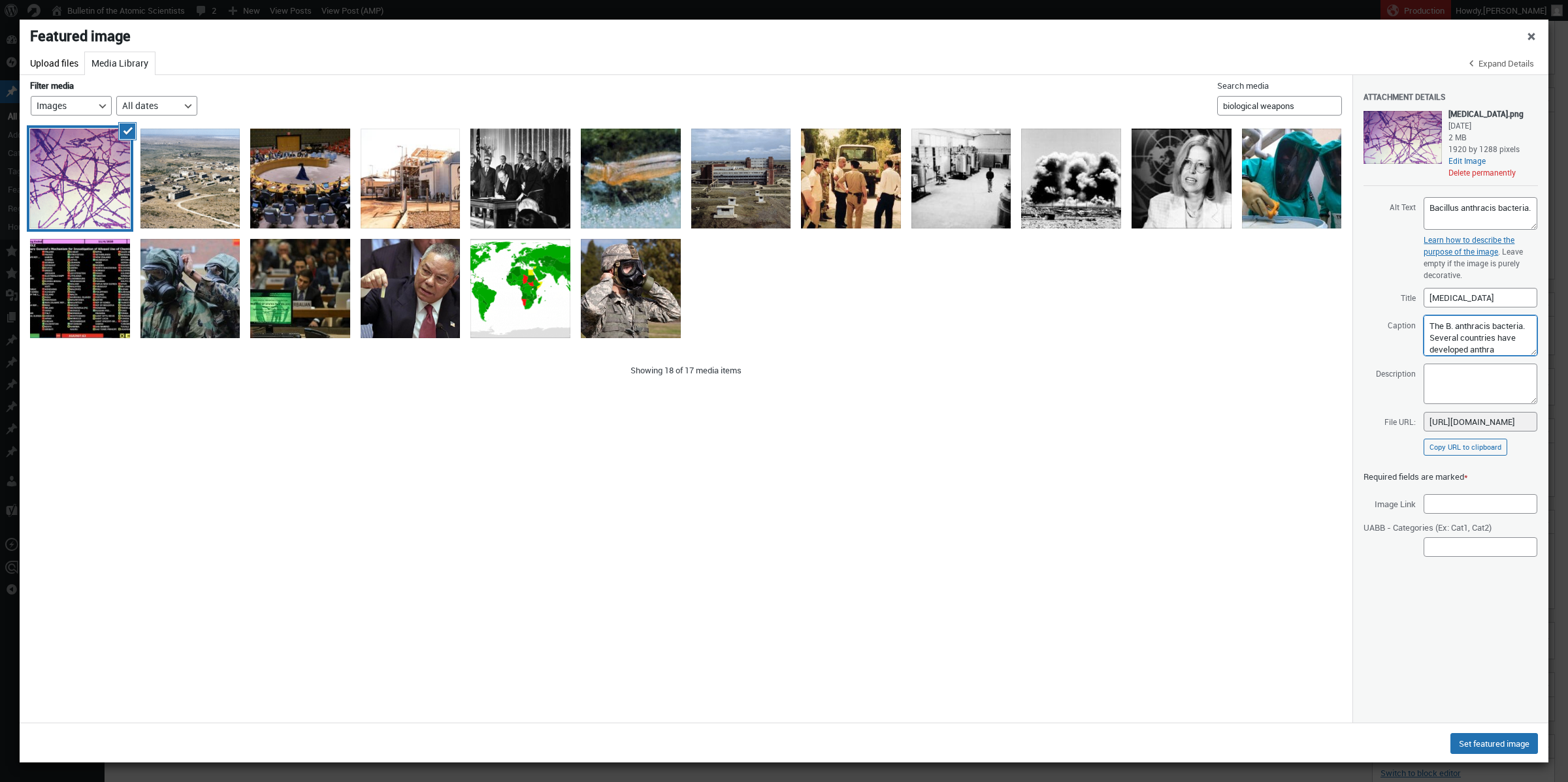
click at [1163, 331] on textarea "The B. anthracis bacteria. Several countries have developed anthra" at bounding box center [1480, 335] width 114 height 41
click at [1163, 337] on textarea "The B. anthracis bacteria. Several countries have developed anthra" at bounding box center [1480, 335] width 114 height 41
drag, startPoint x: 1472, startPoint y: 339, endPoint x: 1489, endPoint y: 359, distance: 26.2
click at [1163, 359] on div "Attachment Details Saved. anthrax.png September 14, 2025 2 MB 1920 by 1288 pixe…" at bounding box center [1450, 269] width 174 height 387
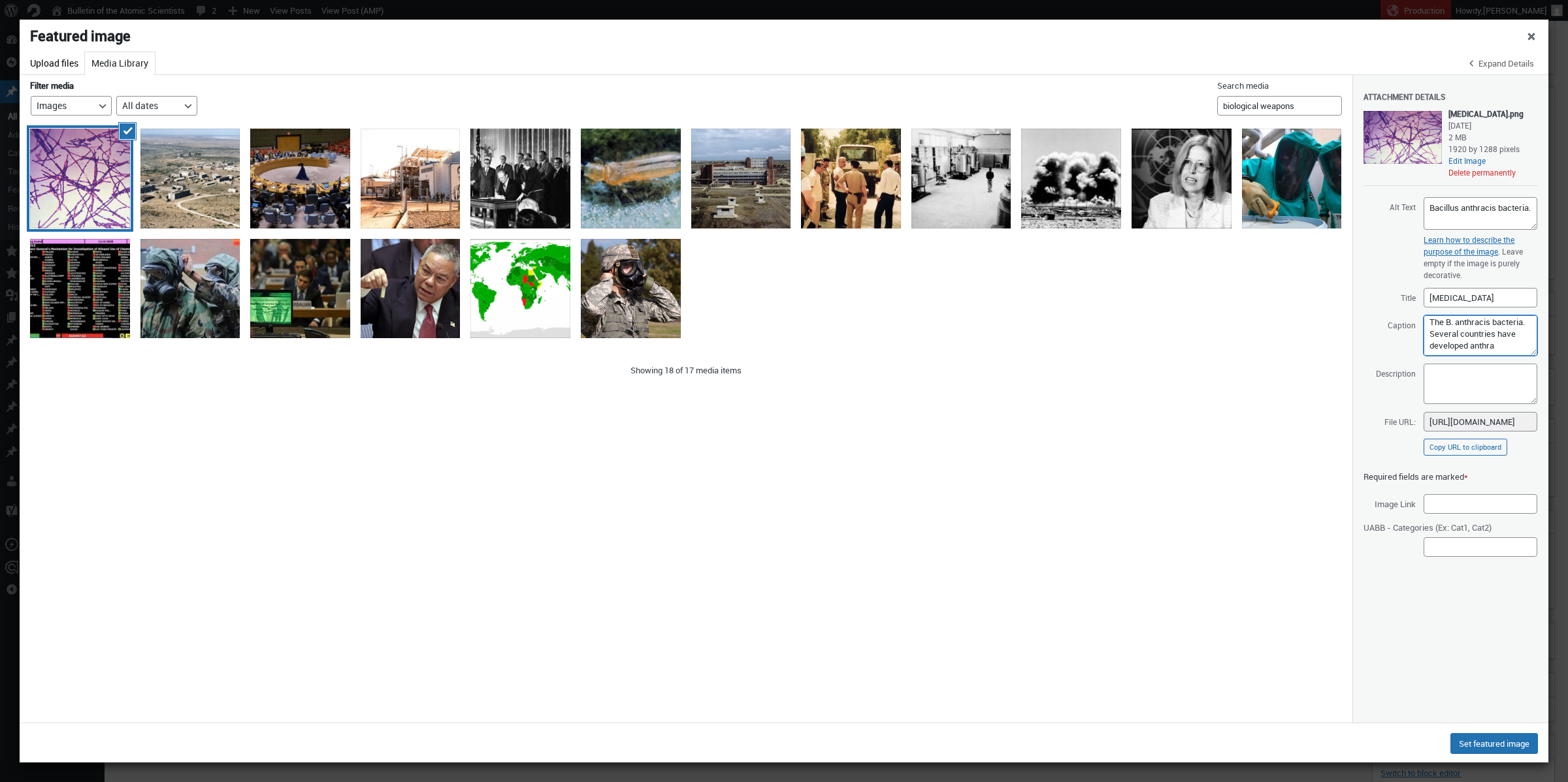
drag, startPoint x: 1473, startPoint y: 326, endPoint x: 1510, endPoint y: 359, distance: 49.6
click at [1163, 359] on div "Attachment Details Saved. anthrax.png September 14, 2025 2 MB 1920 by 1288 pixe…" at bounding box center [1450, 269] width 174 height 387
type textarea "The B. anthracis bacteria. The bacteria has been used in several countries' bio…"
click at [1163, 502] on input "Image Link" at bounding box center [1480, 504] width 114 height 19
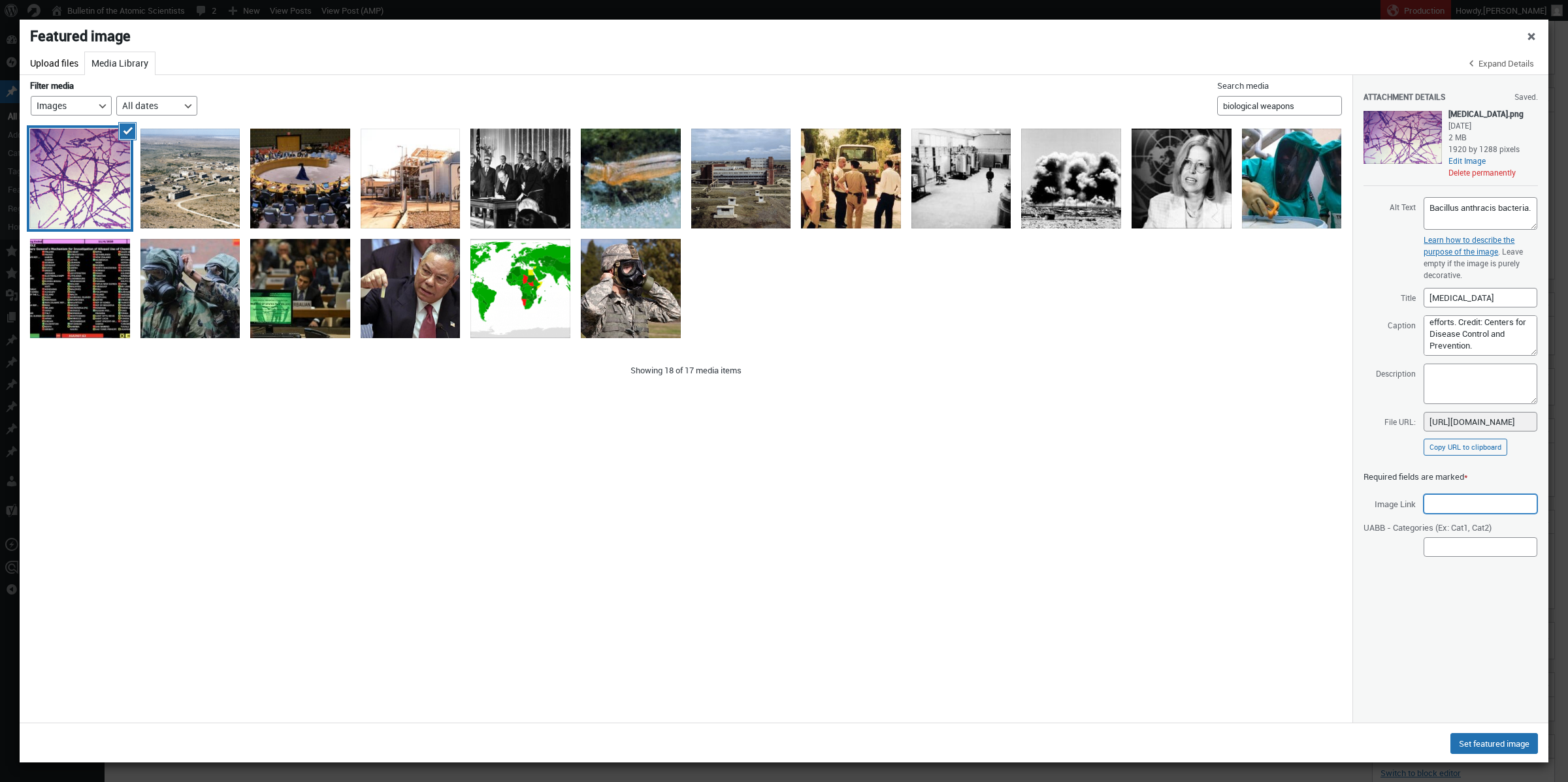
paste input "https://commons.wikimedia.org/wiki/File:Bacillus_anthracis_Gram.jpg"
type input "https://commons.wikimedia.org/wiki/File:Bacillus_anthracis_Gram.jpg"
drag, startPoint x: 1476, startPoint y: 348, endPoint x: 1403, endPoint y: 261, distance: 113.6
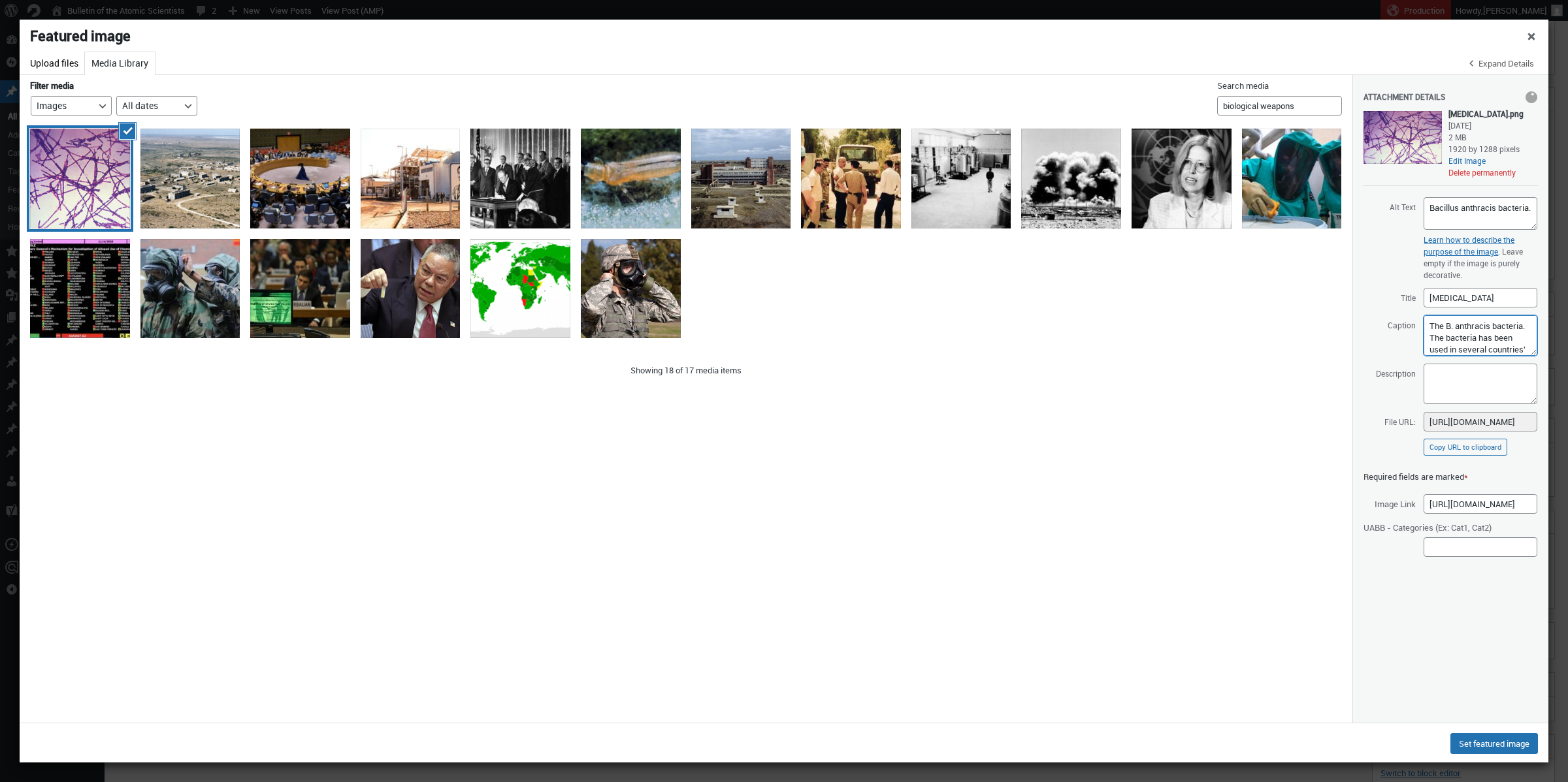
click at [1163, 261] on div "Attachment Details Saved. anthrax.png September 14, 2025 2 MB 1920 by 1288 pixe…" at bounding box center [1450, 269] width 174 height 387
click at [1163, 391] on textarea "Description" at bounding box center [1480, 384] width 114 height 41
click at [1163, 329] on textarea "The B. anthracis bacteria. The bacteria has been used in several countries' bio…" at bounding box center [1480, 335] width 114 height 41
click at [1163, 342] on textarea "The Bacillus anthracis bacteria. The bacteria has been used in several countrie…" at bounding box center [1480, 335] width 114 height 41
type textarea "The Bacillus anthracis bacteria. The bacteria has been used in several countrie…"
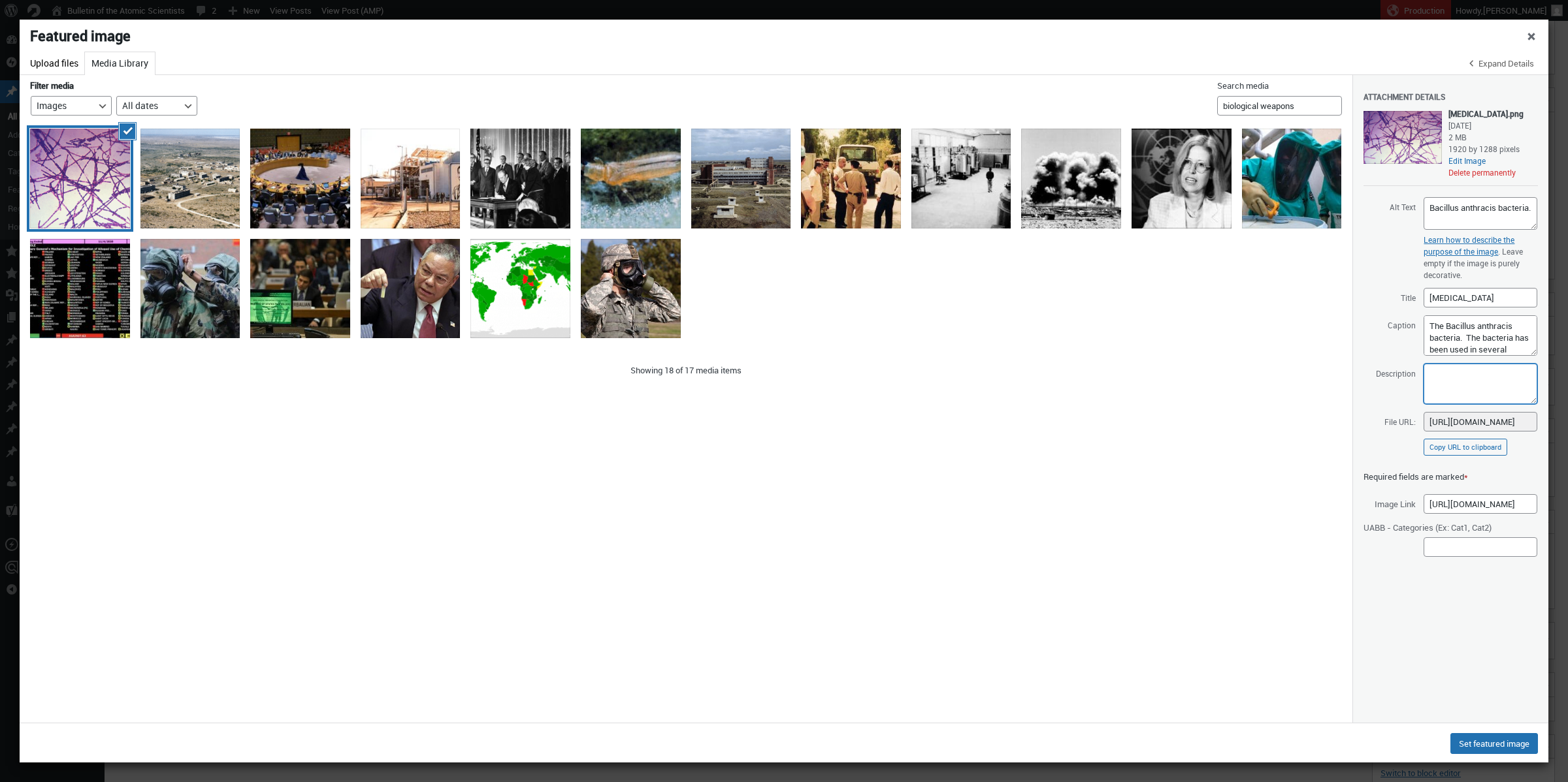
click at [1163, 382] on textarea "Description" at bounding box center [1480, 384] width 114 height 41
paste textarea "The Bacillus anthracis bacteria. The bacteria has been used in several countrie…"
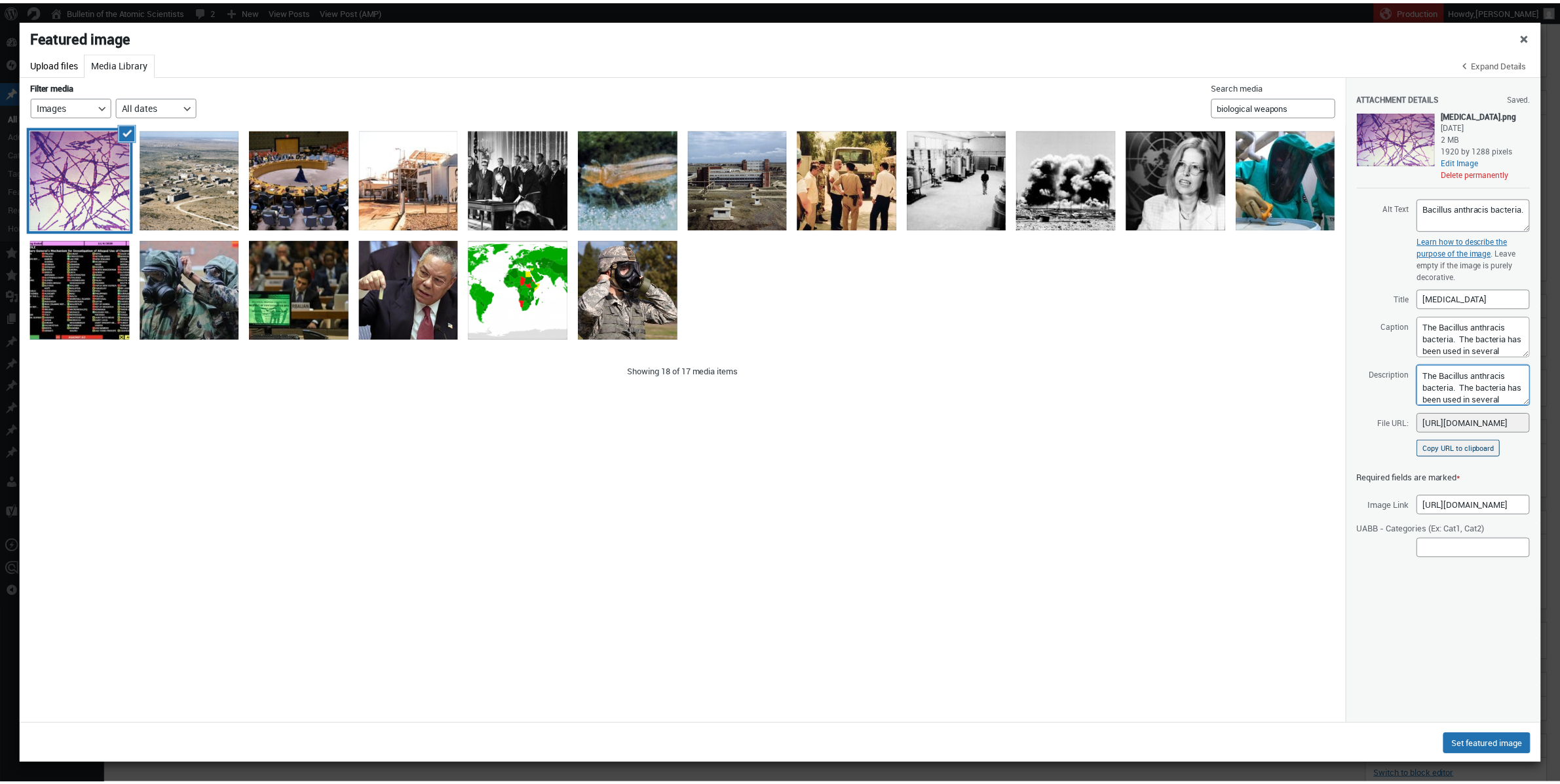
scroll to position [70, 0]
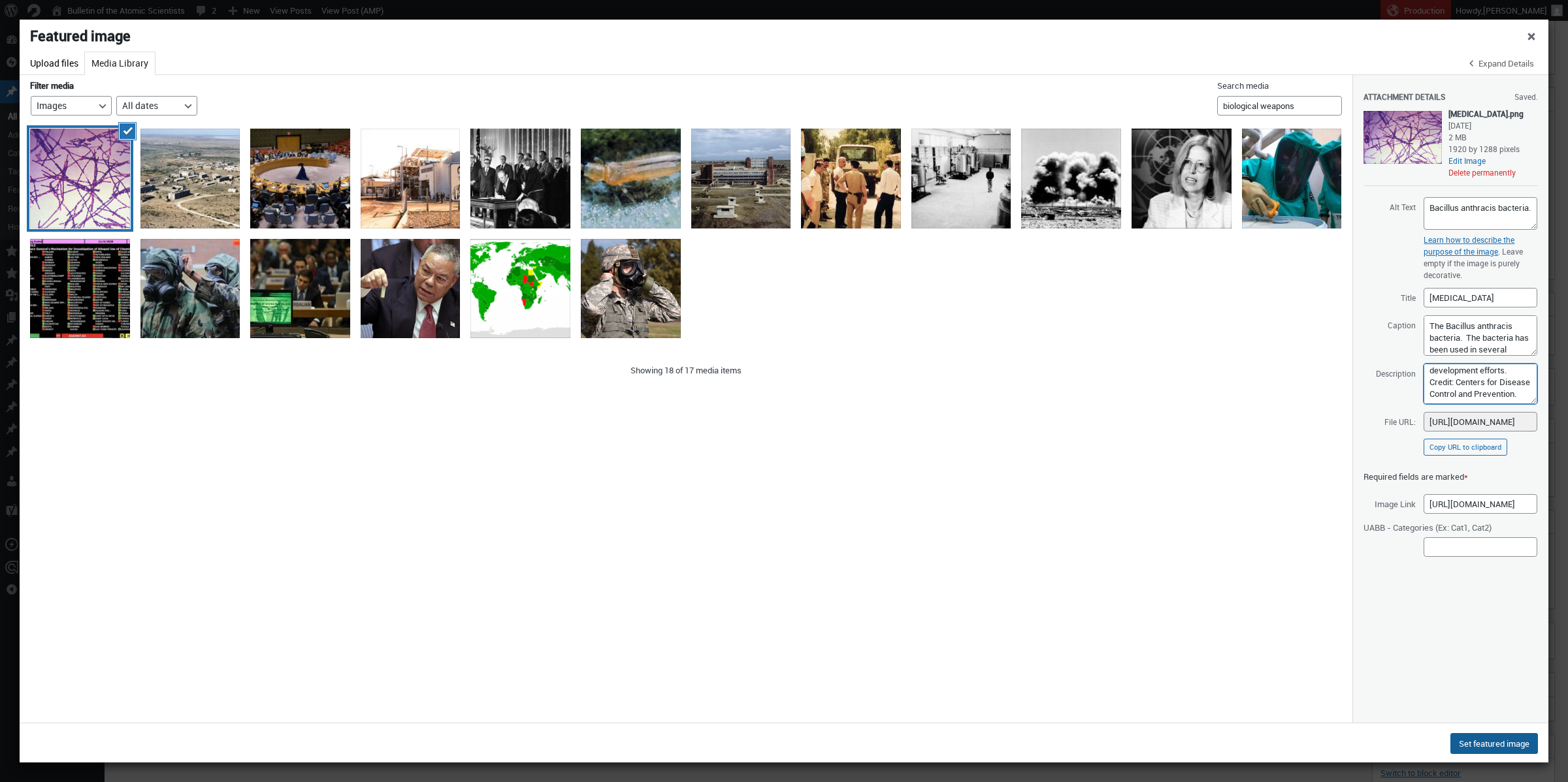
type textarea "The Bacillus anthracis bacteria. The bacteria has been used in several countrie…"
click at [1163, 643] on button "Set featured image" at bounding box center [1494, 744] width 88 height 21
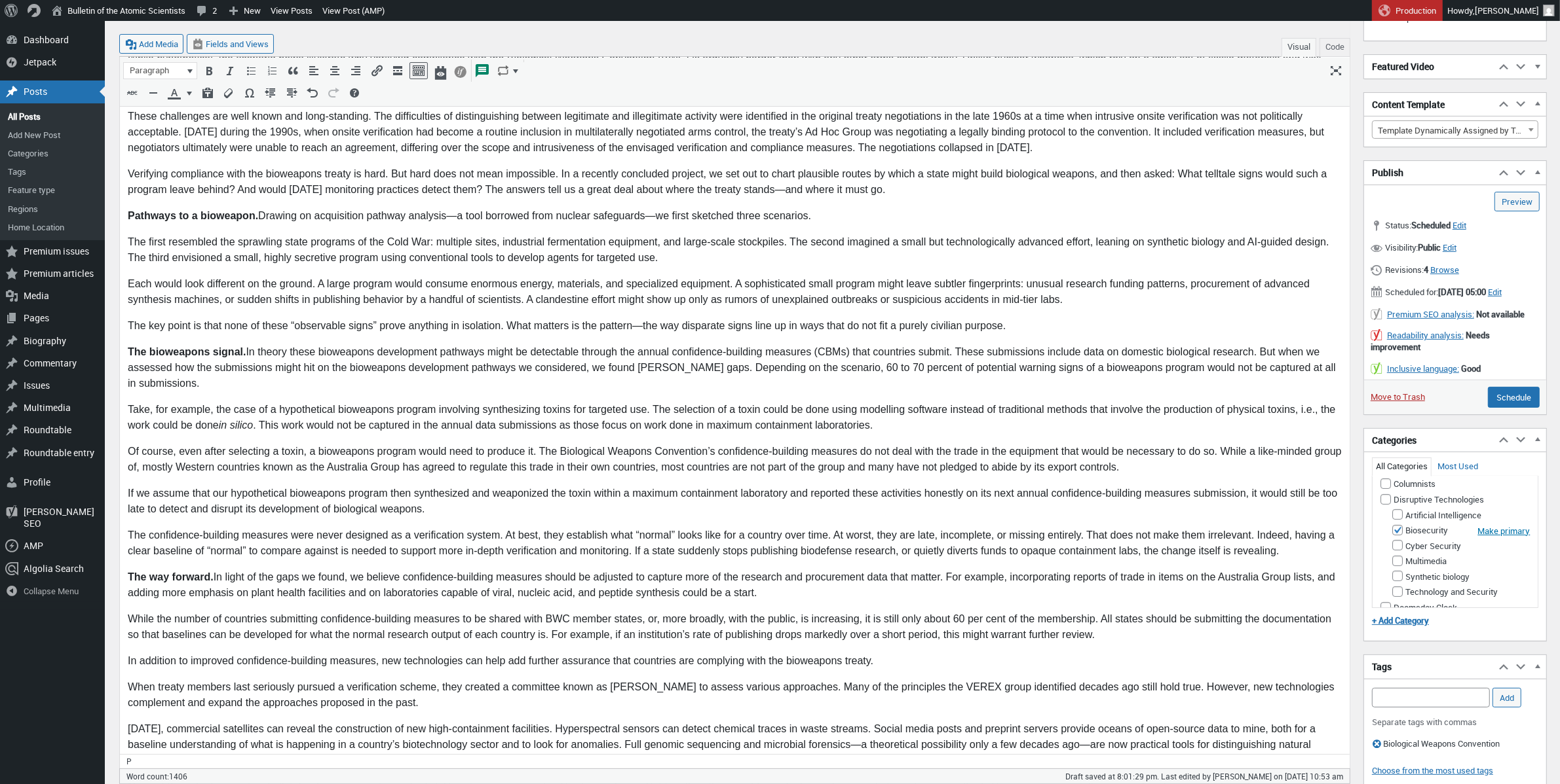
scroll to position [147, 0]
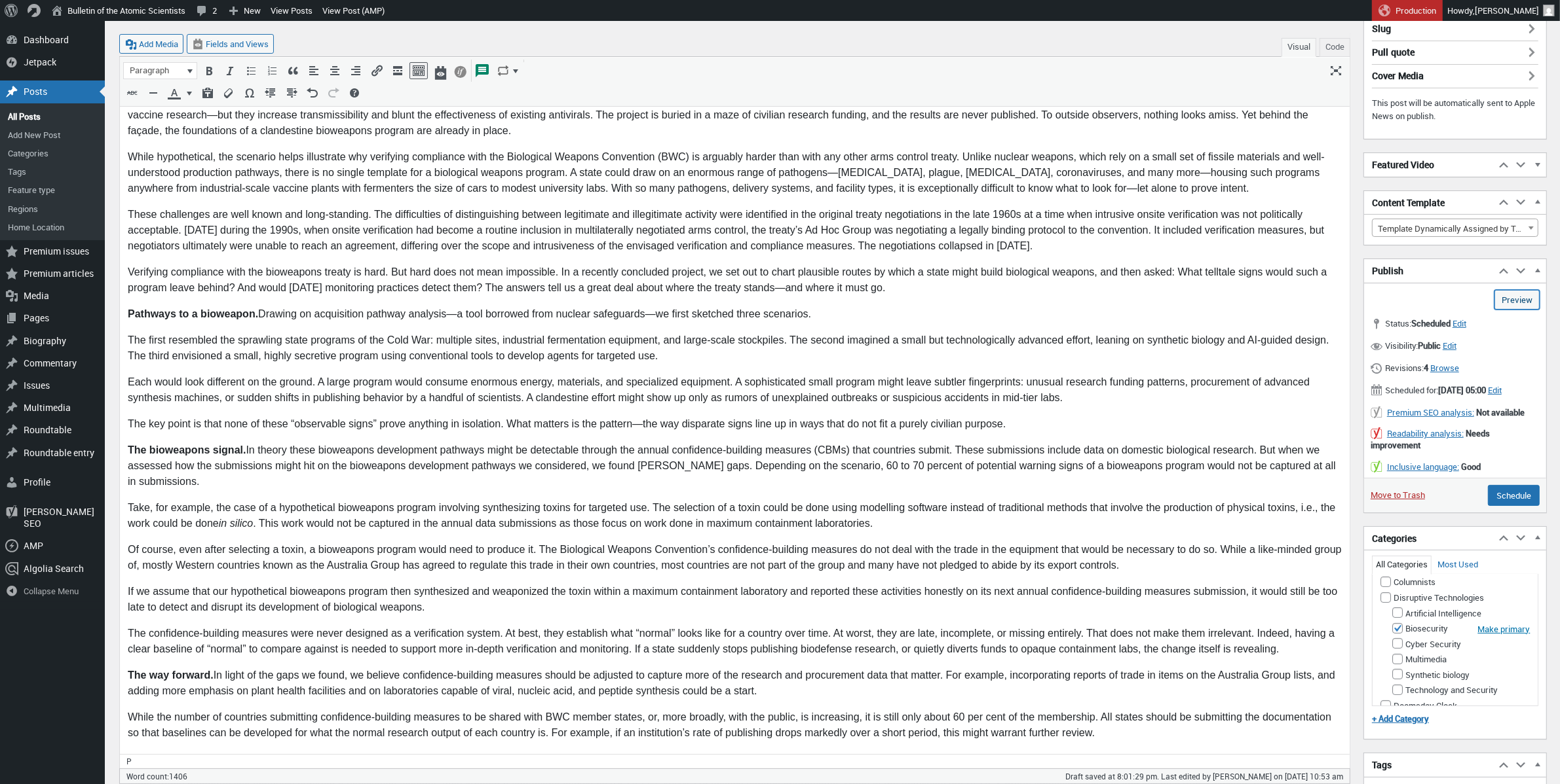
click at [1167, 305] on link "Preview (opens in a new tab)" at bounding box center [1517, 300] width 46 height 19
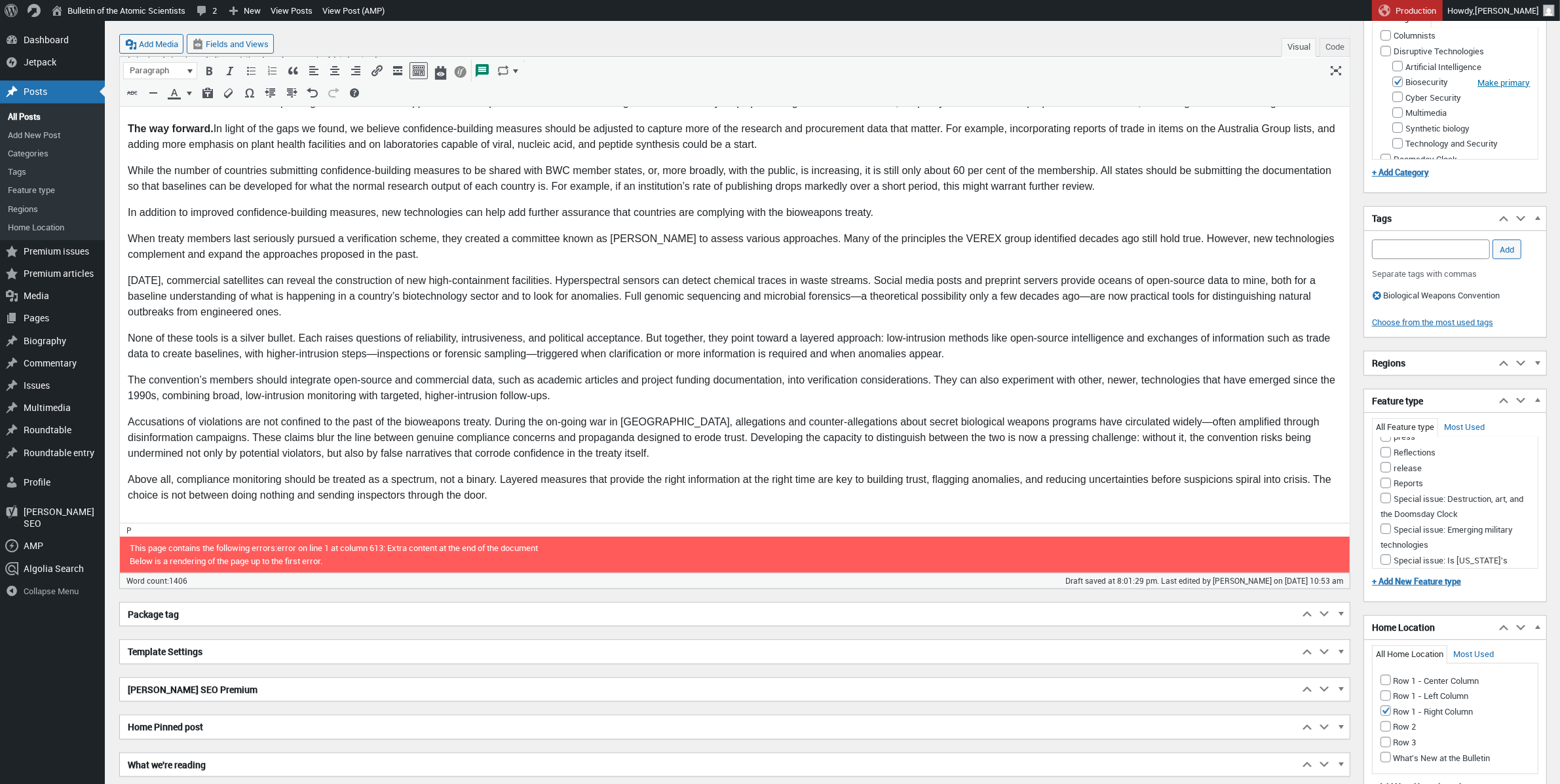
scroll to position [0, 0]
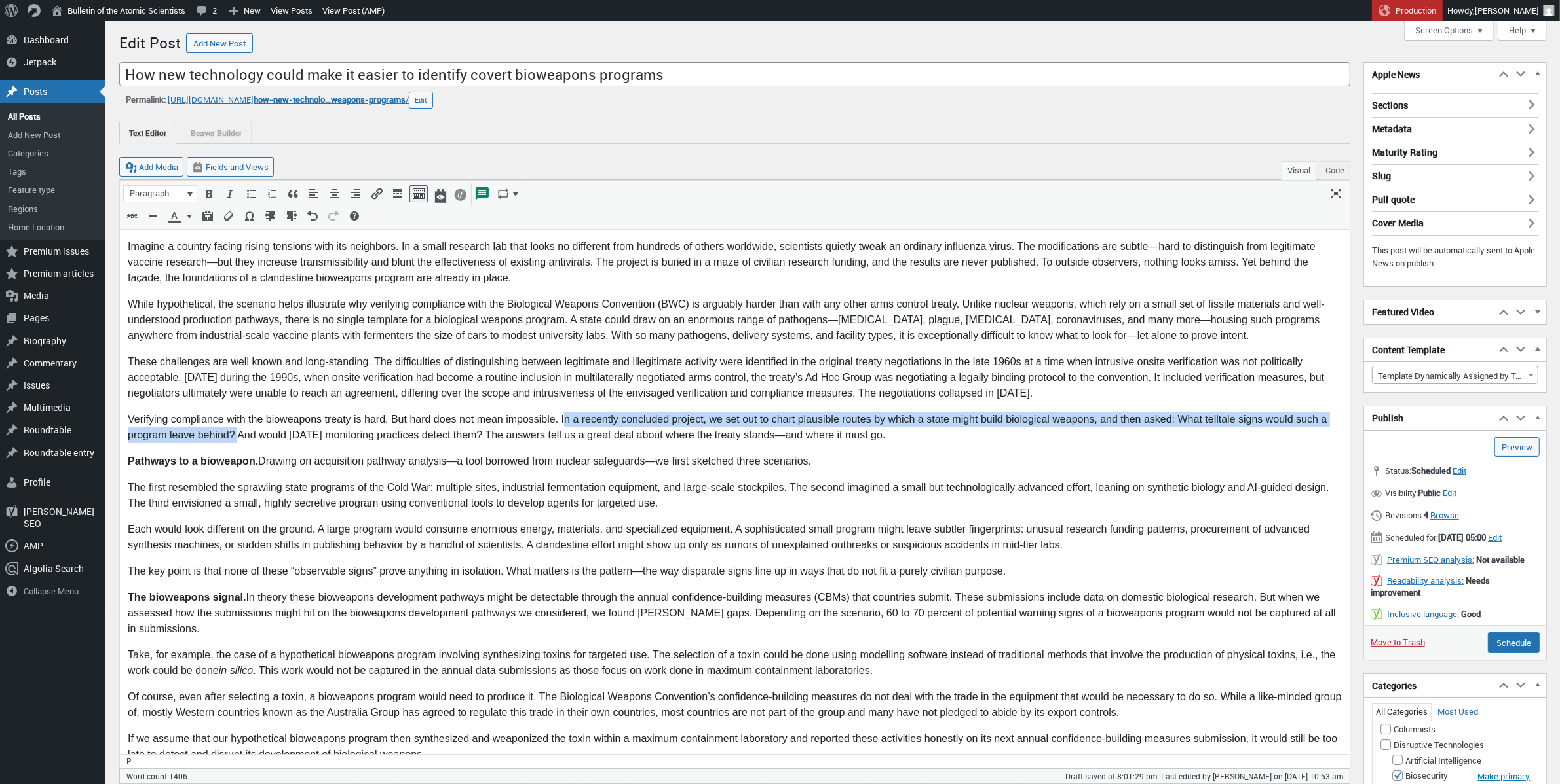
drag, startPoint x: 563, startPoint y: 420, endPoint x: 238, endPoint y: 432, distance: 325.2
click at [238, 432] on p "Verifying compliance with the bioweapons treaty is hard. But hard does not mean…" at bounding box center [733, 427] width 1214 height 32
copy p "n a recently concluded project, we set out to chart plausible routes by which a…"
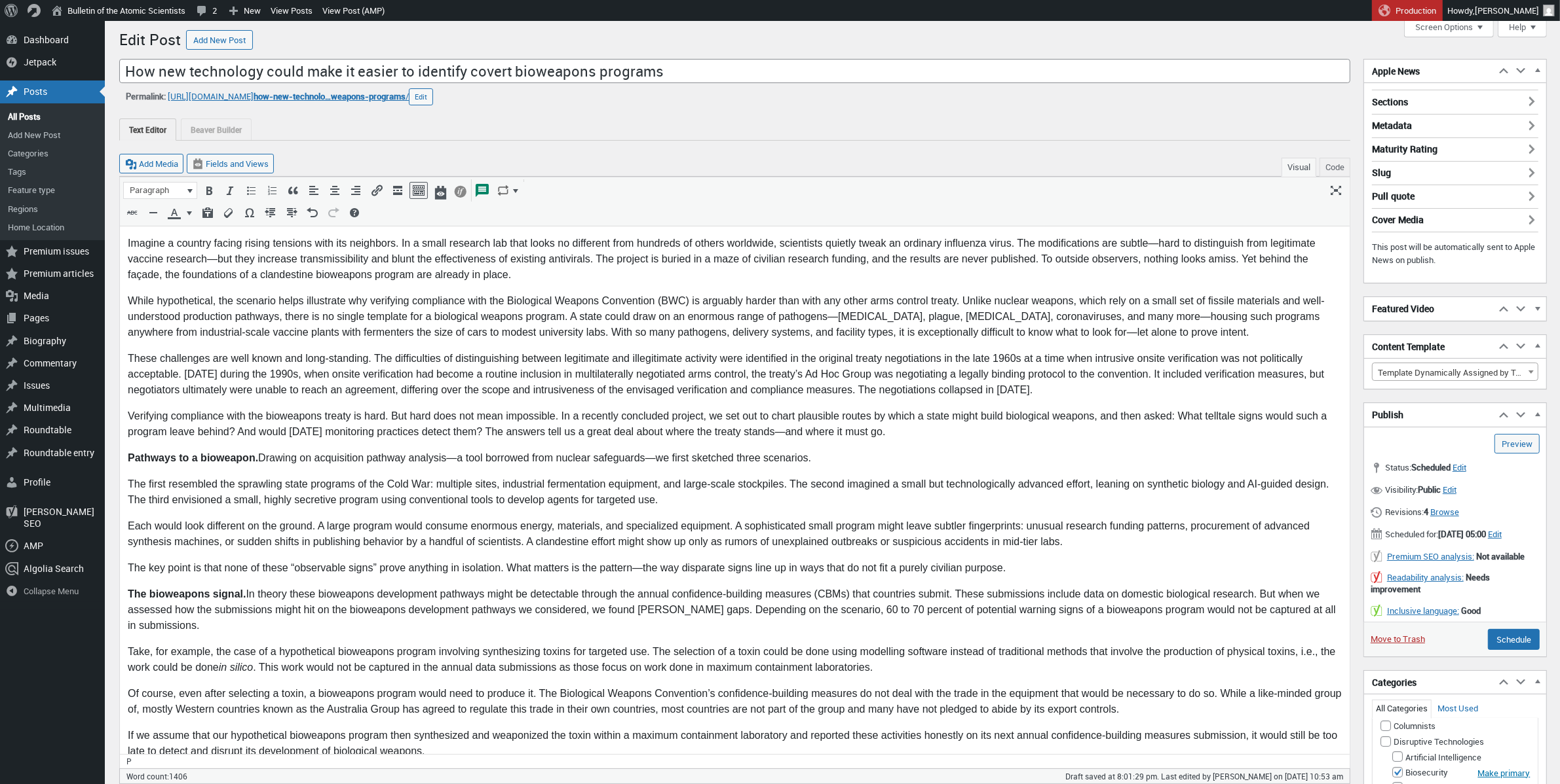
click at [458, 405] on body "Imagine a country facing rising tensions with its neighbors. In a small researc…" at bounding box center [733, 720] width 1214 height 970
drag, startPoint x: 563, startPoint y: 415, endPoint x: 233, endPoint y: 431, distance: 330.4
click at [233, 431] on p "Verifying compliance with the bioweapons treaty is hard. But hard does not mean…" at bounding box center [733, 424] width 1214 height 32
copy p "n a recently concluded project, we set out to chart plausible routes by which a…"
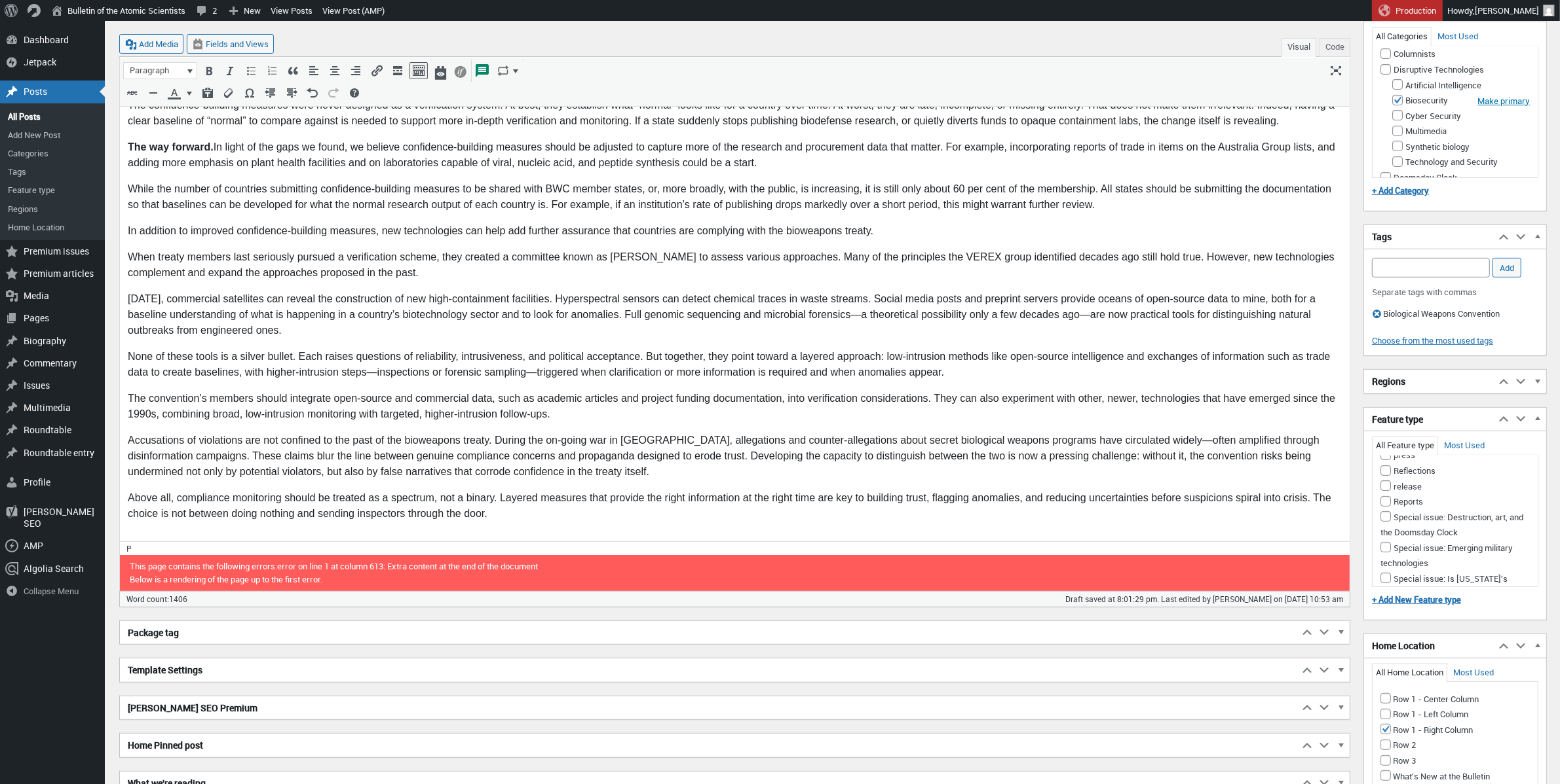
scroll to position [1019, 0]
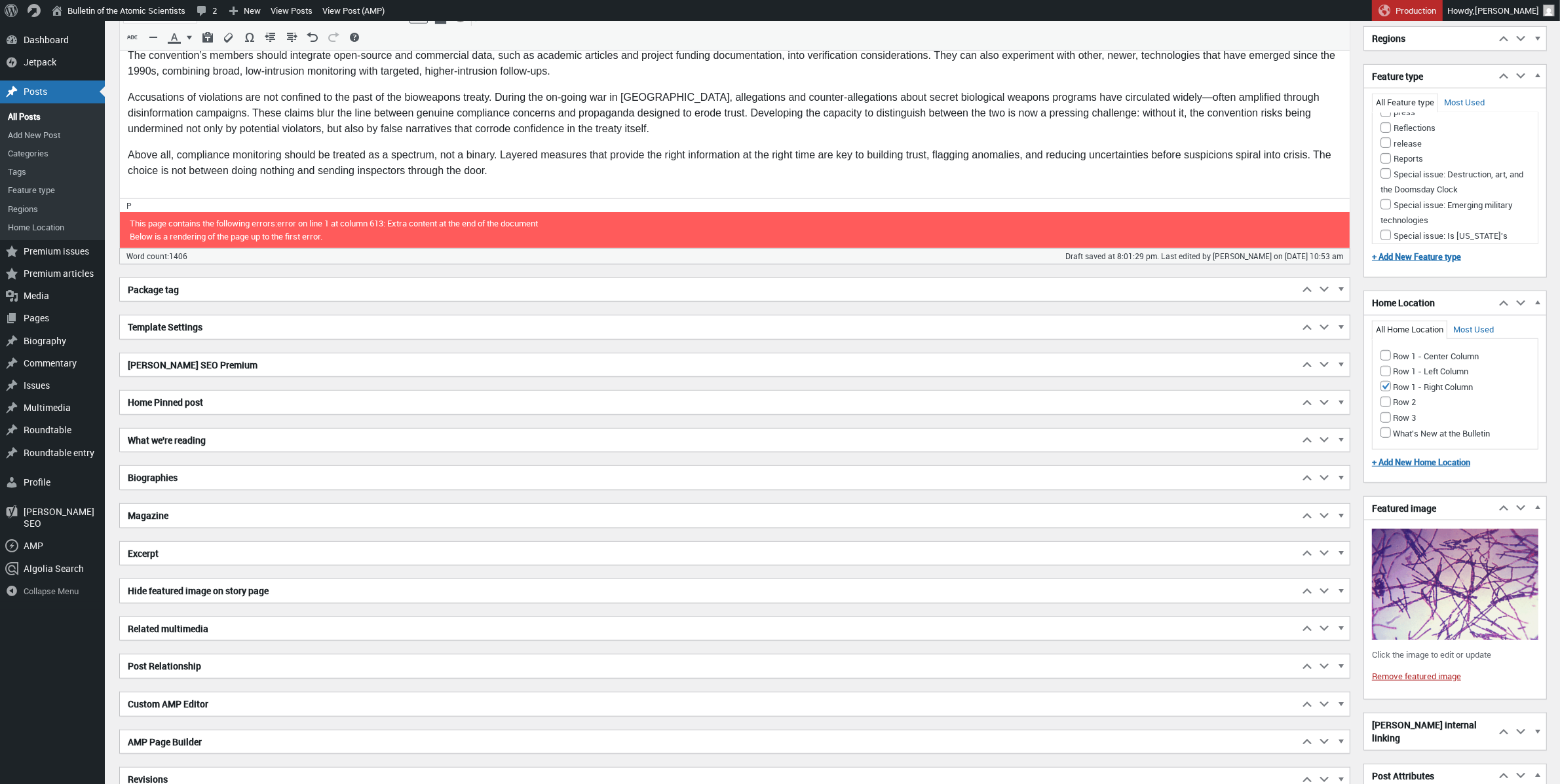
click at [188, 557] on h2 "Excerpt" at bounding box center [709, 553] width 1179 height 24
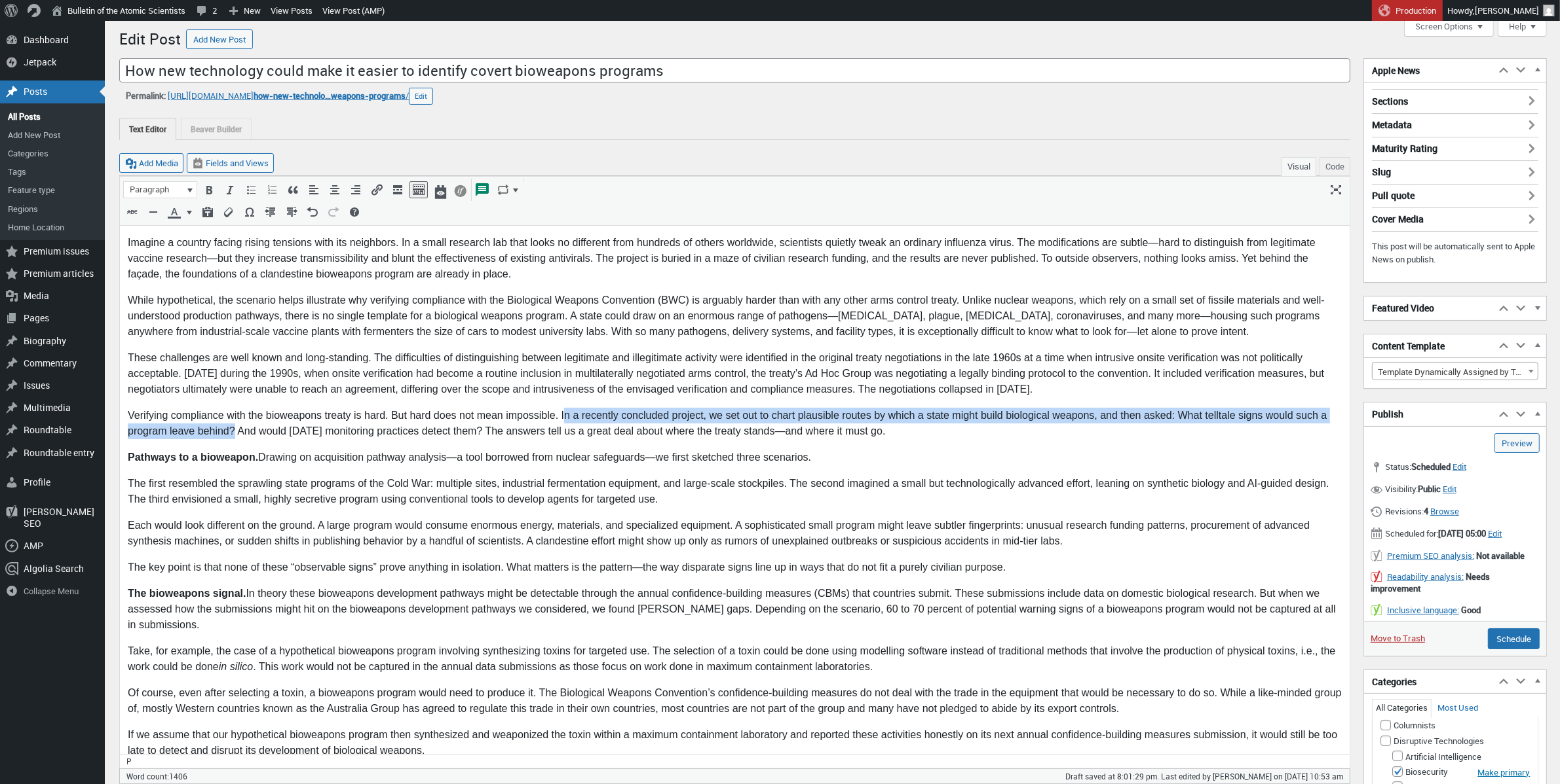
scroll to position [0, 0]
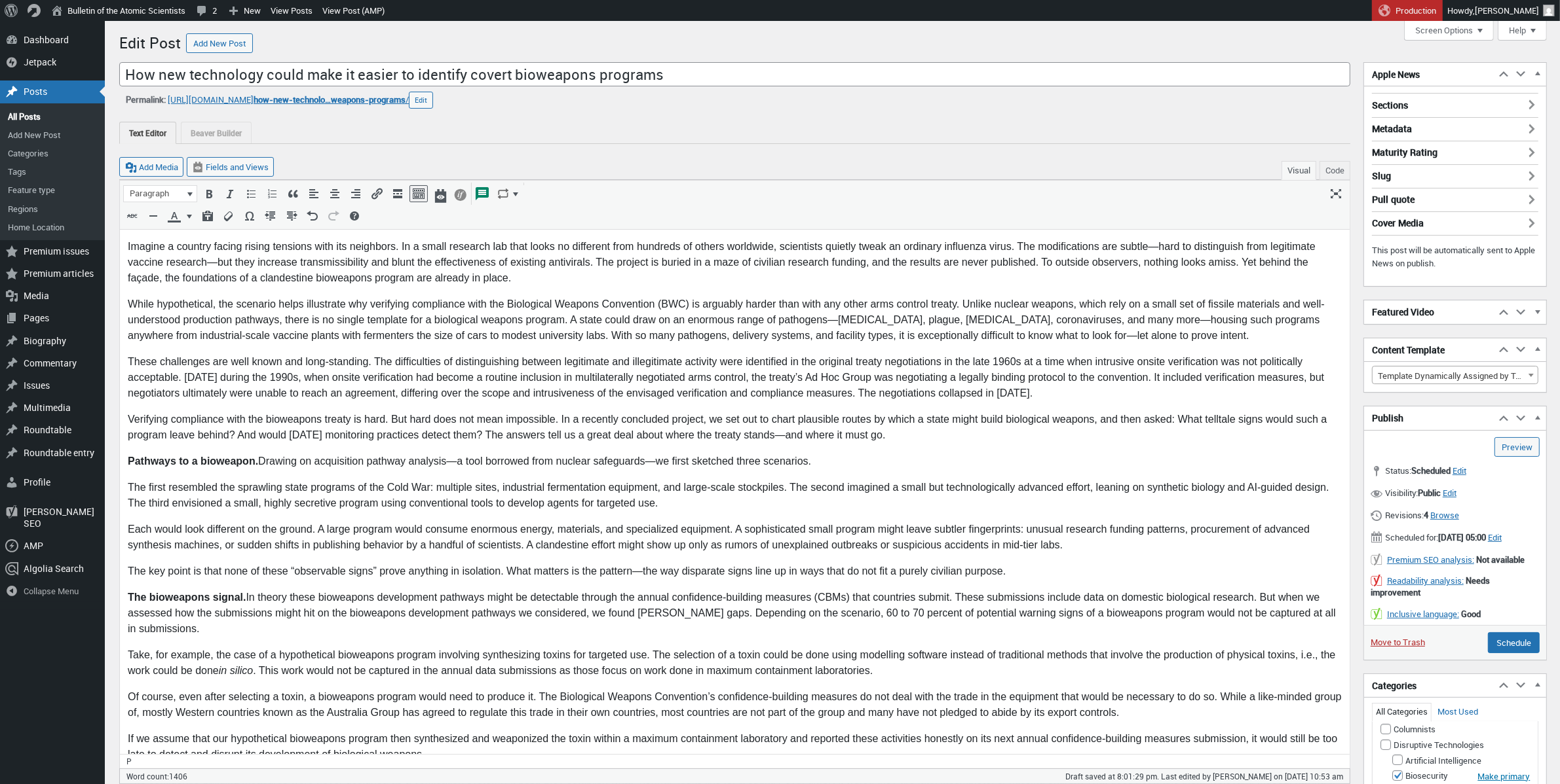
click at [967, 371] on p "These challenges are well known and long-standing. The difficulties of distingu…" at bounding box center [733, 378] width 1214 height 47
click at [598, 309] on p "While hypothetical, the scenario helps illustrate why verifying compliance with…" at bounding box center [733, 320] width 1214 height 47
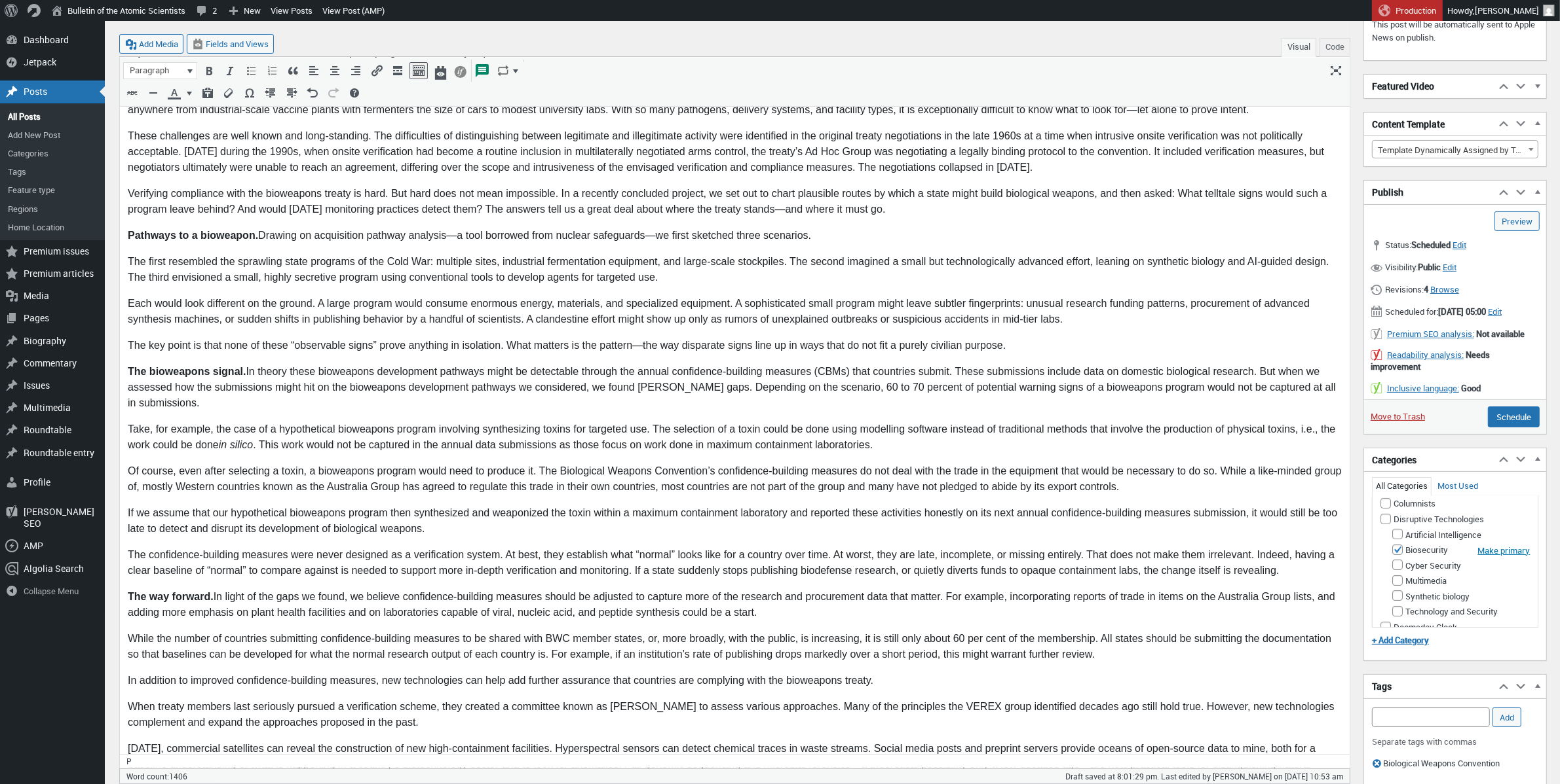
scroll to position [295, 0]
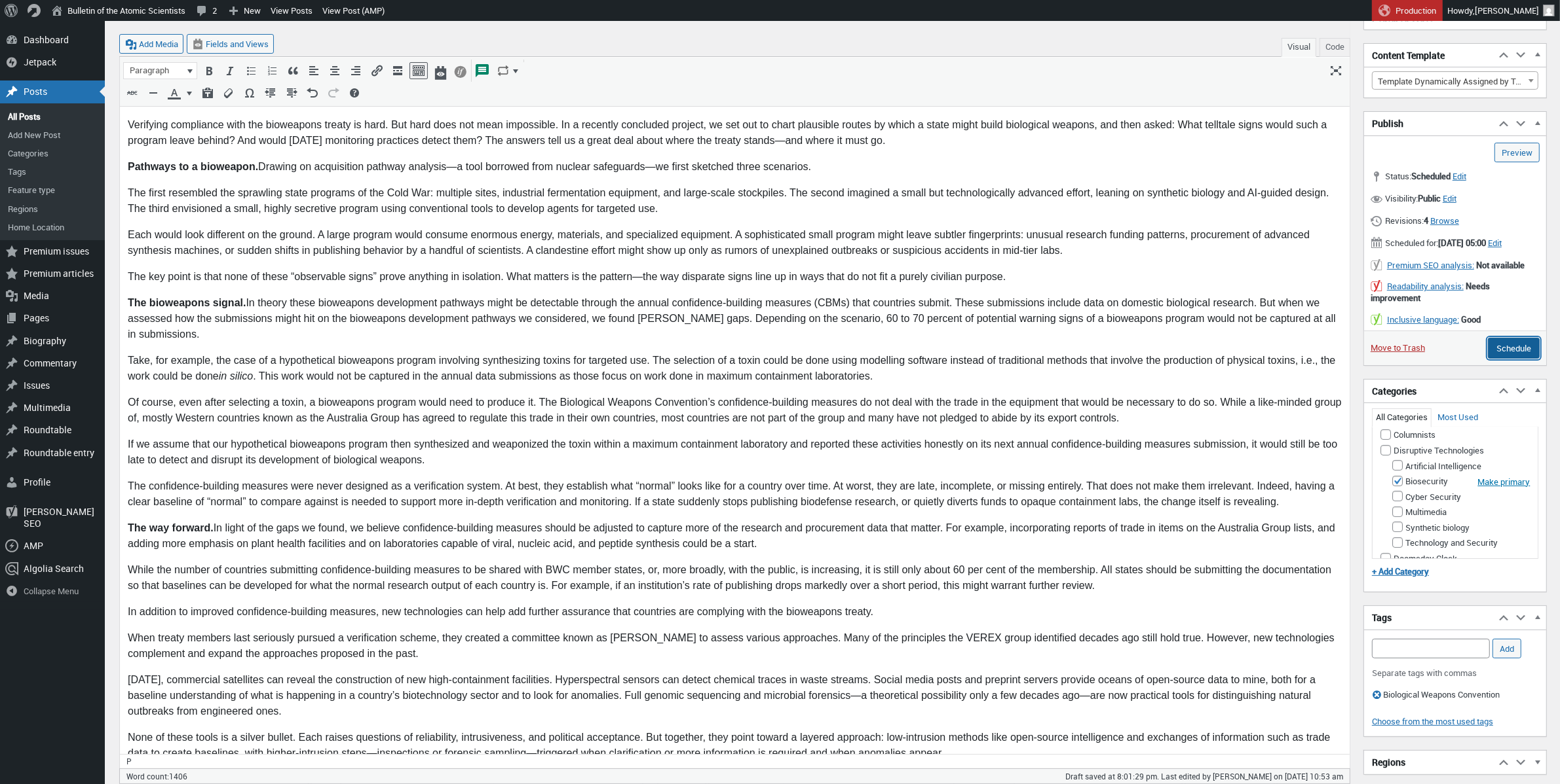
click at [1167, 359] on input "Schedule" at bounding box center [1514, 349] width 52 height 21
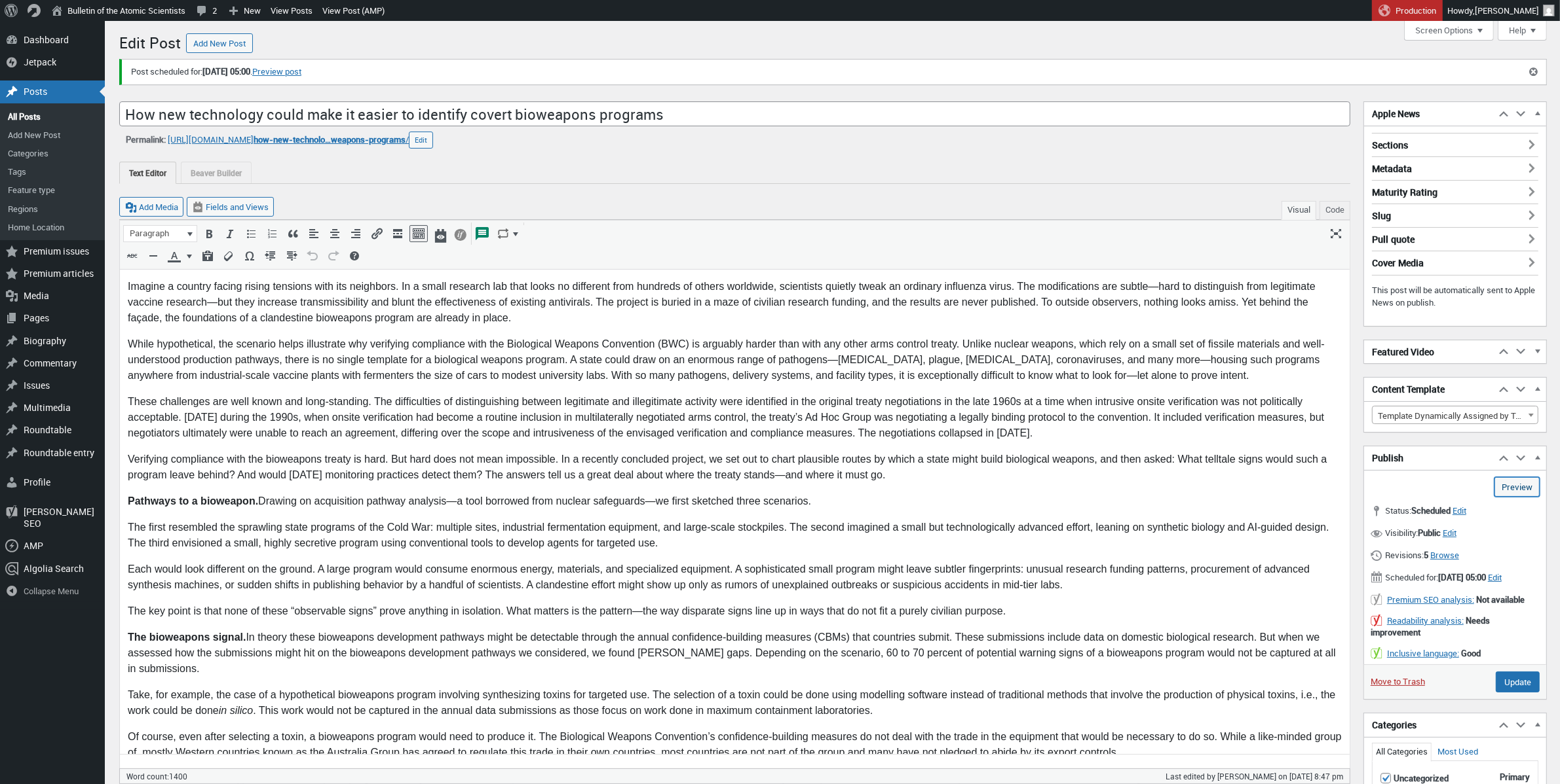
click at [1509, 491] on link "Preview (opens in a new tab)" at bounding box center [1517, 487] width 46 height 19
type input "Schedule"
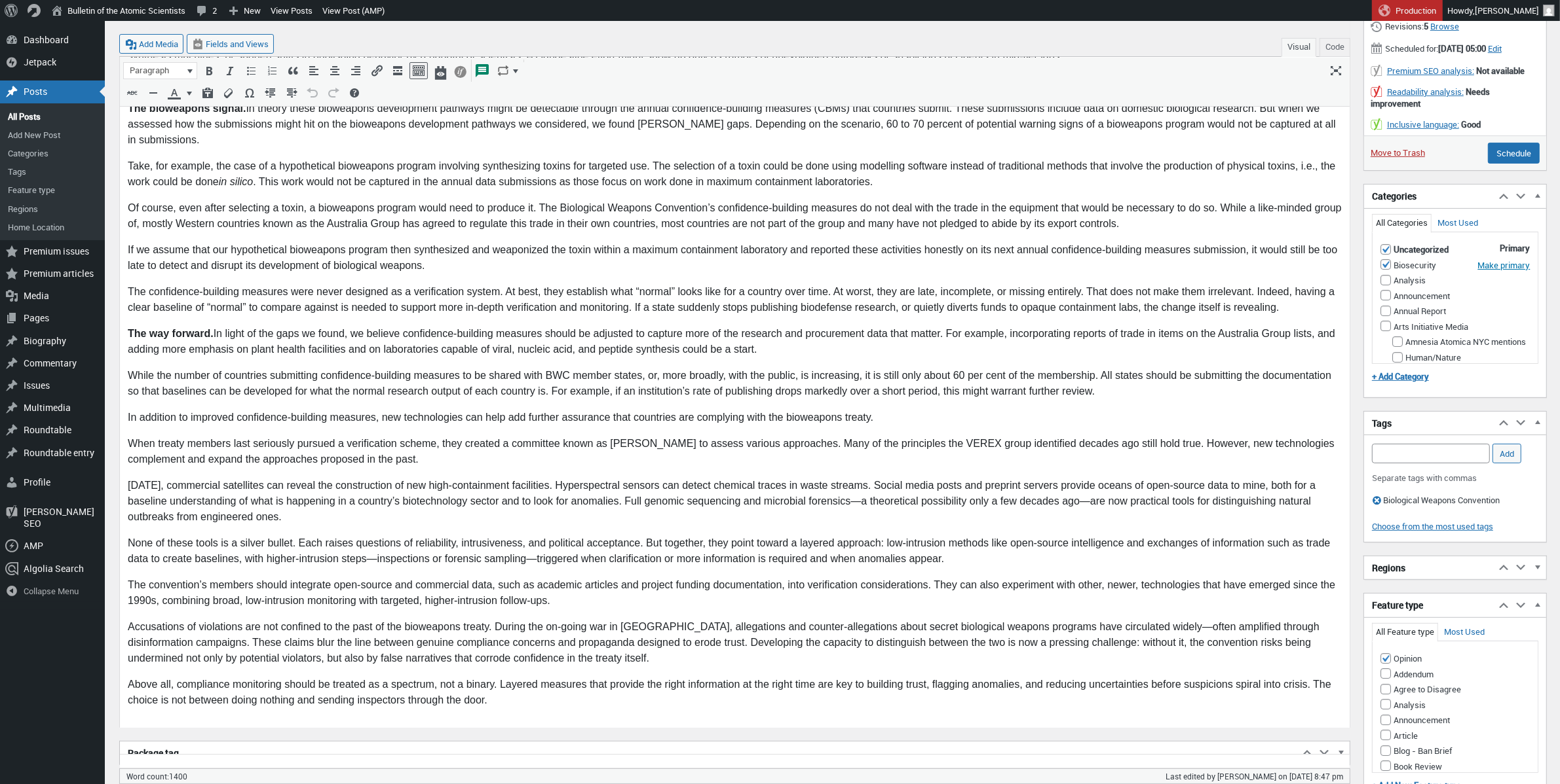
scroll to position [461, 0]
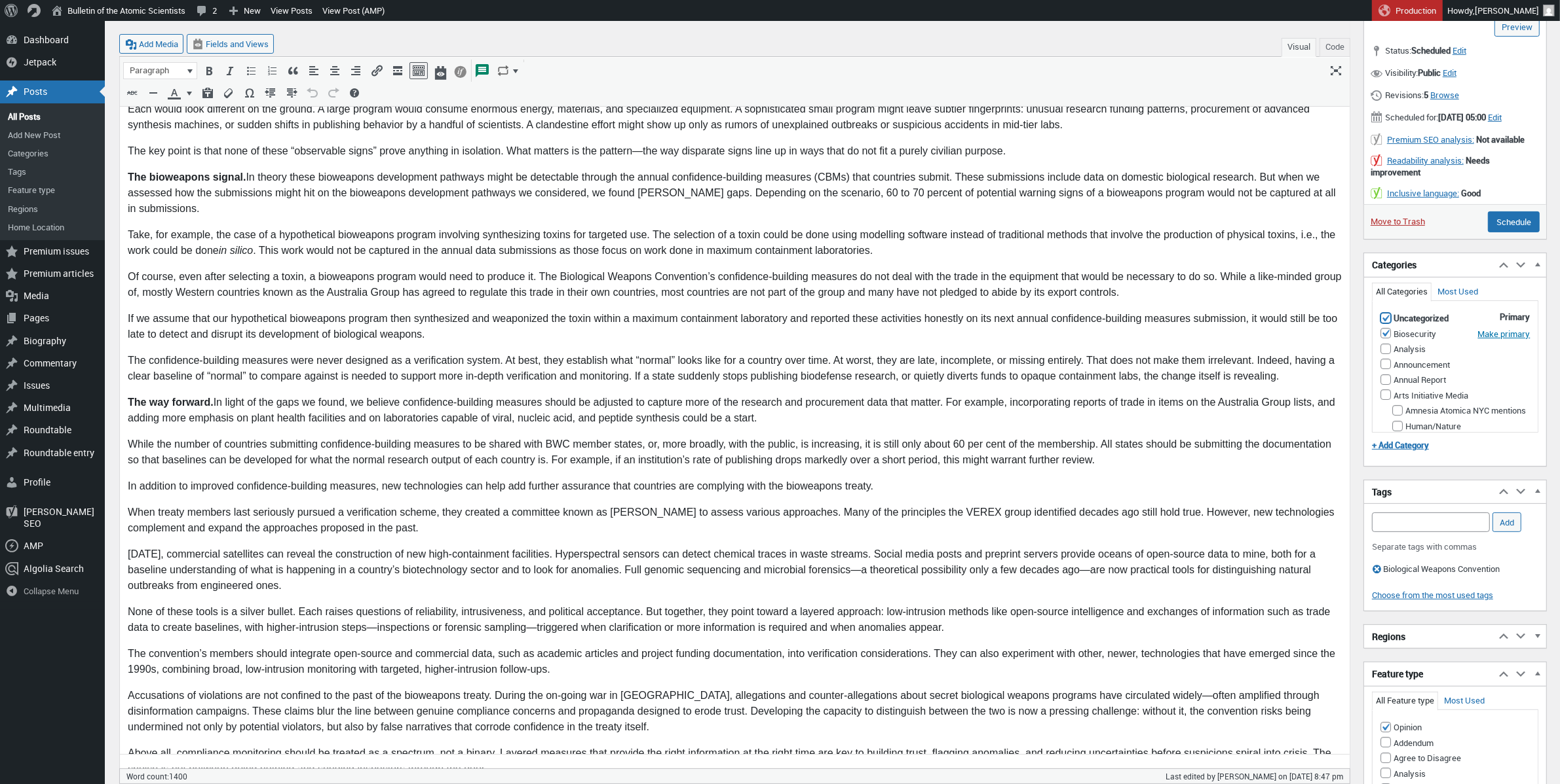
click at [1385, 323] on input "Uncategorized" at bounding box center [1385, 318] width 11 height 11
checkbox input "false"
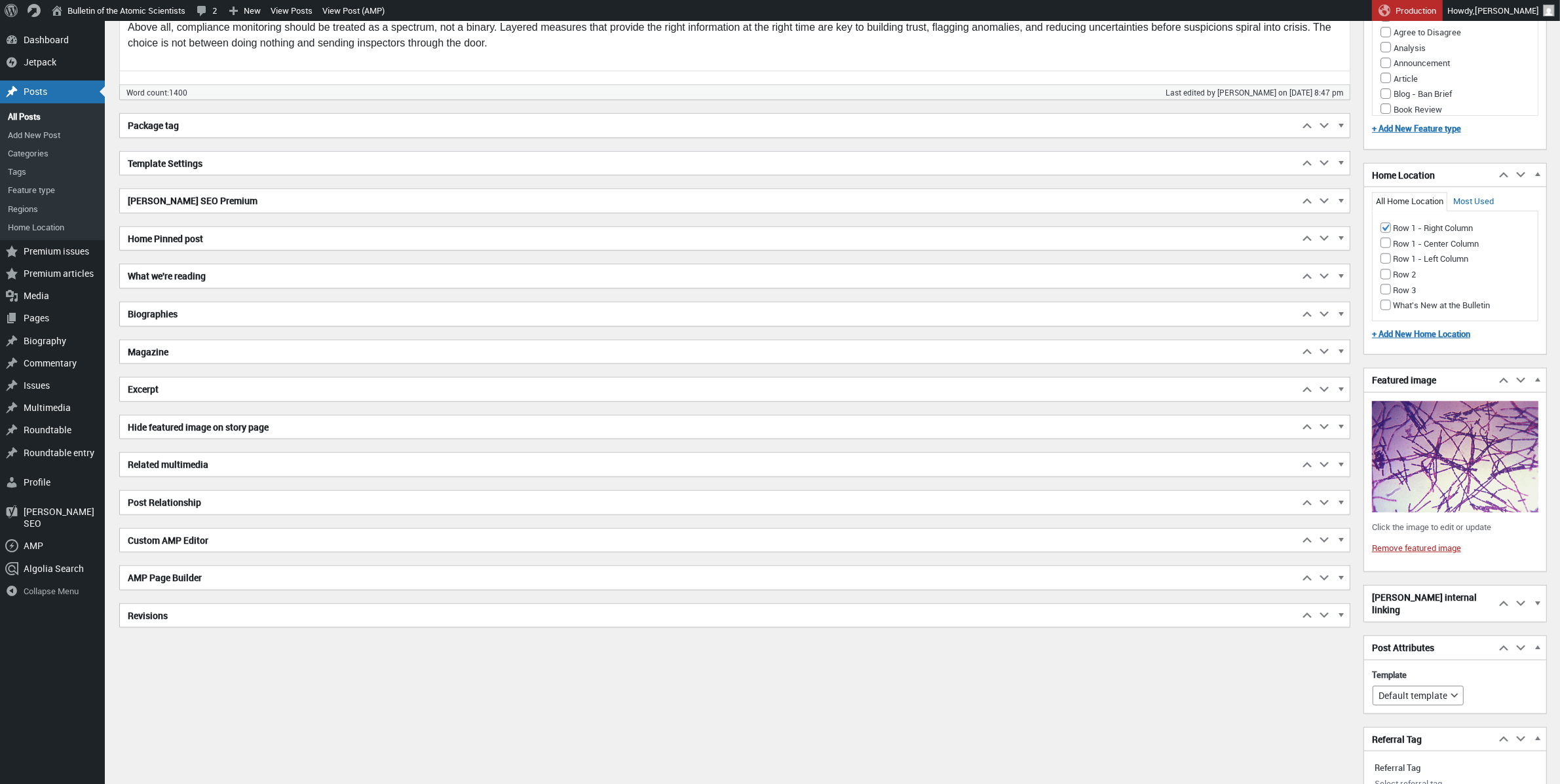
scroll to position [1041, 0]
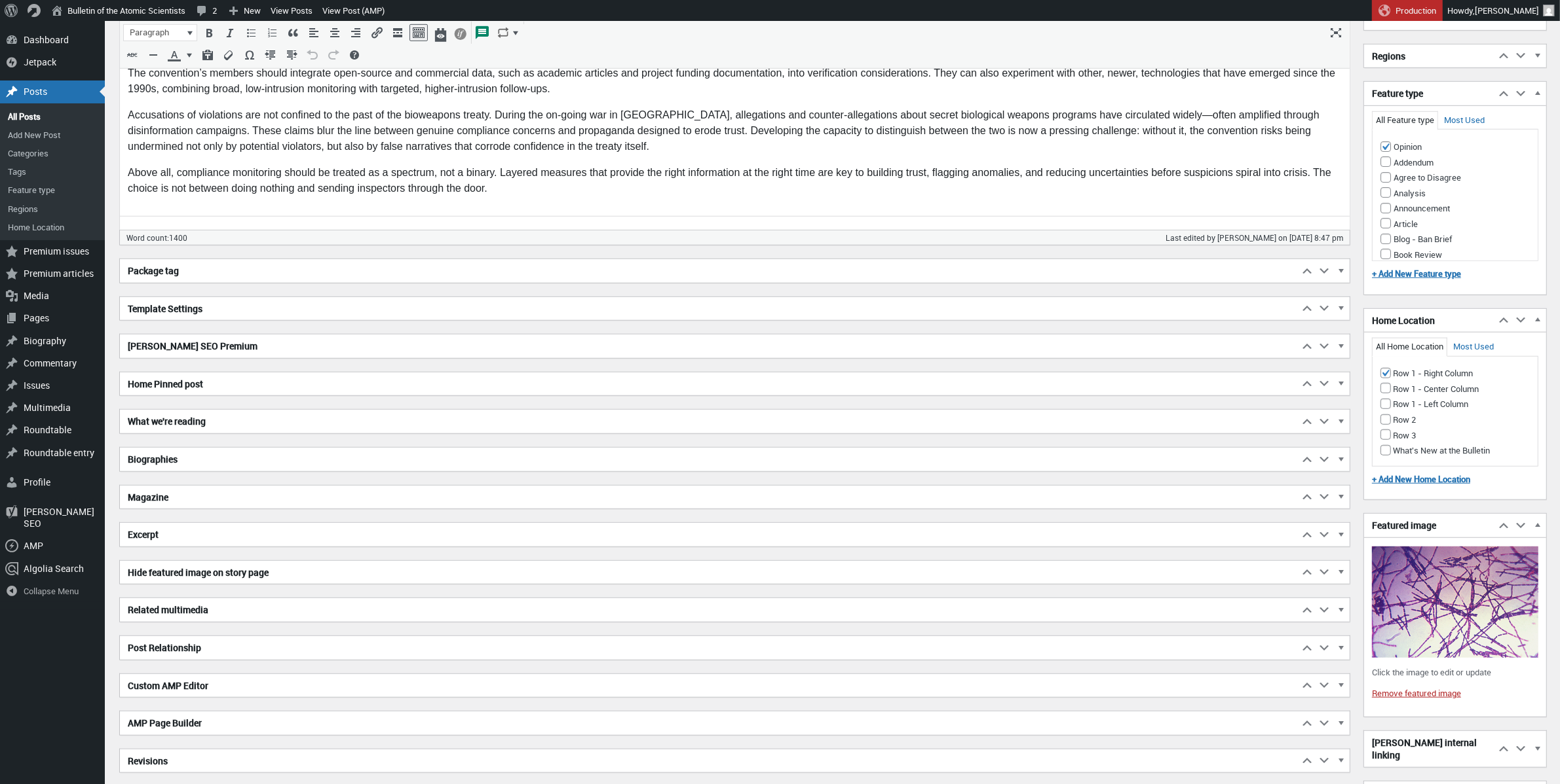
click at [149, 542] on h2 "Excerpt" at bounding box center [709, 535] width 1179 height 24
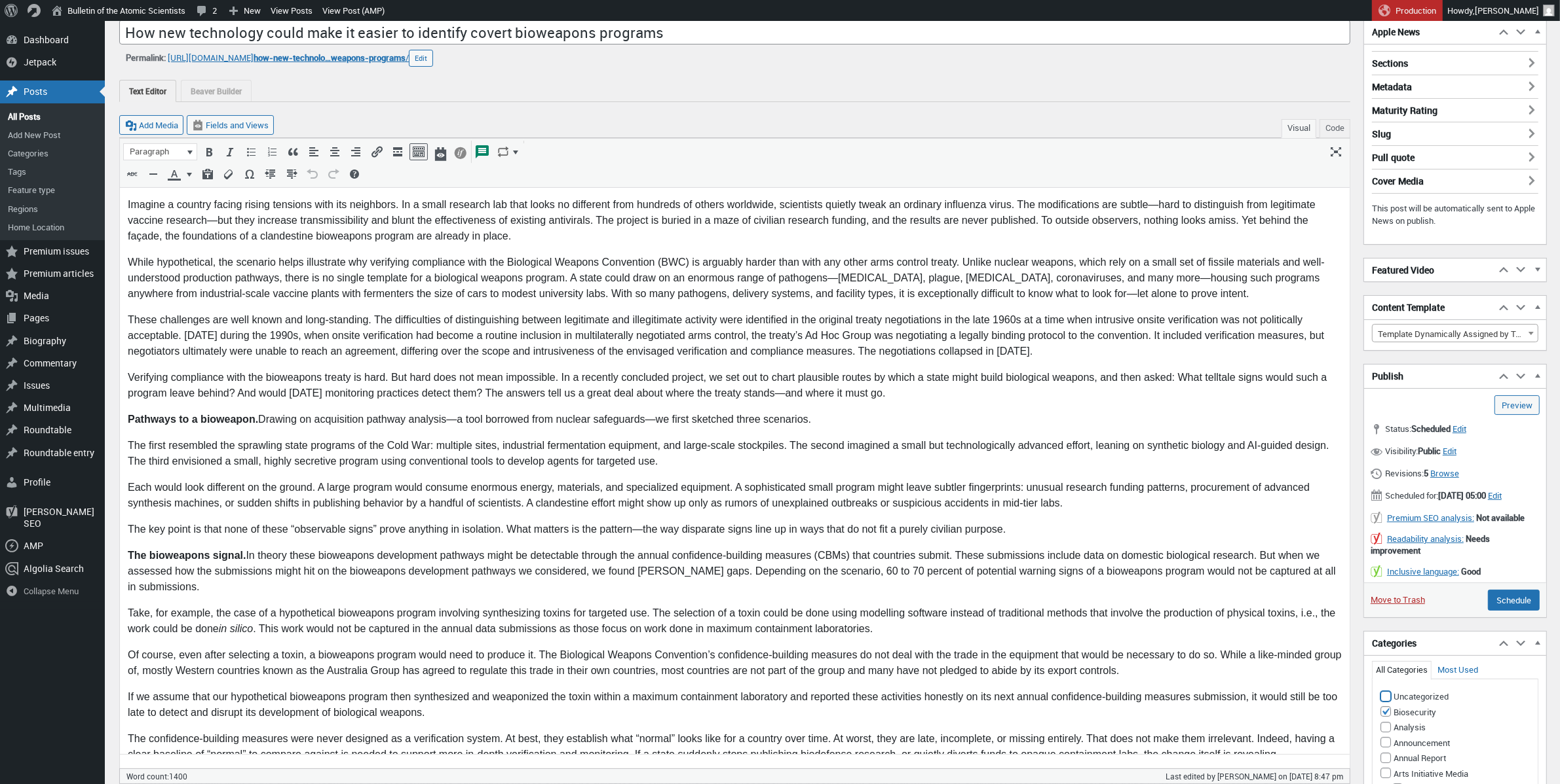
scroll to position [0, 0]
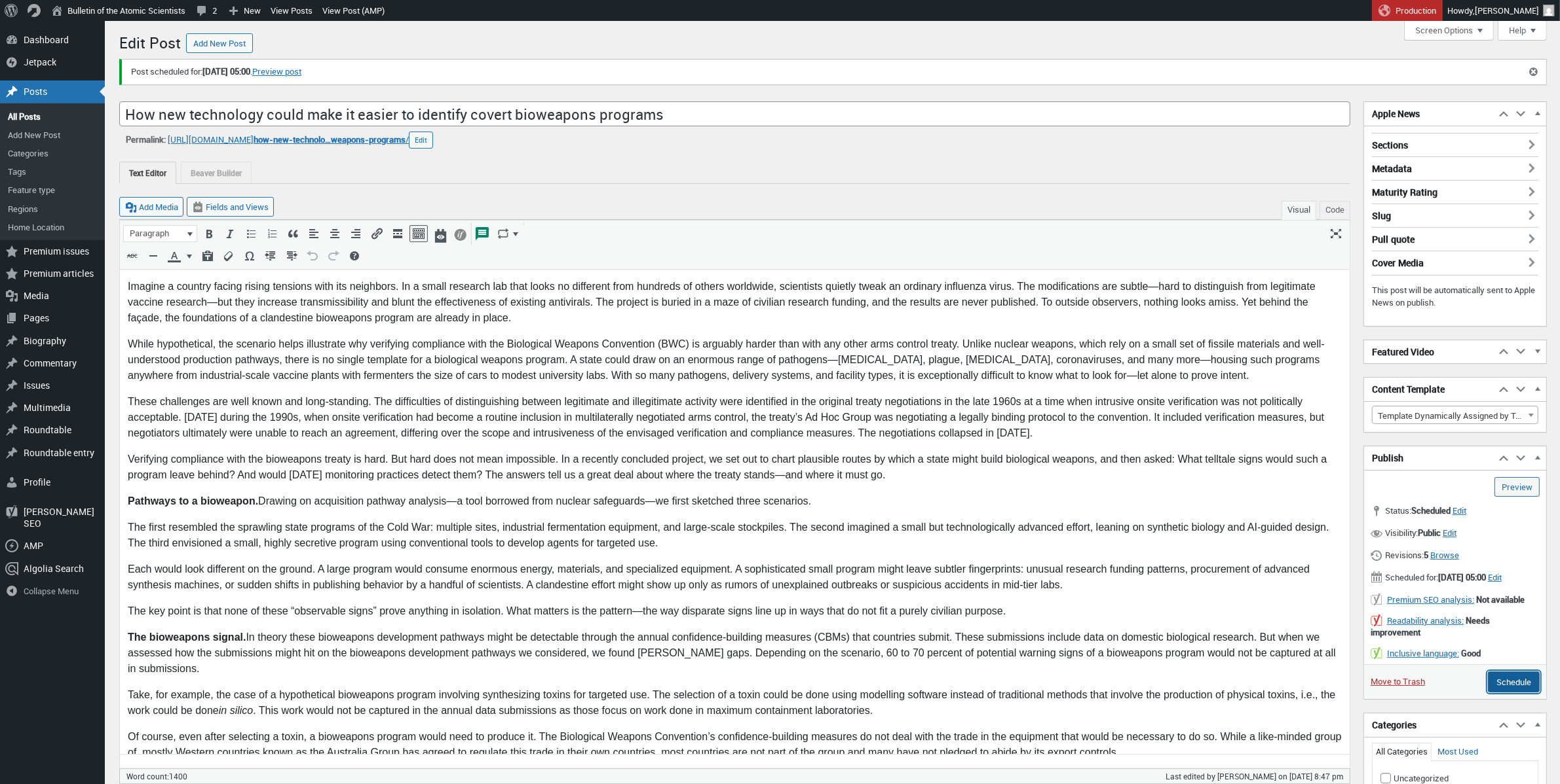
click at [1506, 693] on input "Schedule" at bounding box center [1514, 682] width 52 height 21
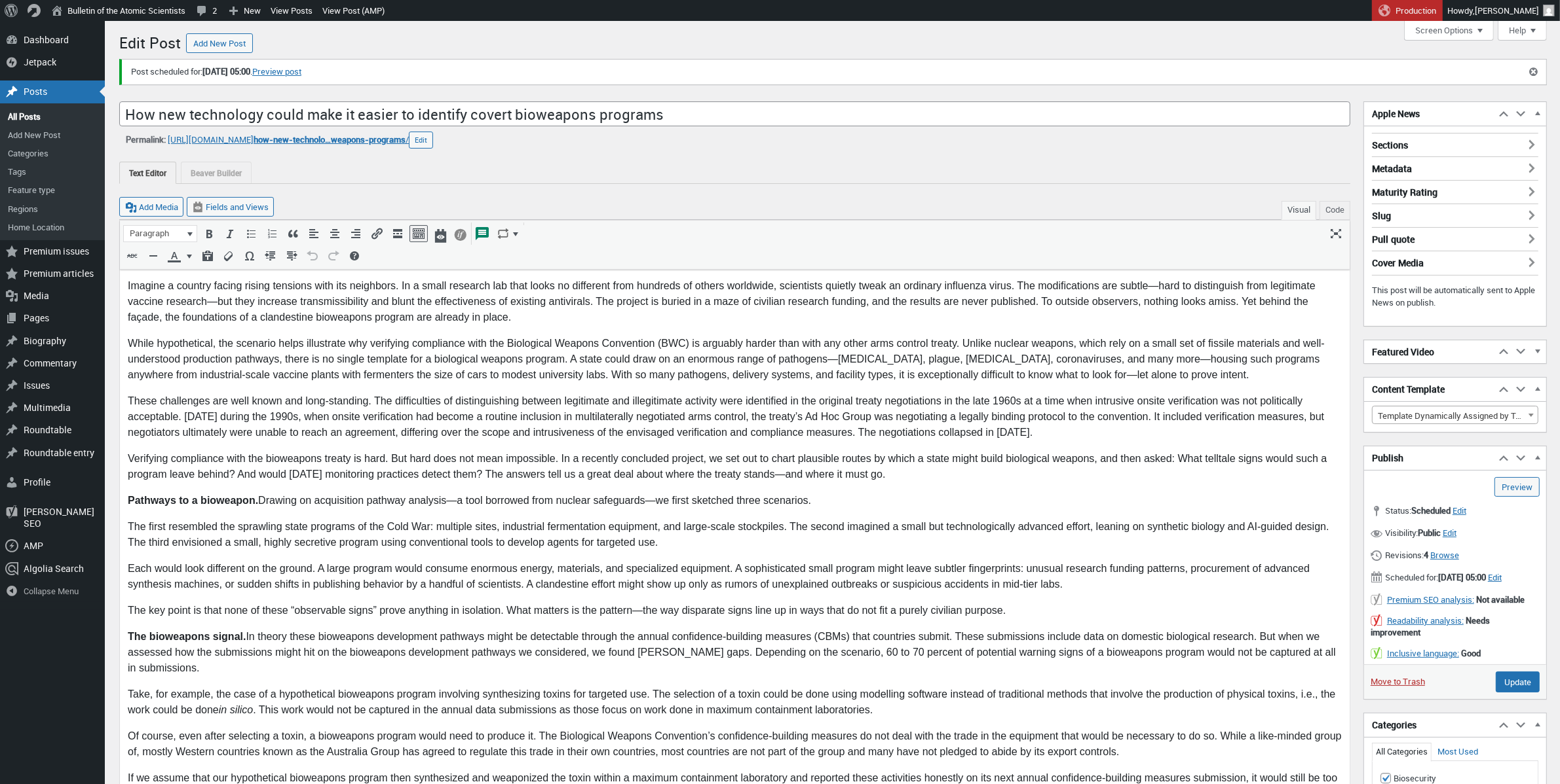
scroll to position [10, 0]
click at [1509, 493] on link "Preview (opens in a new tab)" at bounding box center [1517, 487] width 46 height 19
type input "Schedule"
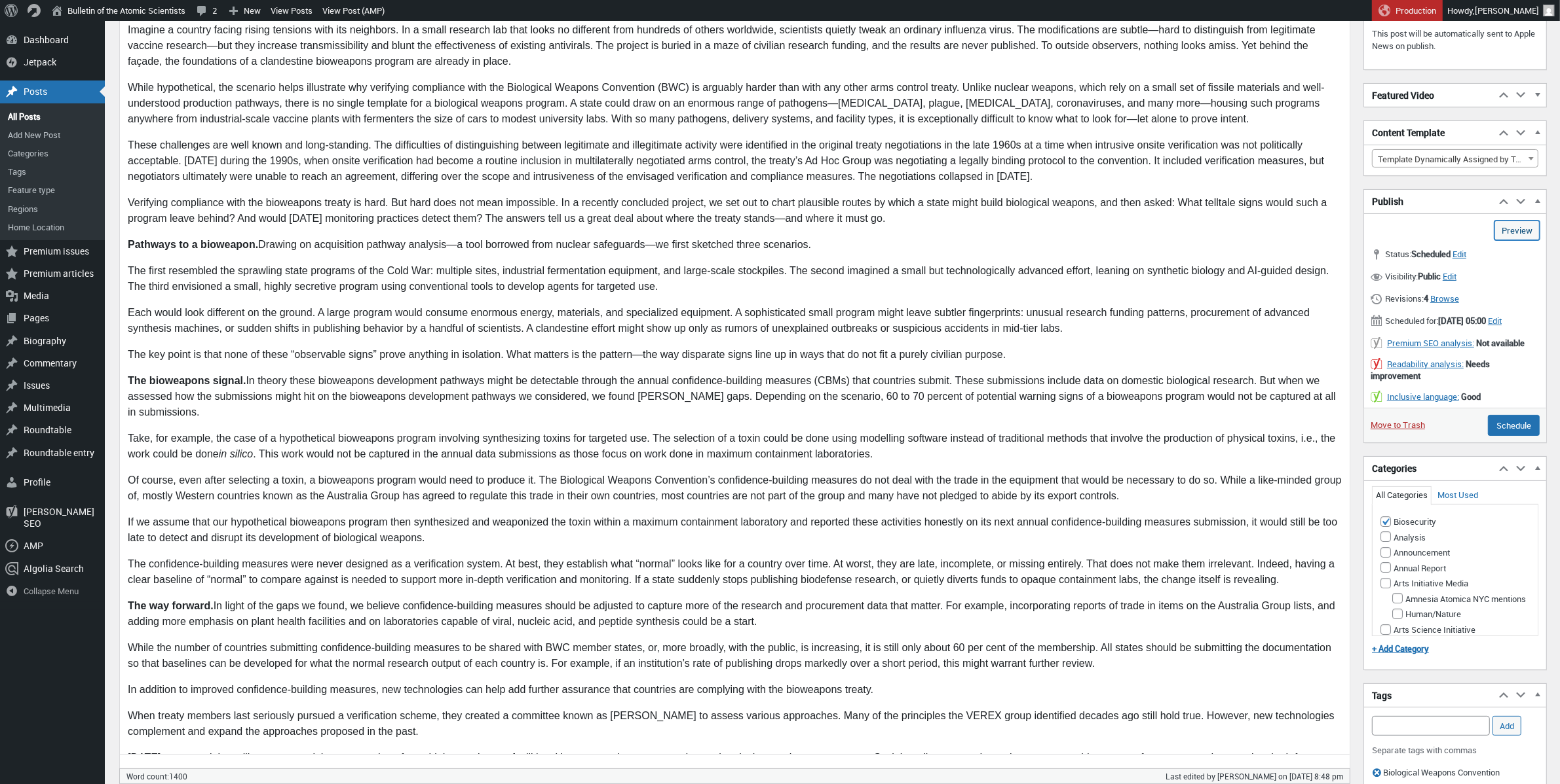
scroll to position [276, 0]
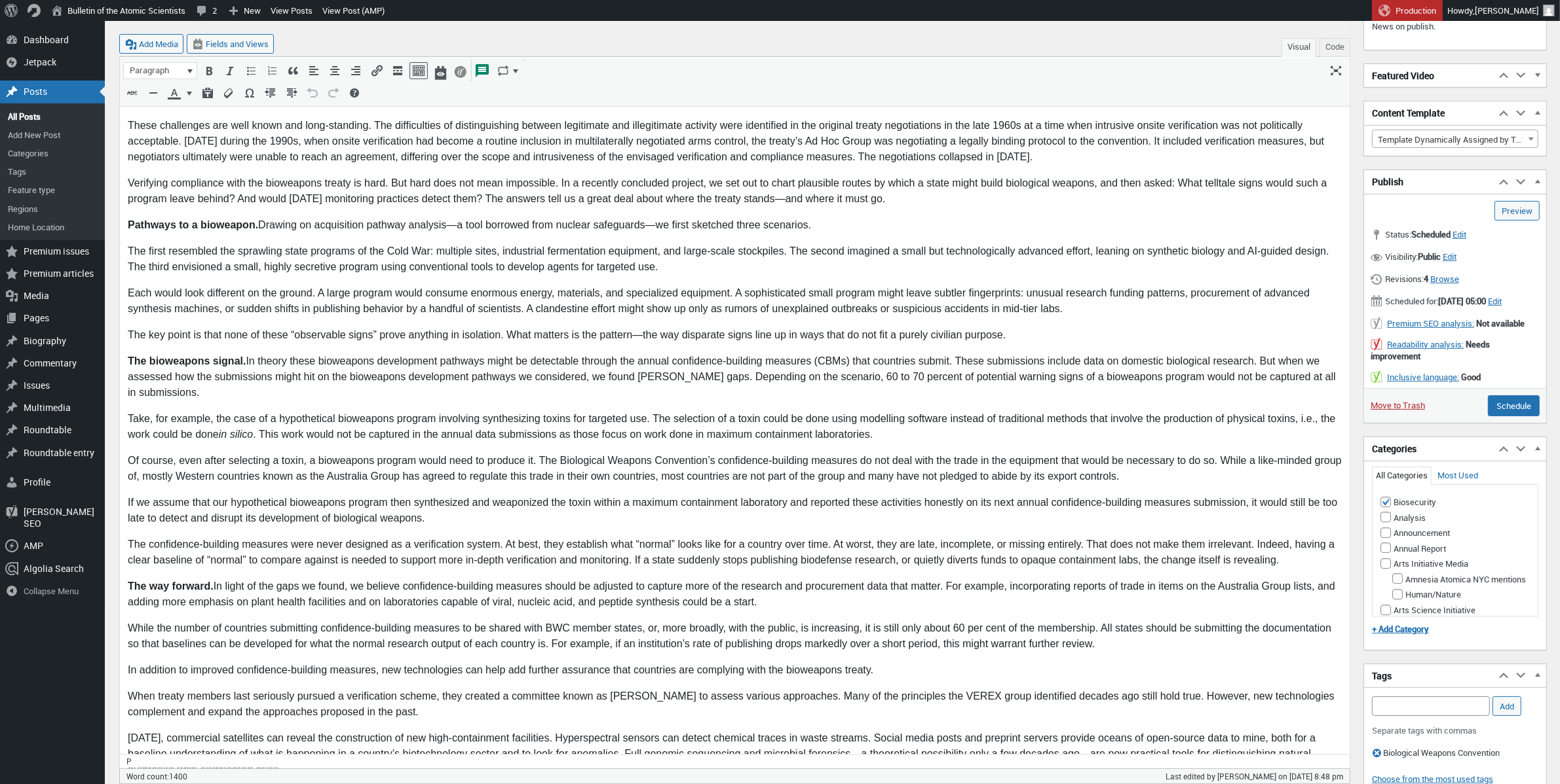
click at [168, 478] on p "Of course, even after selecting a toxin, a bioweapons program would need to pro…" at bounding box center [733, 469] width 1214 height 32
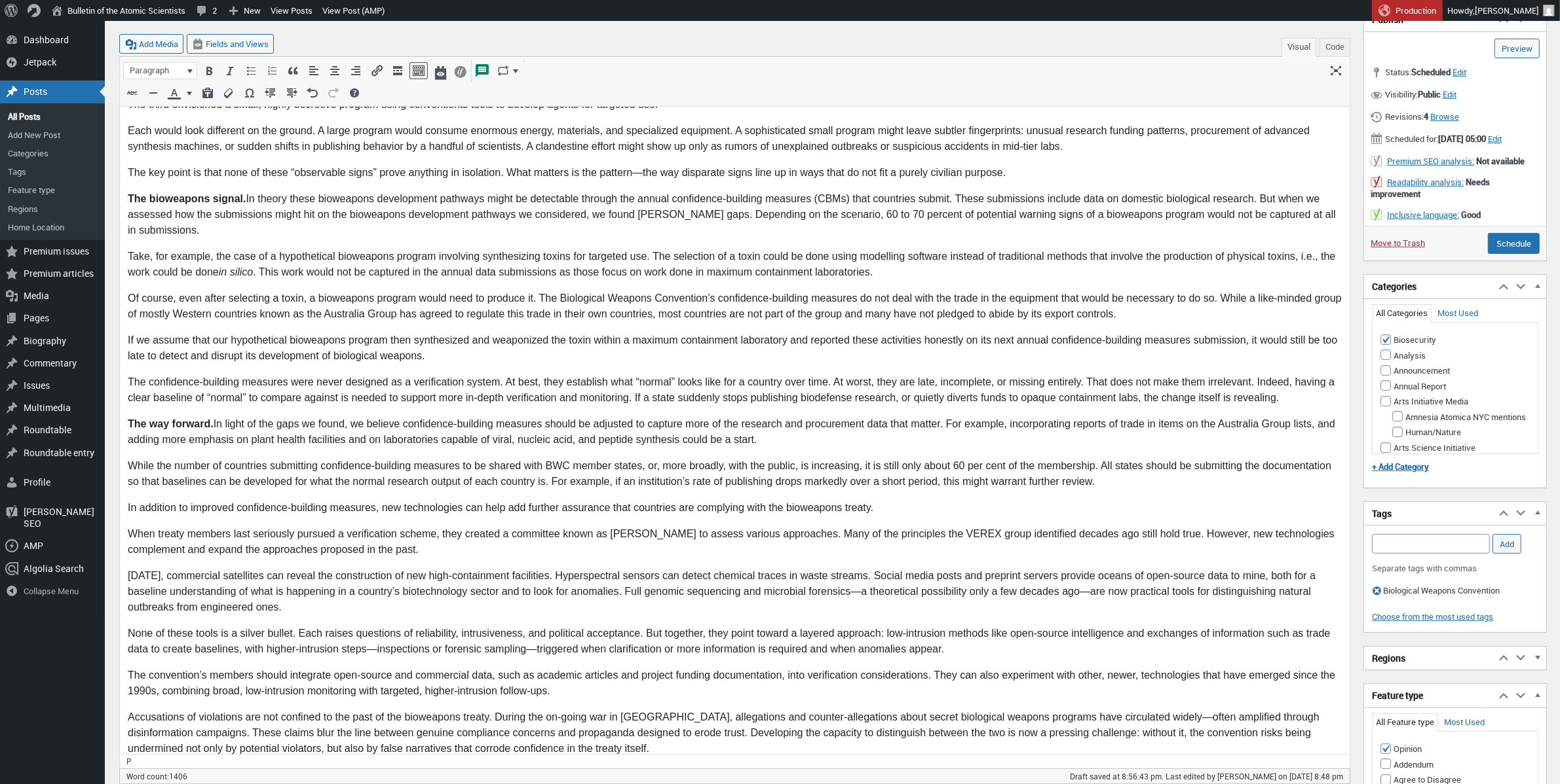
scroll to position [442, 0]
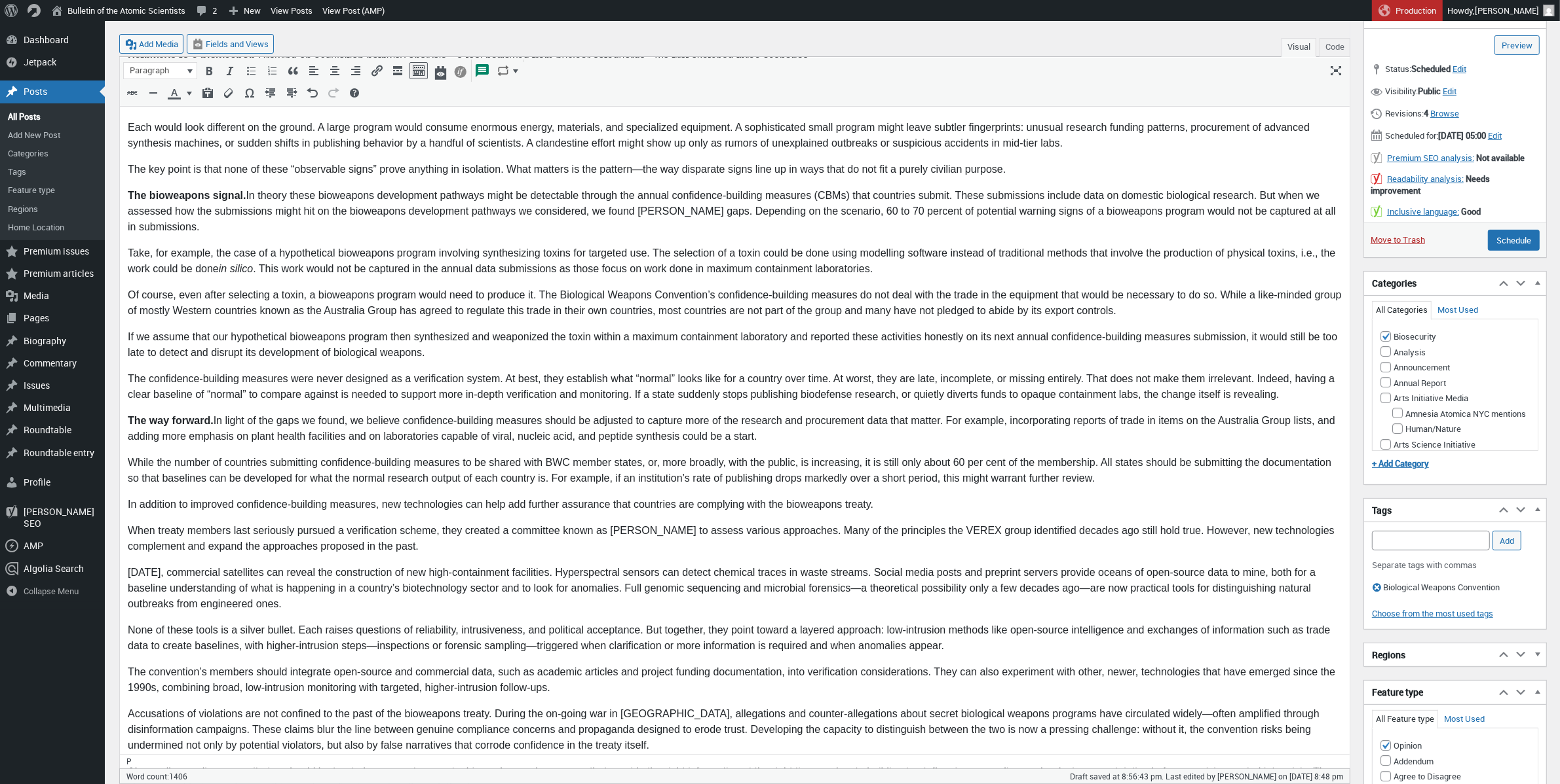
click at [387, 395] on p "The confidence-building measures were never designed as a verification system. …" at bounding box center [733, 387] width 1214 height 32
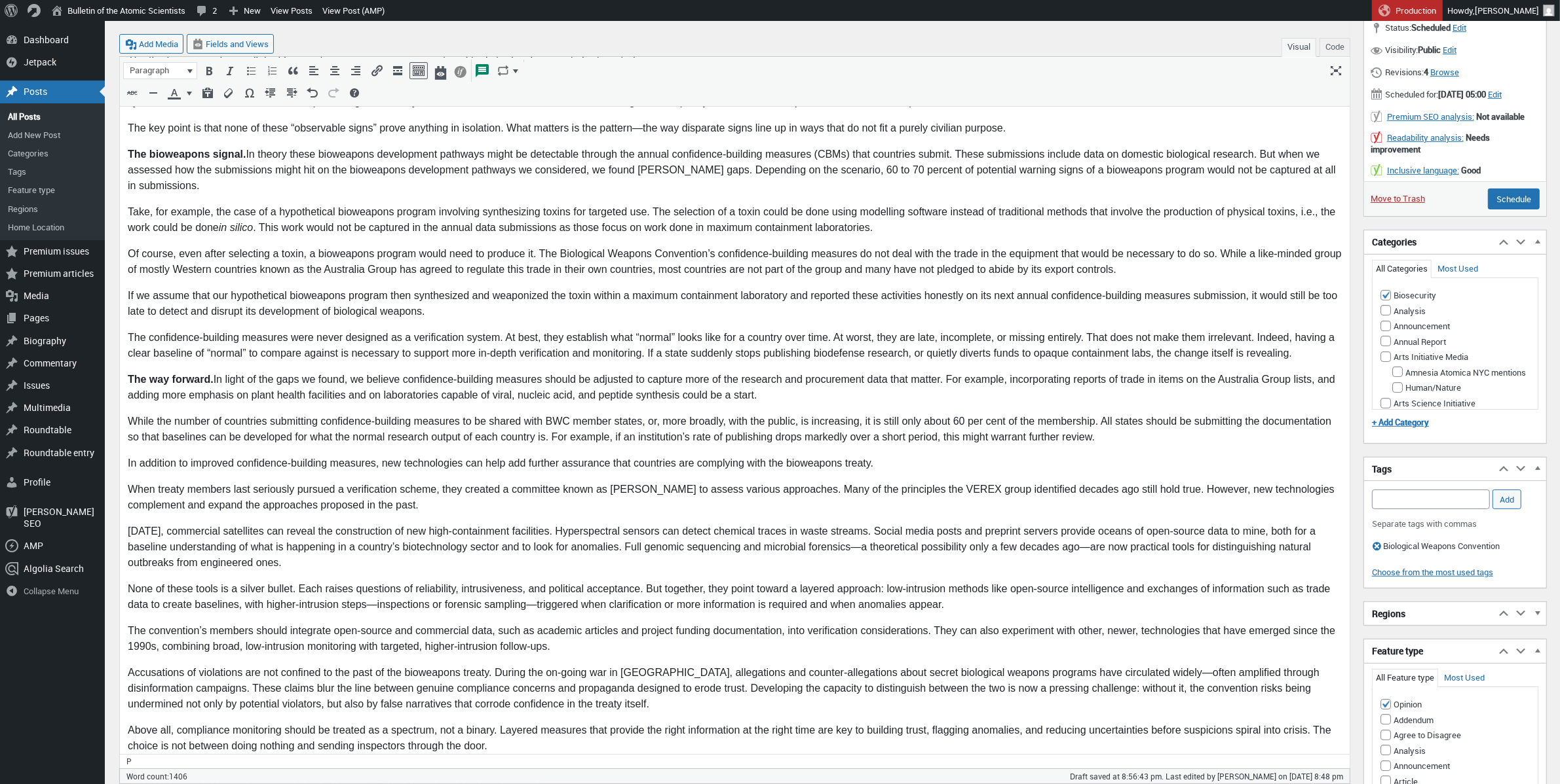
scroll to position [500, 0]
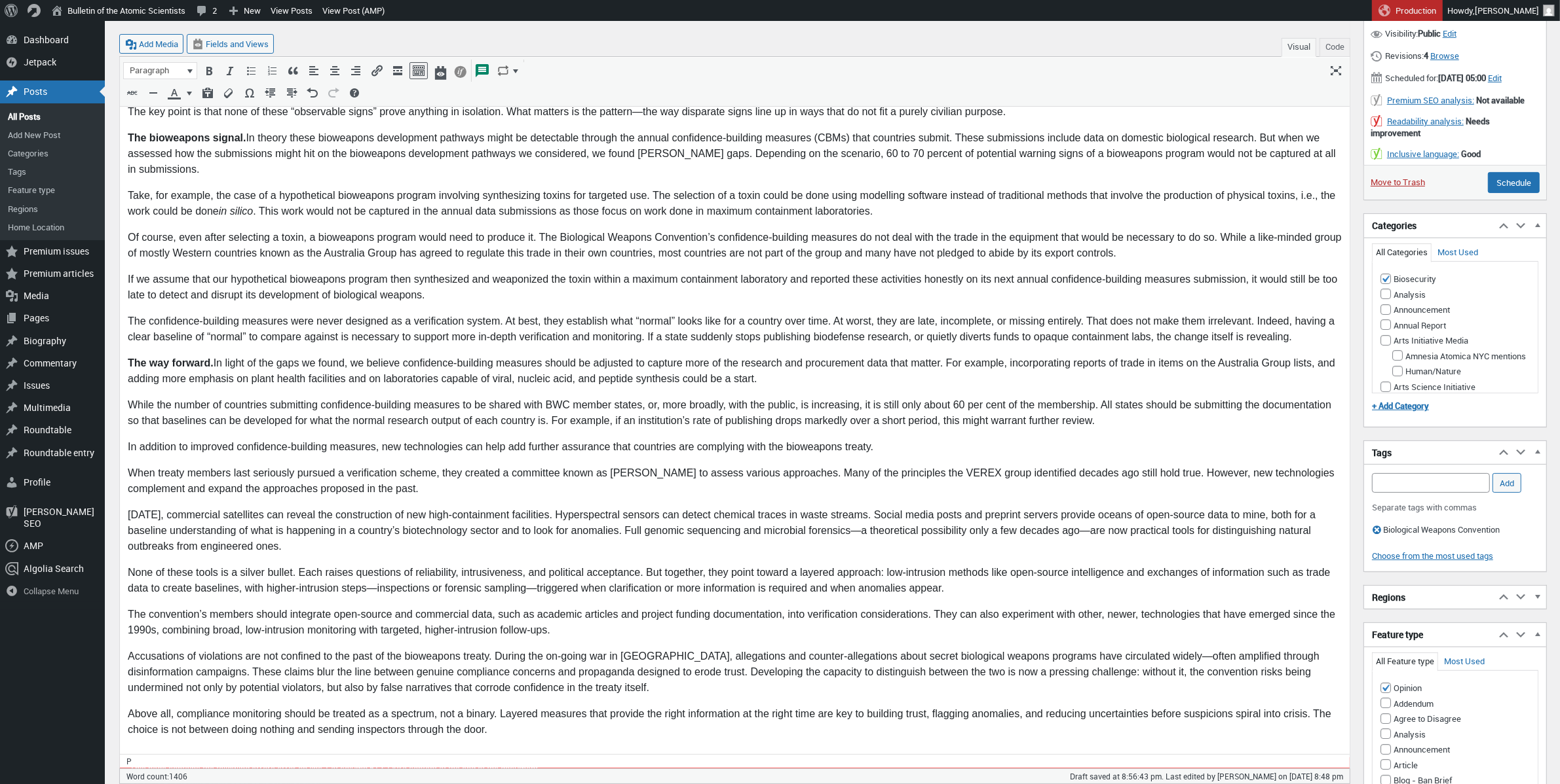
click at [572, 406] on p "While the number of countries submitting confidence-building measures to be sha…" at bounding box center [733, 413] width 1214 height 32
click at [1162, 407] on p "While the number of countries submitting confidence-building measures to be sha…" at bounding box center [733, 413] width 1214 height 32
click at [1110, 406] on p "While the number of countries submitting confidence-building measures to be sha…" at bounding box center [733, 413] width 1214 height 32
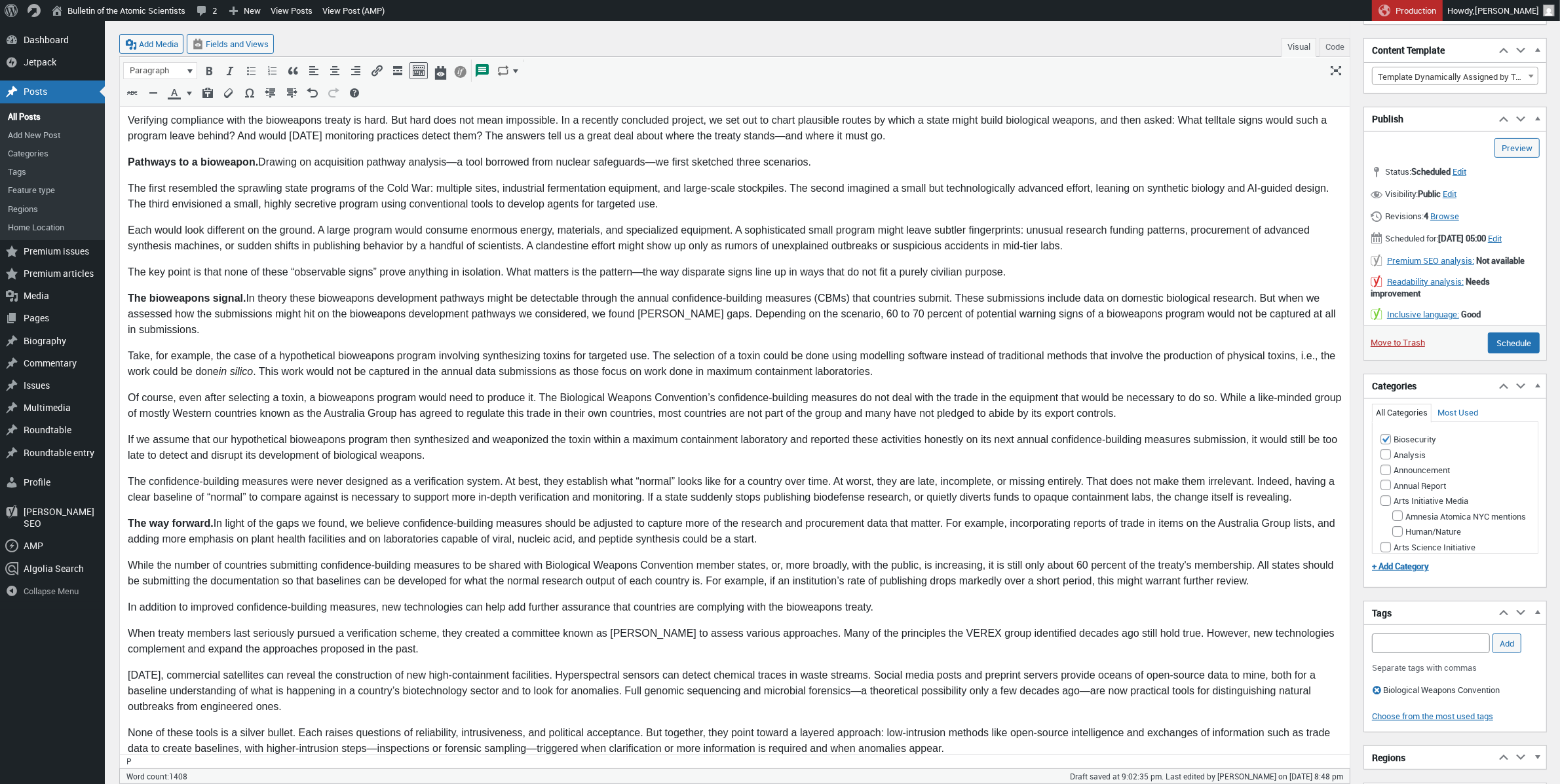
scroll to position [329, 0]
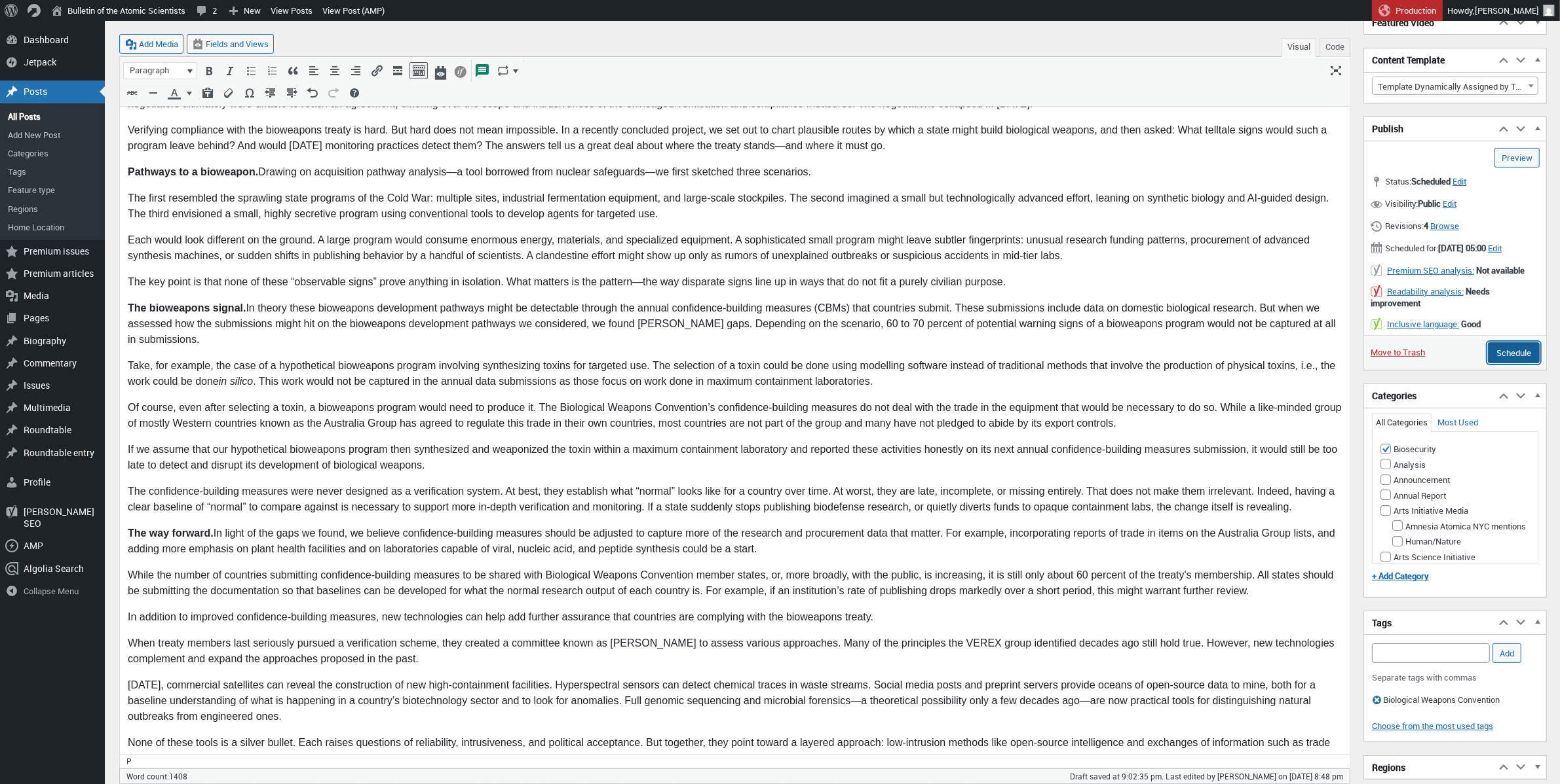
click at [1528, 363] on input "Schedule" at bounding box center [1514, 353] width 52 height 21
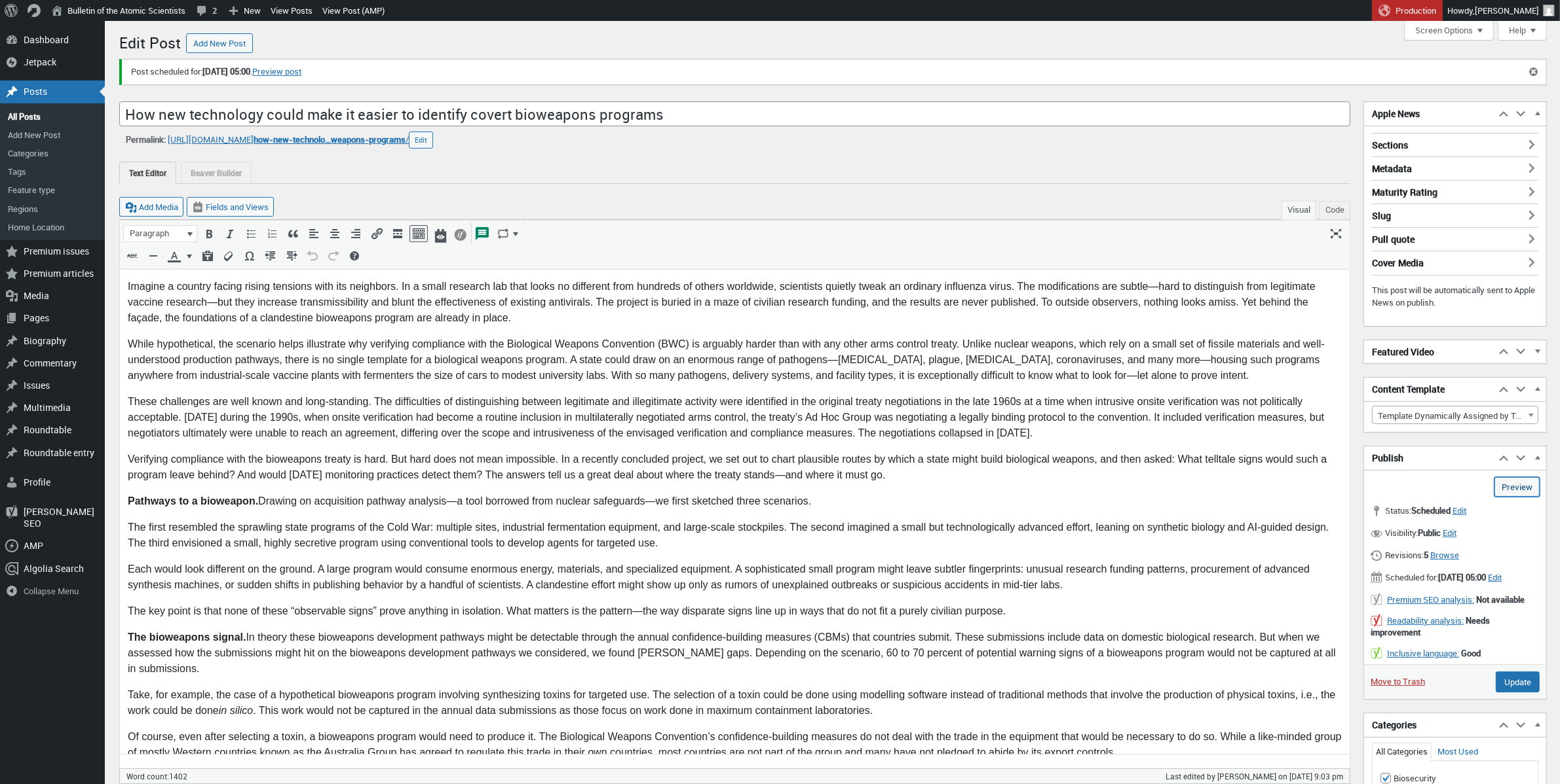
click at [1515, 483] on link "Preview (opens in a new tab)" at bounding box center [1517, 487] width 46 height 19
type input "Schedule"
click at [1510, 693] on input "Schedule" at bounding box center [1514, 682] width 52 height 21
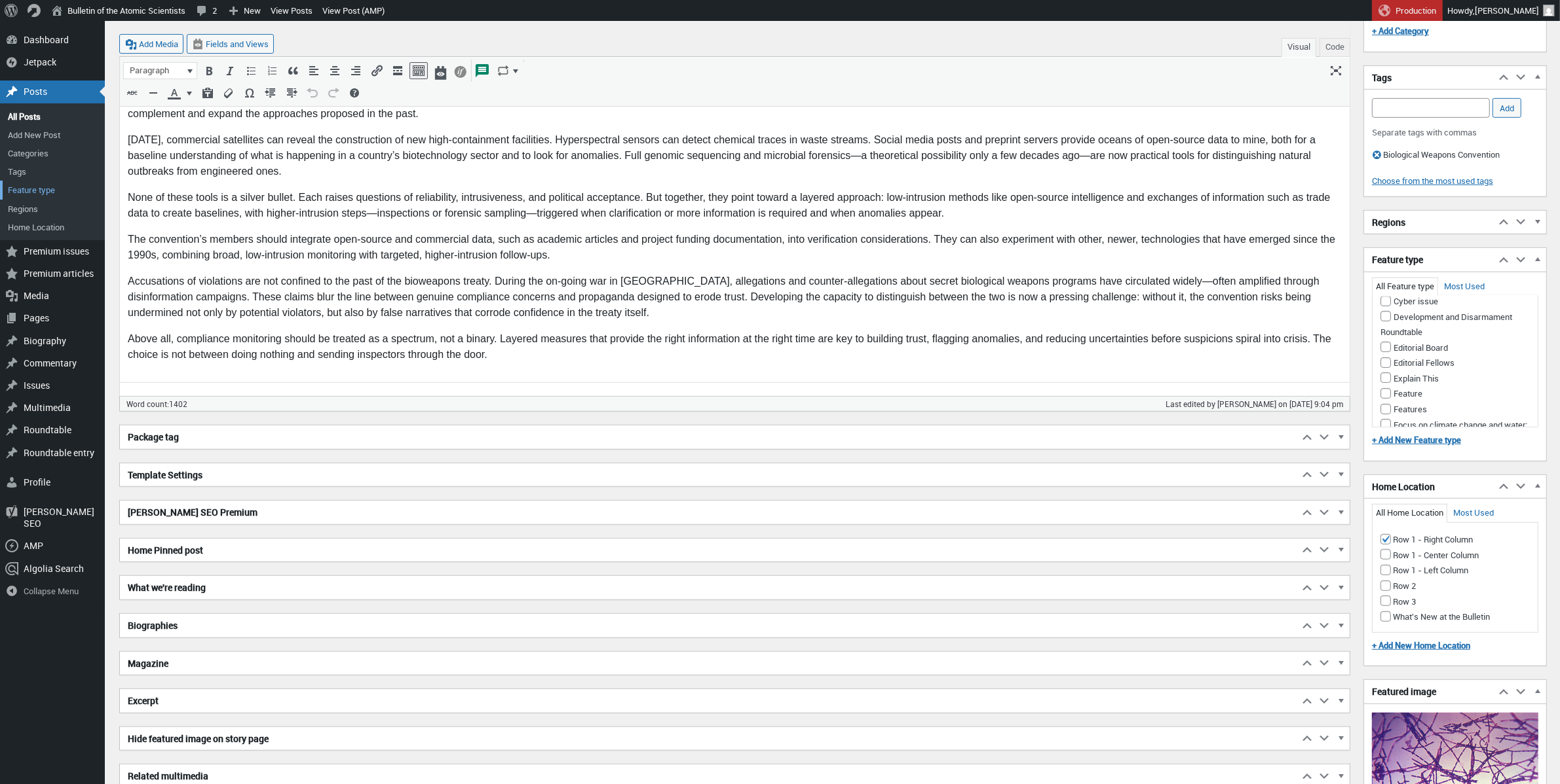
scroll to position [816, 0]
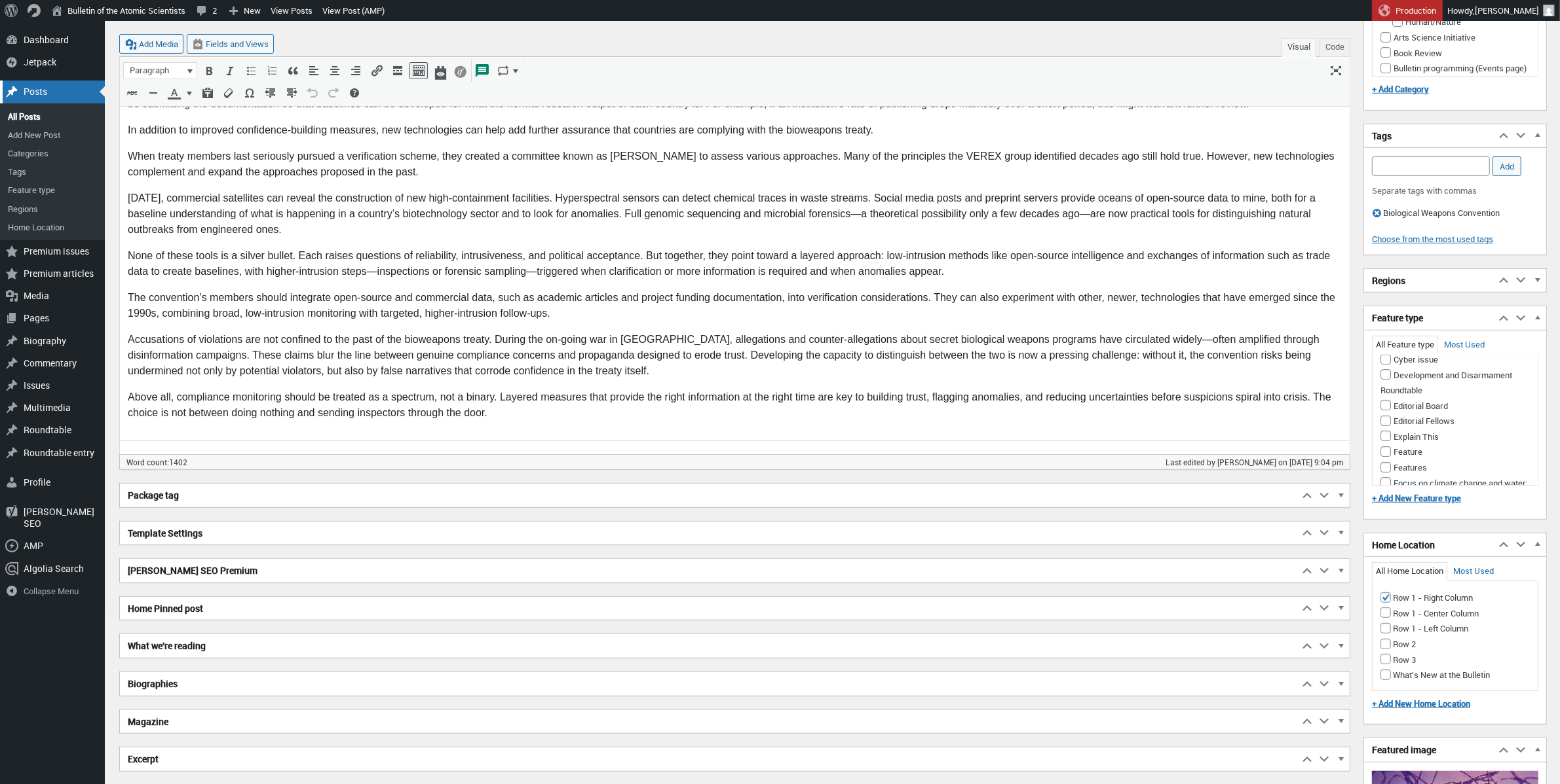
click at [40, 93] on div "Posts" at bounding box center [52, 91] width 105 height 22
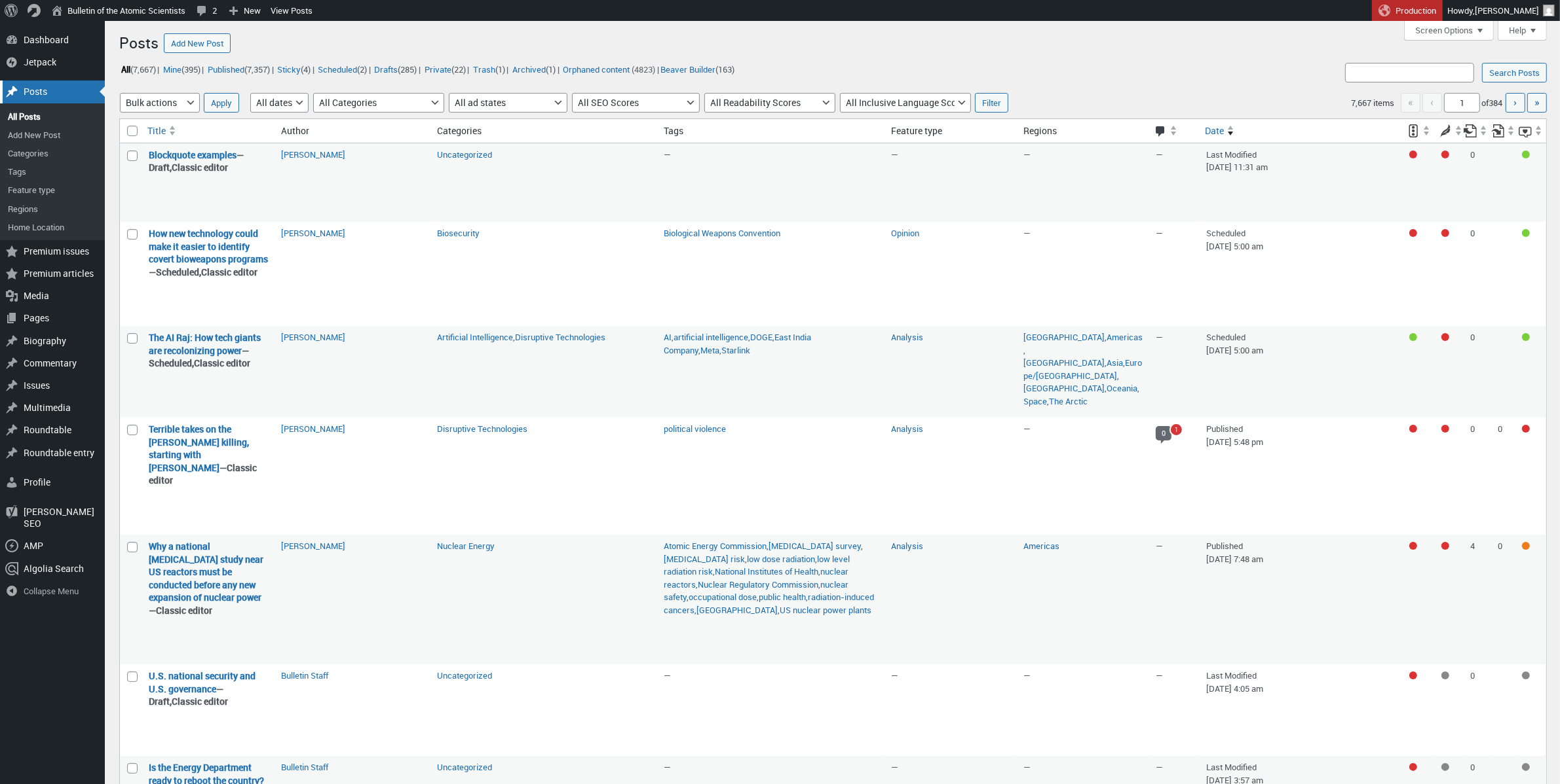
click at [39, 88] on div "Posts" at bounding box center [52, 91] width 105 height 22
